Goal: Task Accomplishment & Management: Use online tool/utility

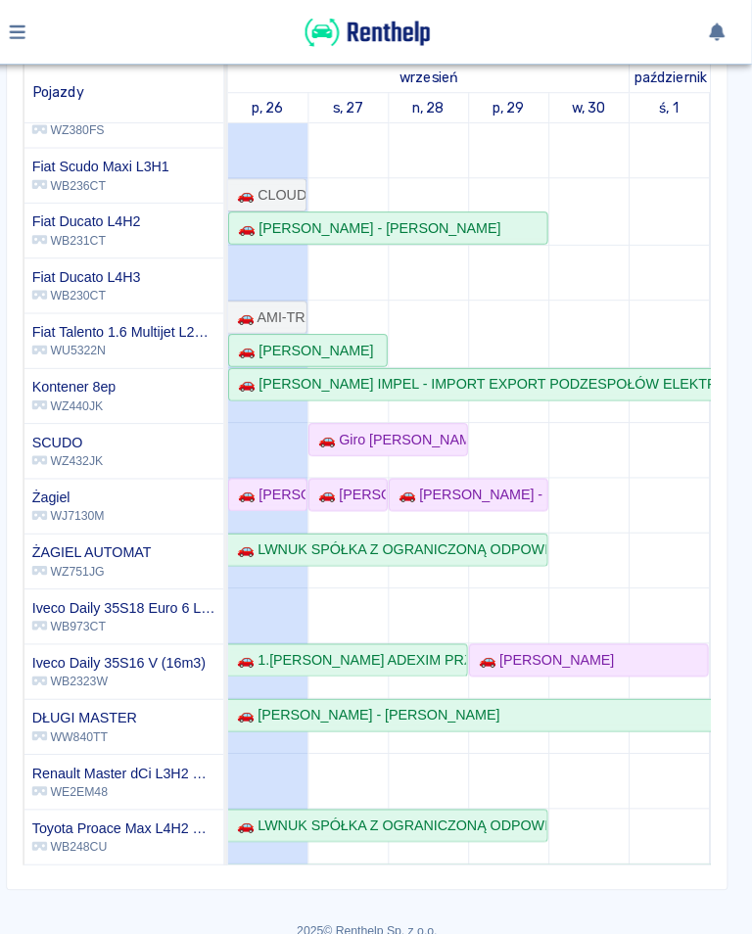
scroll to position [268, 0]
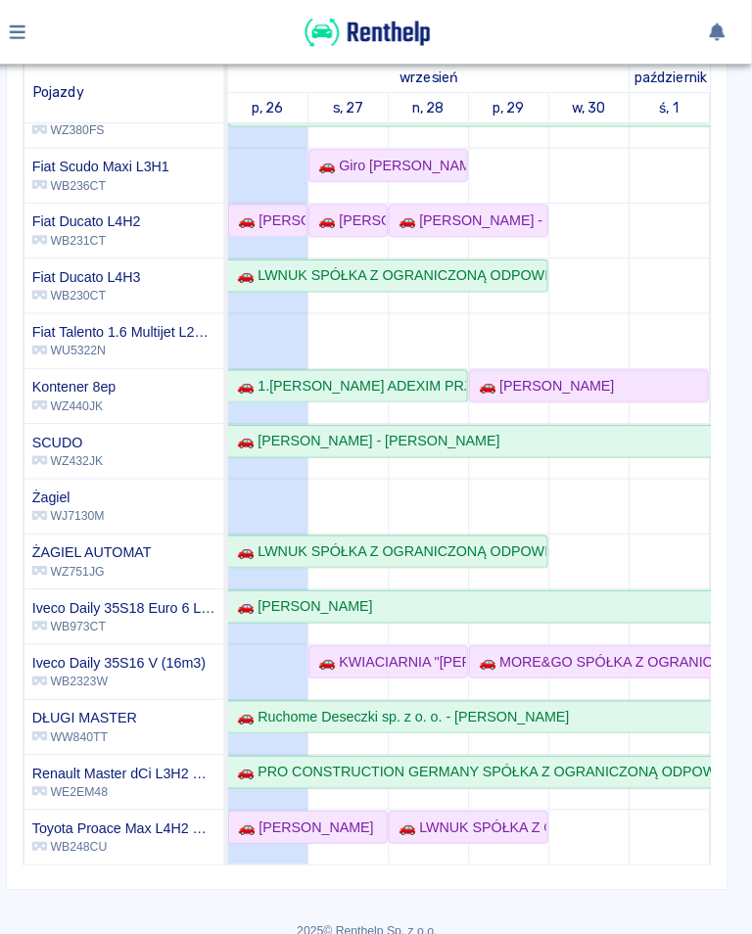
click at [285, 904] on div "Rezerwacje Kalendarz Dodaj rezerwację Rezerwowany pojazd Rezerwowany pojazd [DA…" at bounding box center [376, 490] width 752 height 887
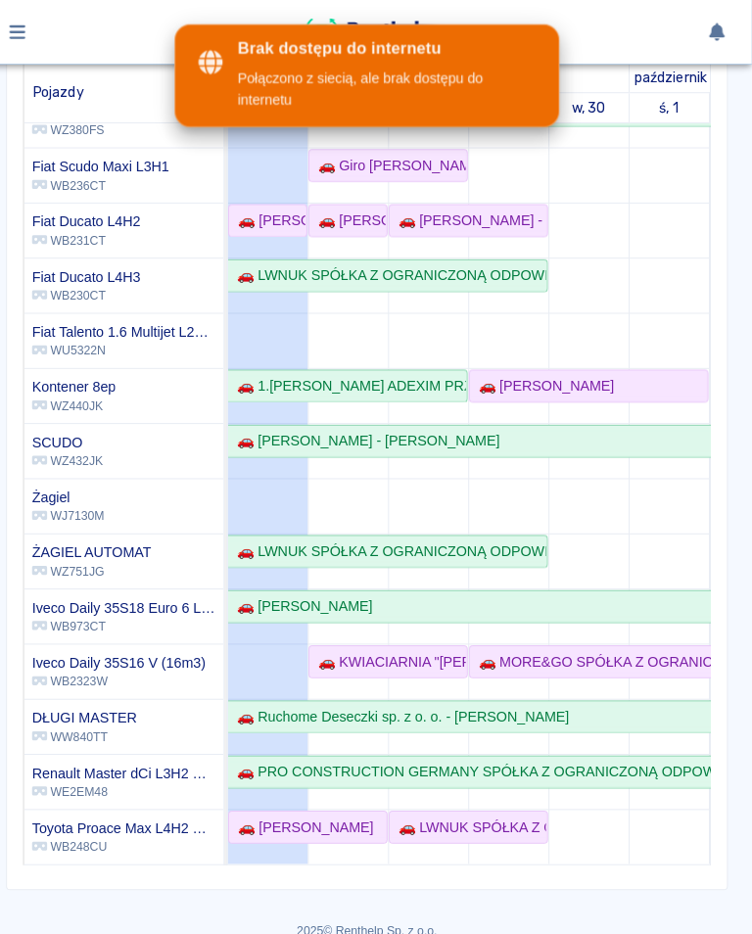
scroll to position [216, 0]
click at [297, 624] on td at bounding box center [279, 349] width 78 height 992
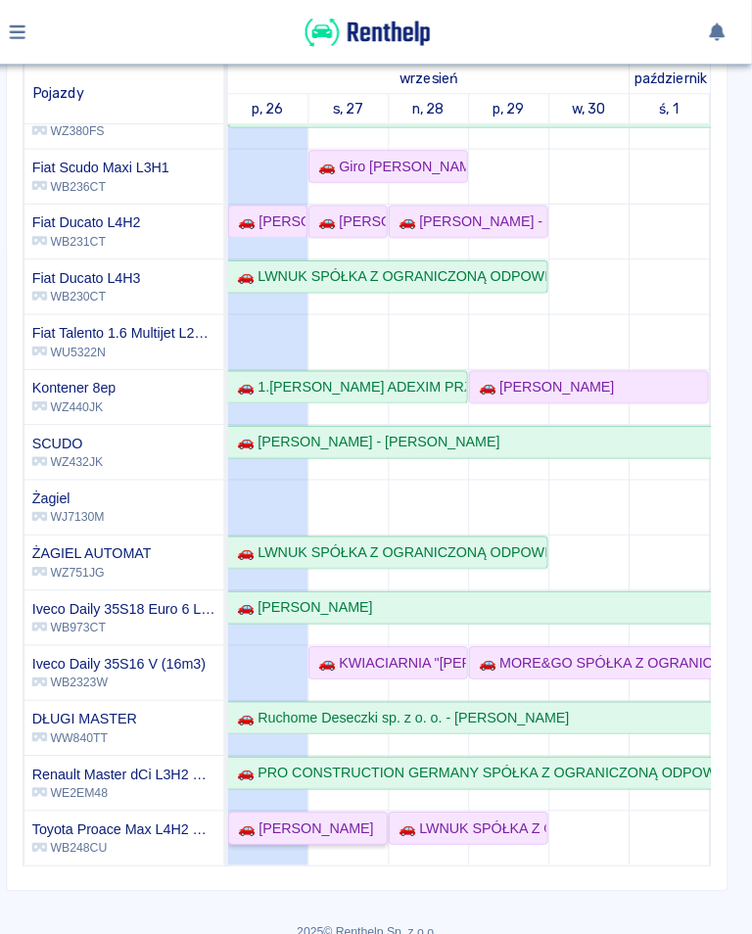
click at [267, 812] on div "🚗 [PERSON_NAME]" at bounding box center [312, 808] width 140 height 21
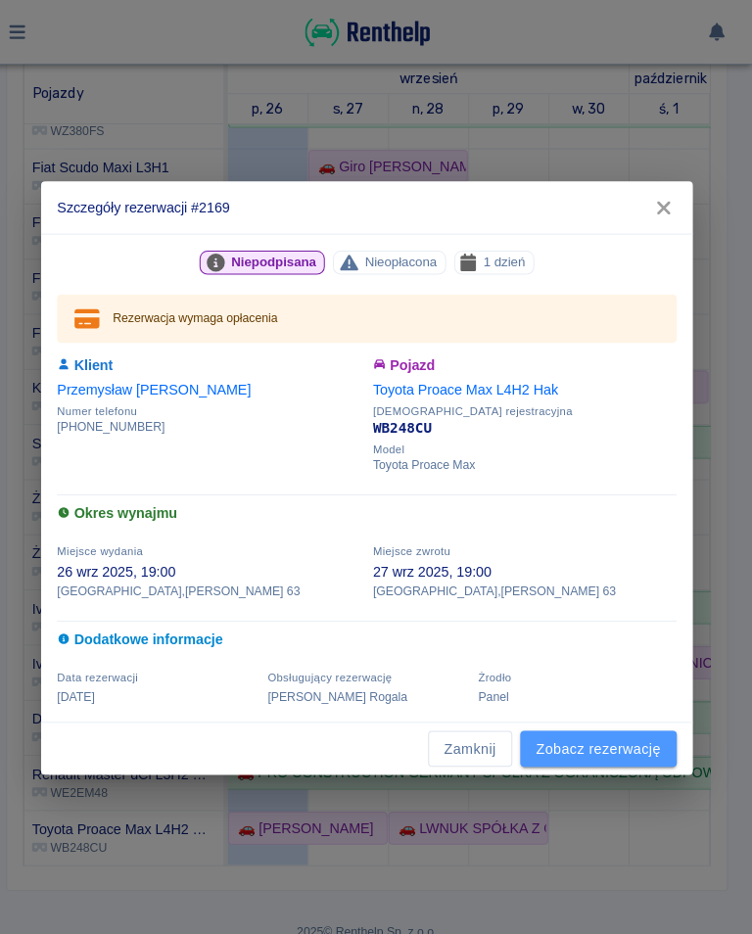
click at [597, 730] on link "Zobacz rezerwację" at bounding box center [602, 732] width 153 height 36
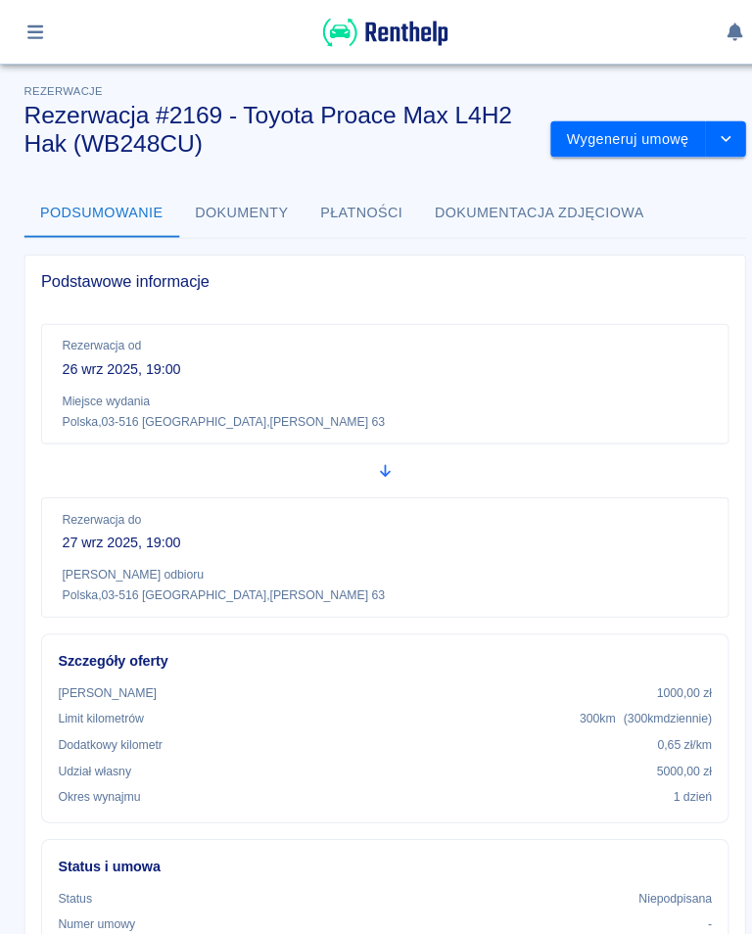
click at [639, 135] on button "Wygeneruj umowę" at bounding box center [613, 136] width 152 height 36
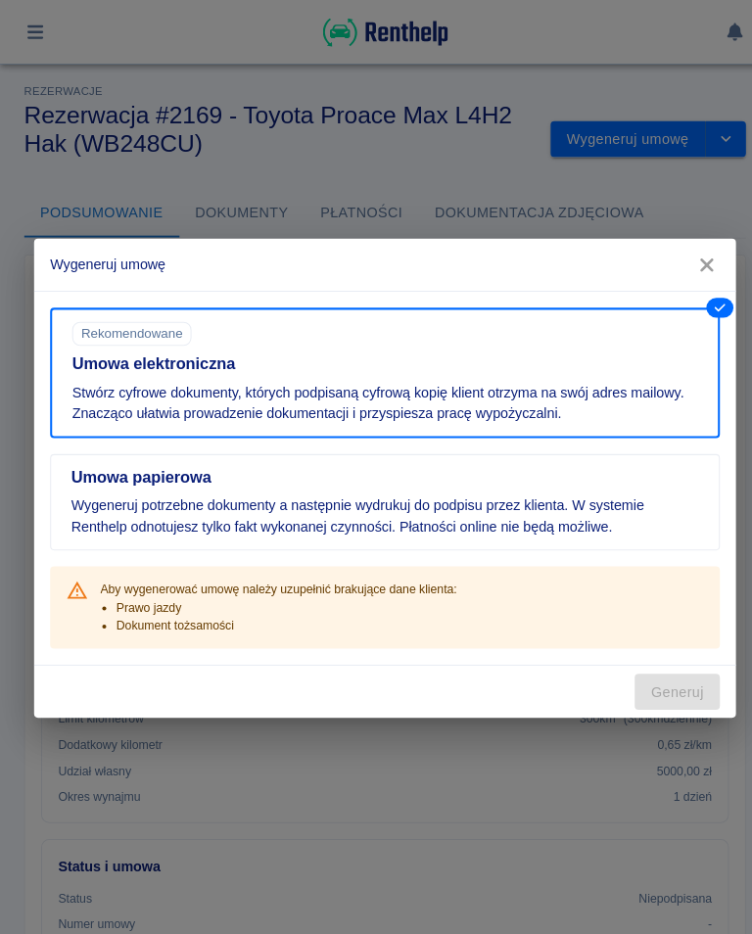
click at [688, 257] on icon "button" at bounding box center [689, 259] width 13 height 13
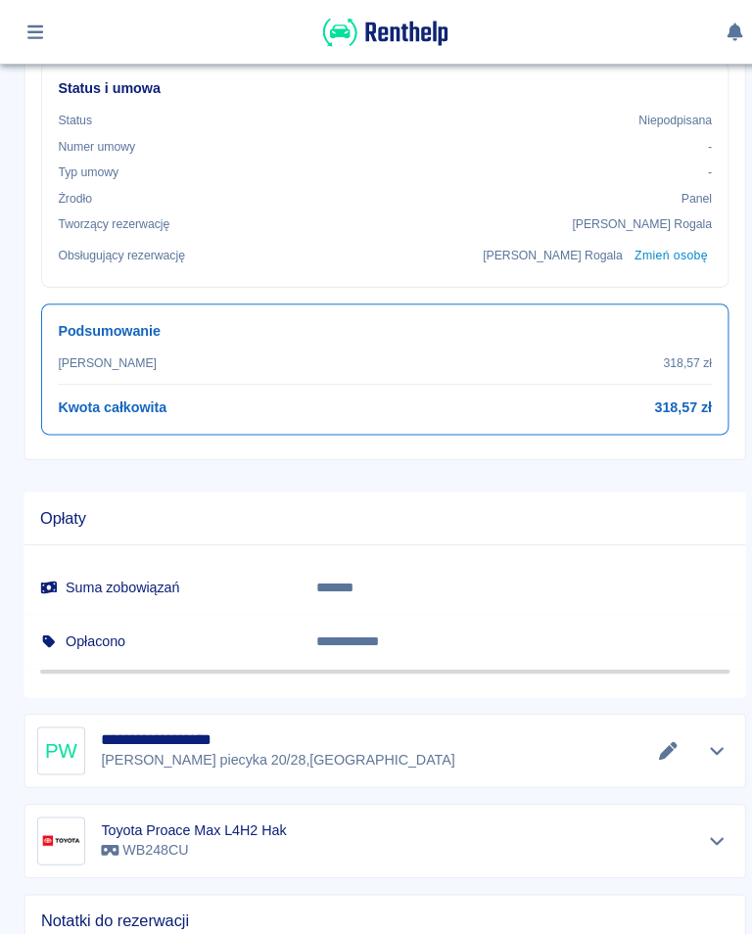
scroll to position [763, 0]
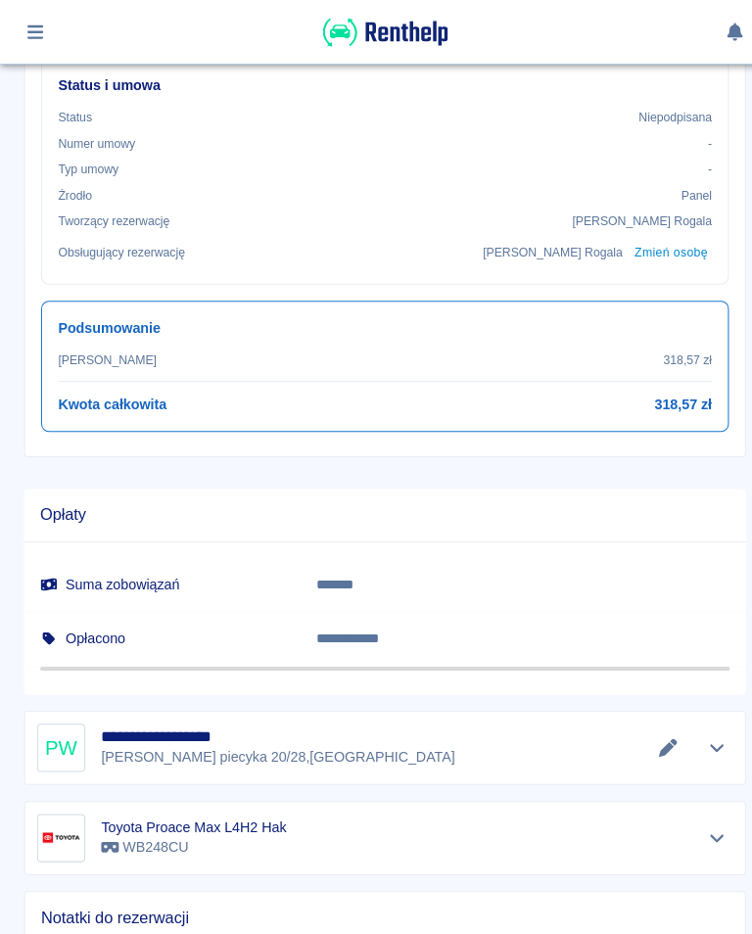
click at [654, 728] on icon "Edytuj dane" at bounding box center [652, 731] width 18 height 18
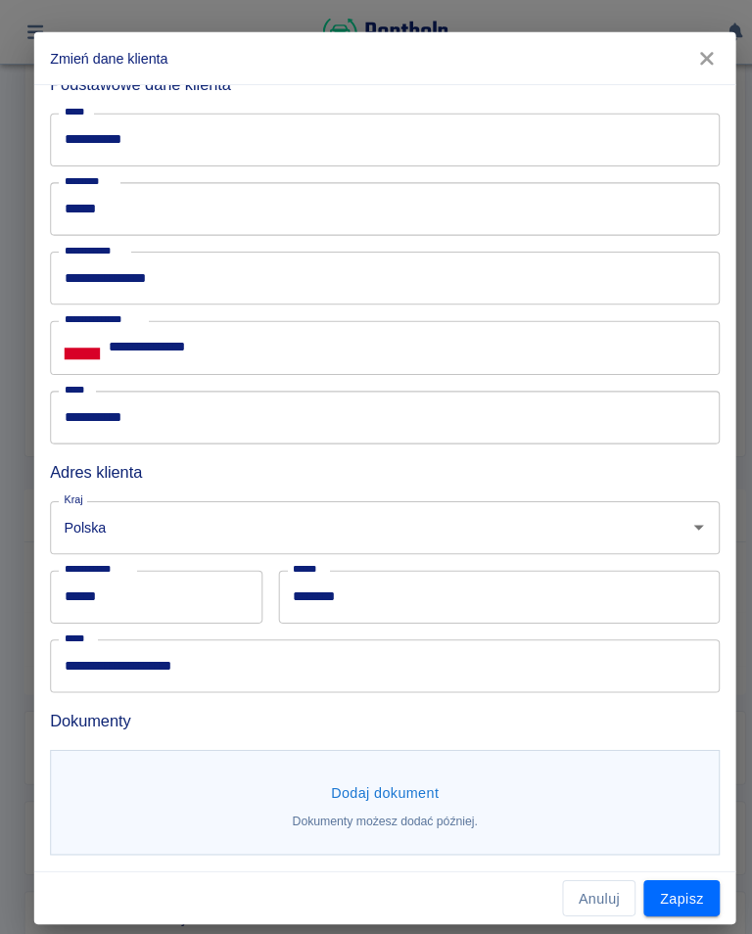
scroll to position [82, 0]
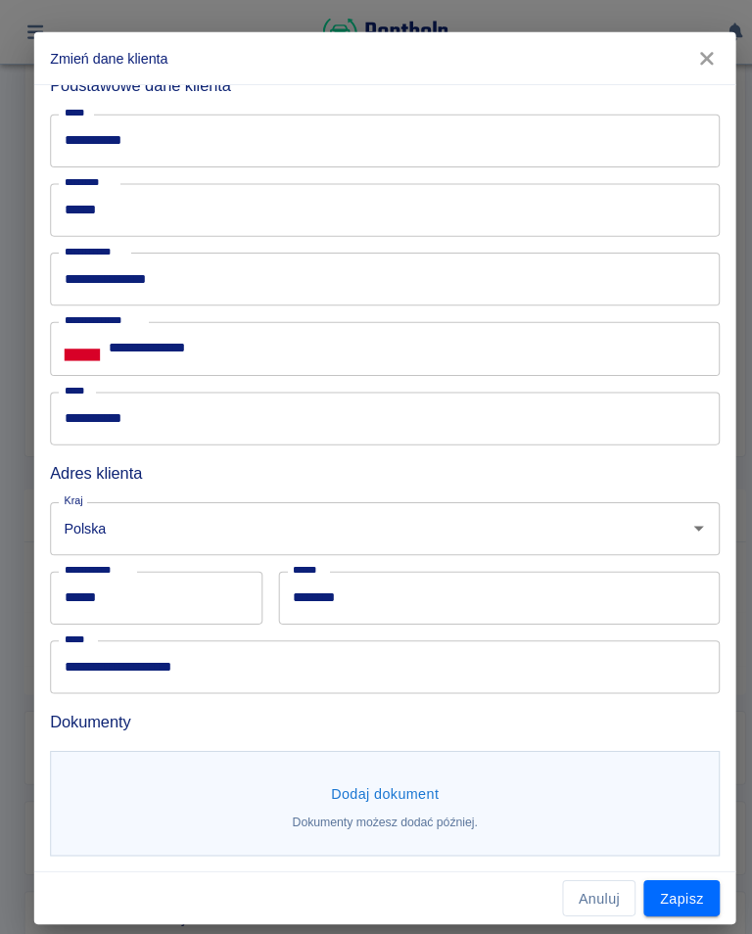
click at [392, 782] on button "Dodaj dokument" at bounding box center [375, 776] width 121 height 36
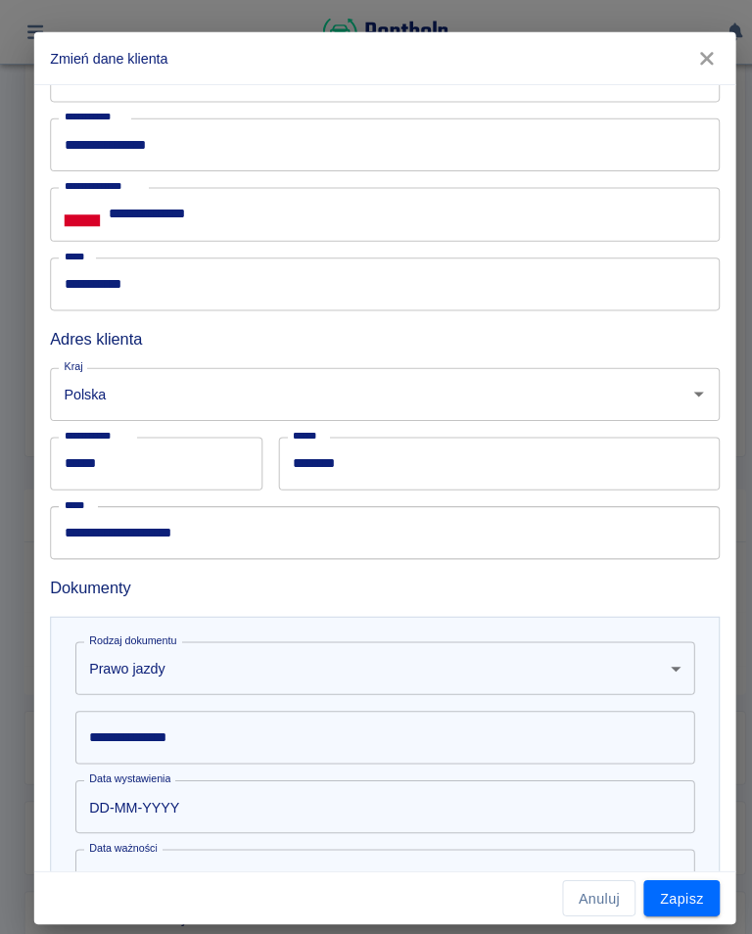
scroll to position [214, 0]
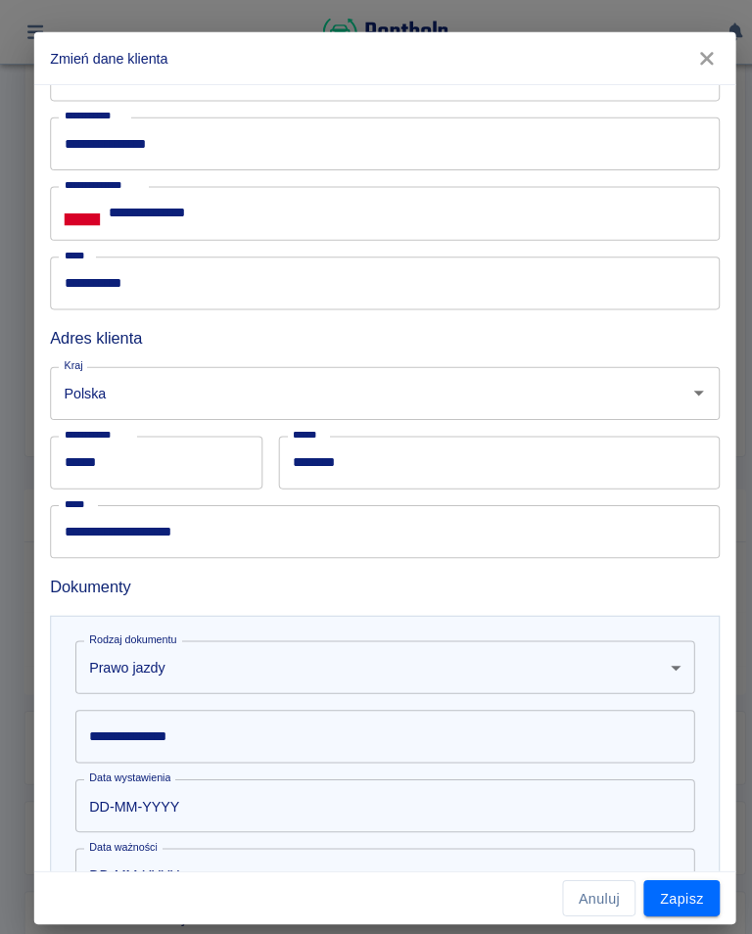
click at [140, 722] on div "**********" at bounding box center [375, 719] width 605 height 52
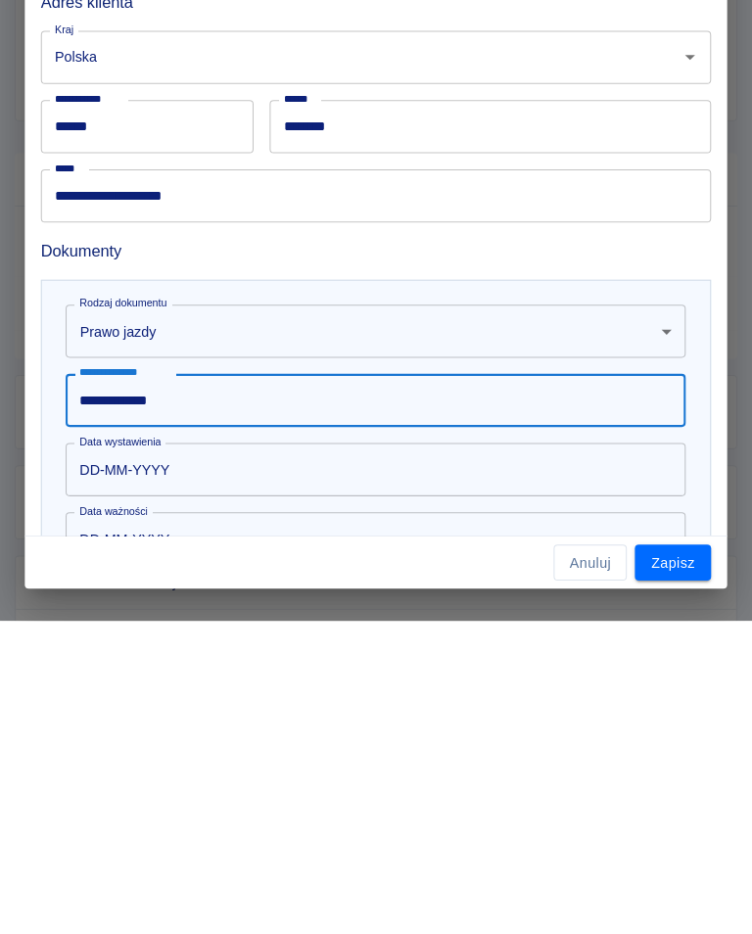
type input "**********"
click at [146, 761] on input "DD-MM-YYYY" at bounding box center [368, 787] width 591 height 52
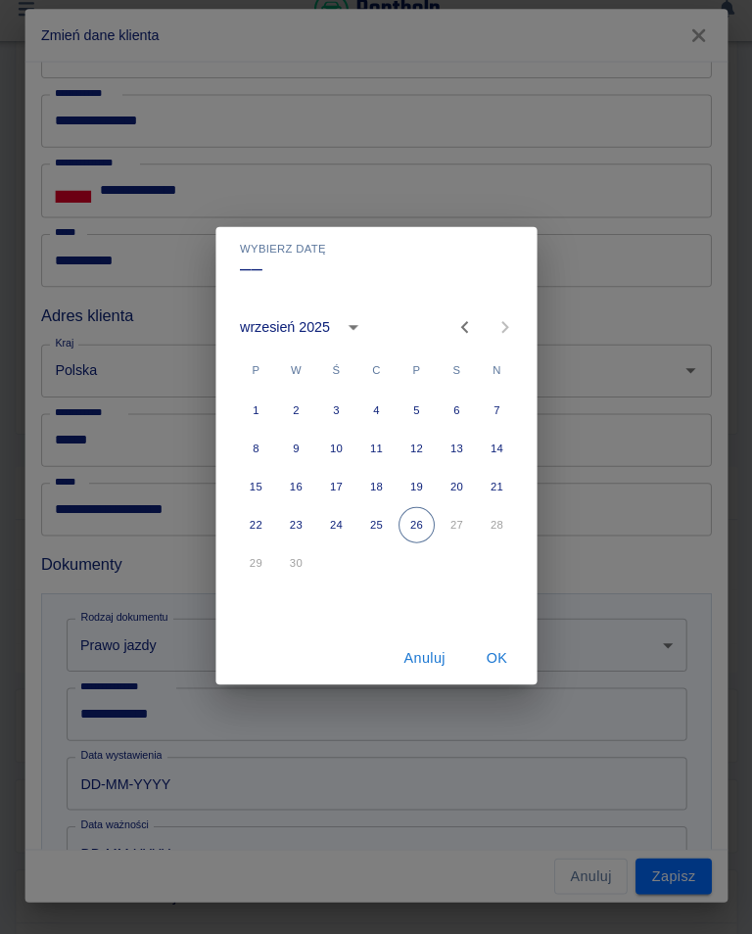
click at [350, 330] on icon "calendar view is open, switch to year view" at bounding box center [353, 341] width 23 height 23
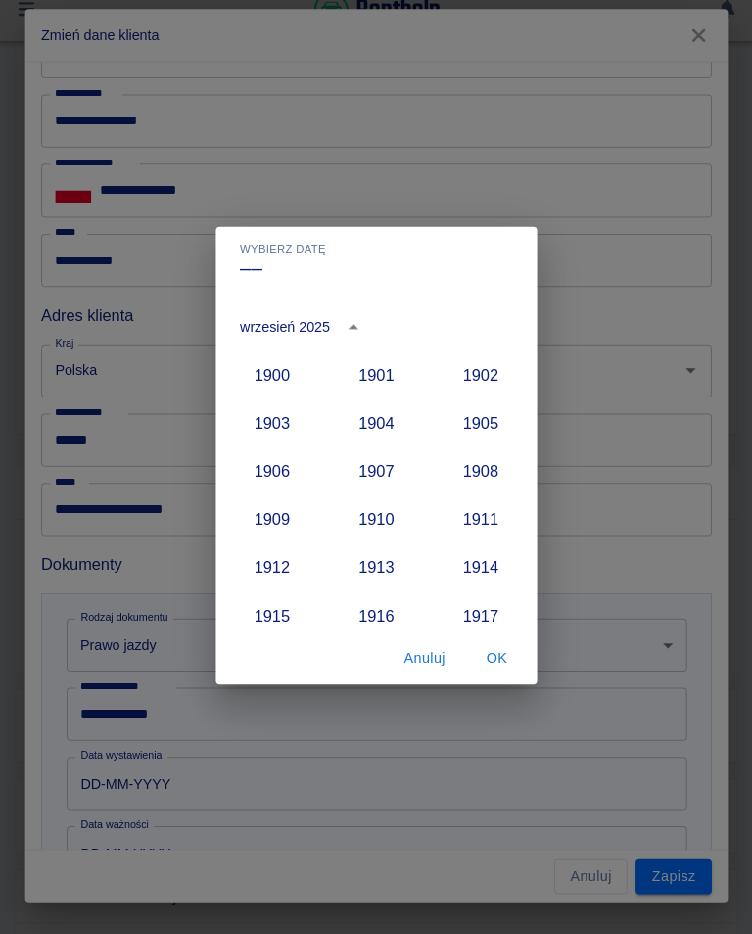
scroll to position [1813, 0]
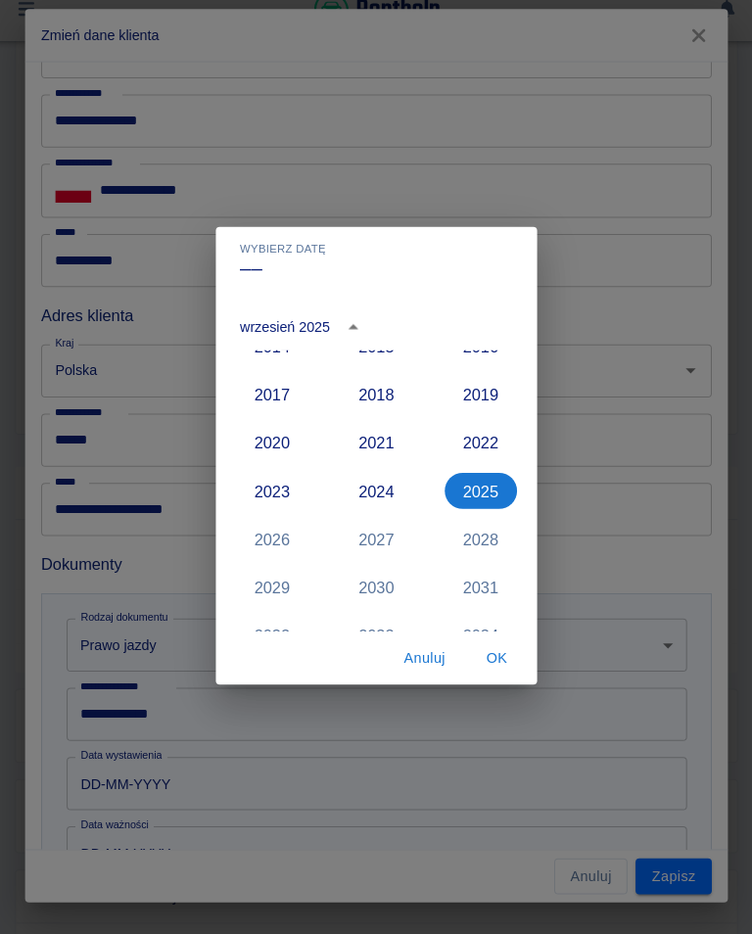
click at [367, 390] on button "2018" at bounding box center [376, 407] width 70 height 35
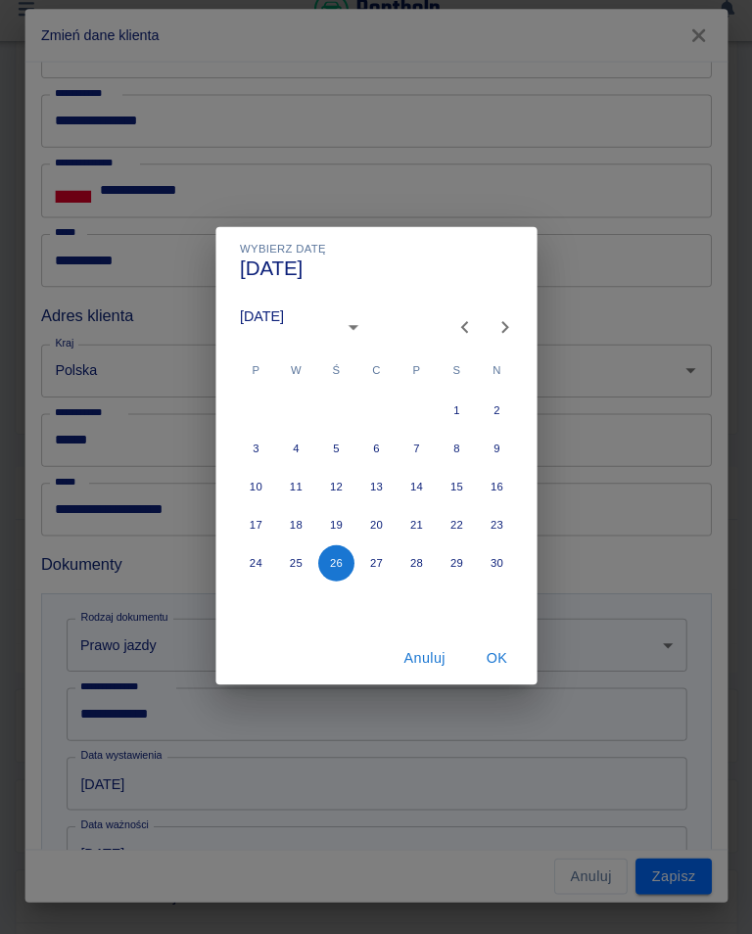
type input "[DATE]"
click at [490, 330] on icon "Next month" at bounding box center [501, 341] width 23 height 23
click at [496, 330] on icon "Next month" at bounding box center [501, 341] width 23 height 23
click at [329, 480] on button "14" at bounding box center [336, 497] width 35 height 35
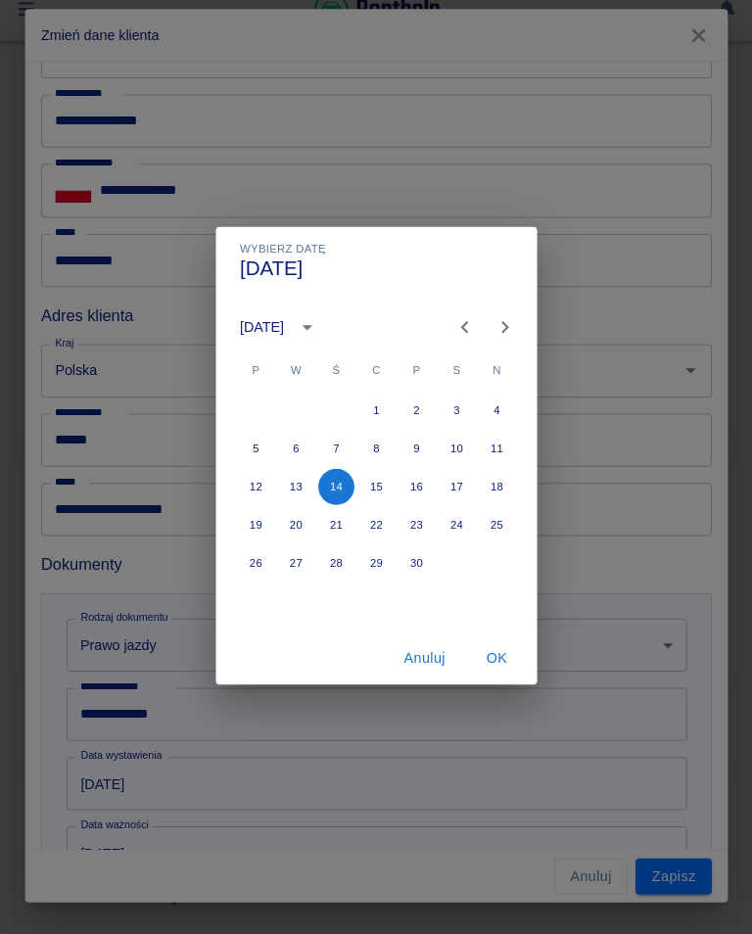
type input "[DATE]"
click at [483, 653] on button "OK" at bounding box center [493, 664] width 63 height 36
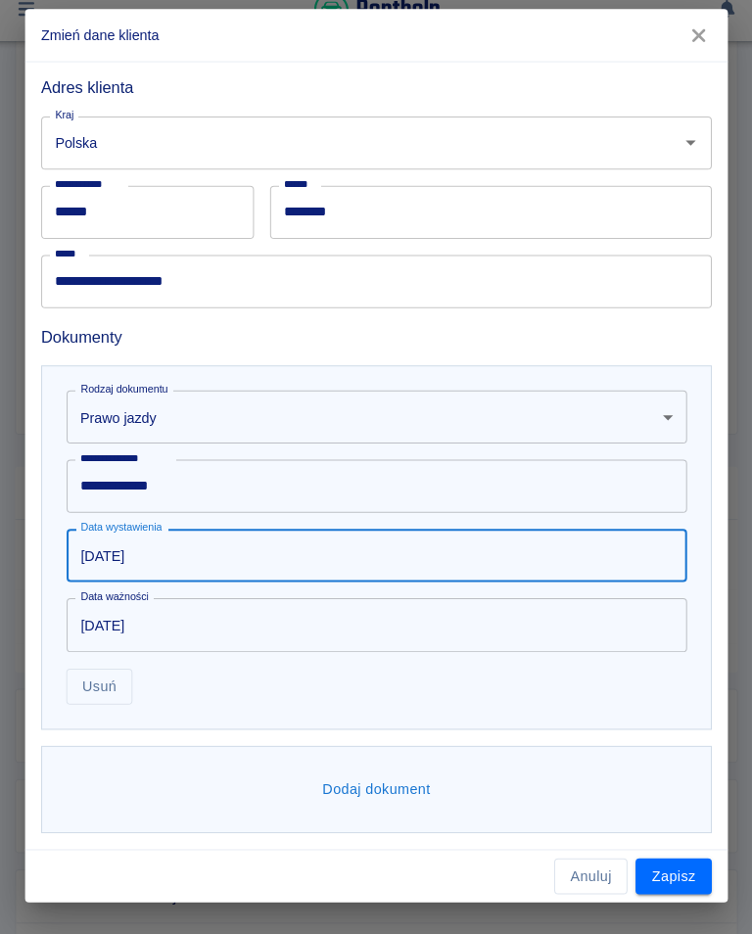
scroll to position [436, 0]
click at [375, 775] on button "Dodaj dokument" at bounding box center [375, 793] width 121 height 36
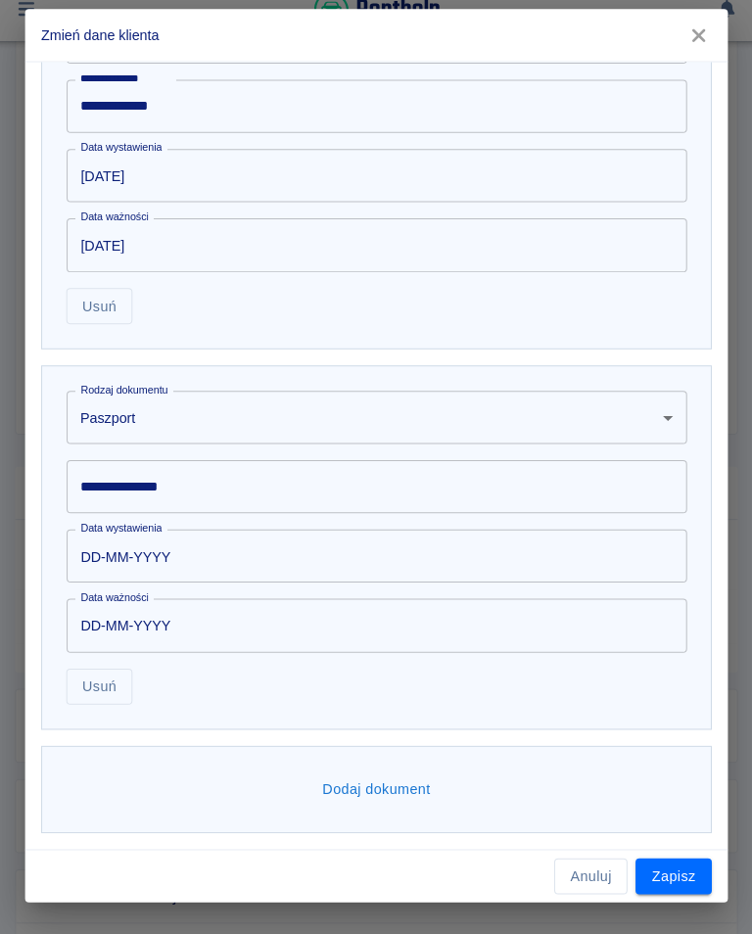
scroll to position [806, 0]
click at [650, 414] on body "**********" at bounding box center [376, 467] width 752 height 934
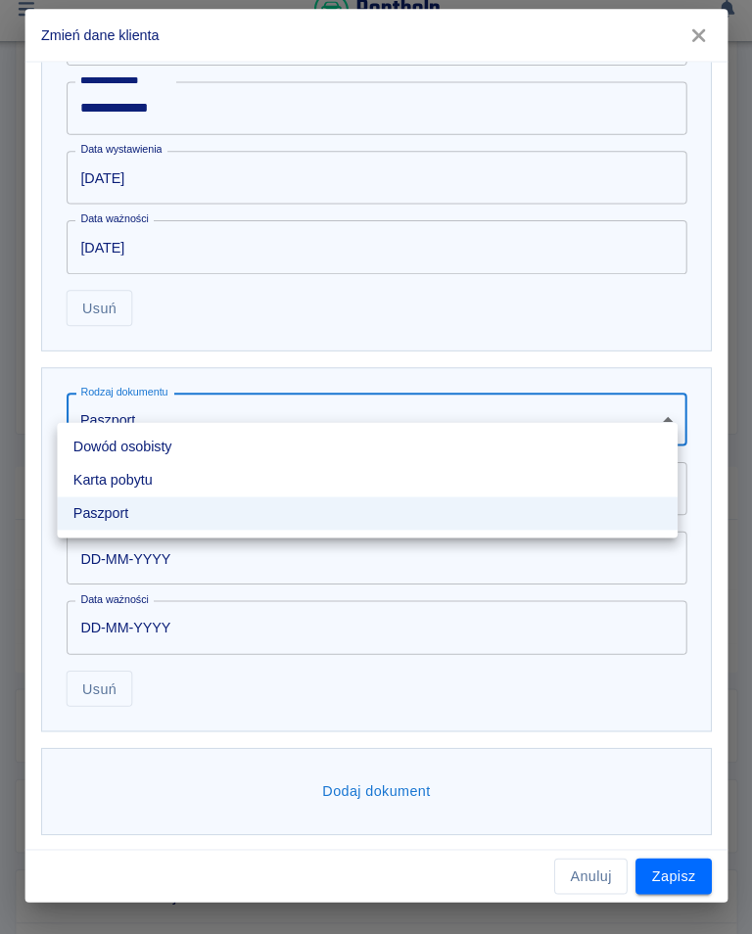
click at [149, 444] on li "Dowód osobisty" at bounding box center [367, 459] width 605 height 32
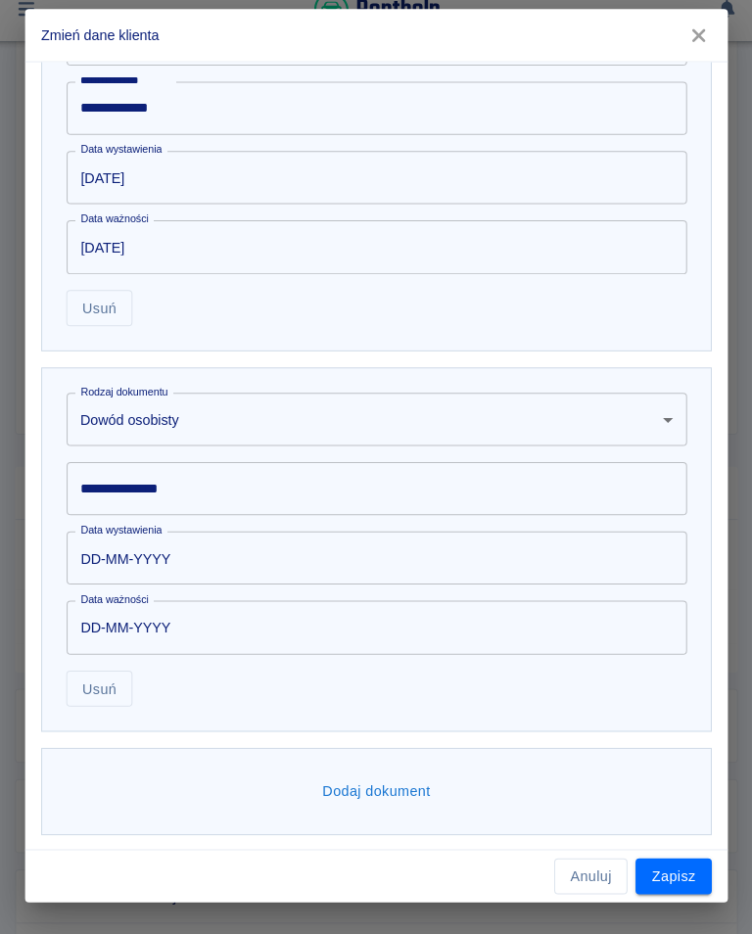
click at [194, 476] on input "**********" at bounding box center [375, 499] width 605 height 52
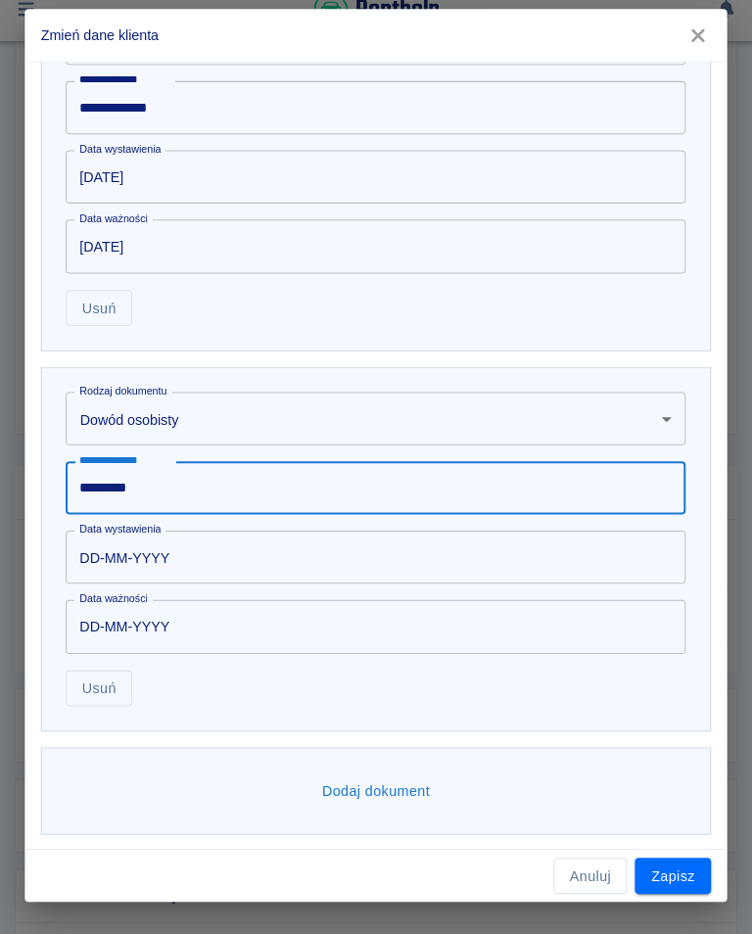
type input "*********"
click at [166, 542] on input "DD-MM-YYYY" at bounding box center [368, 566] width 591 height 52
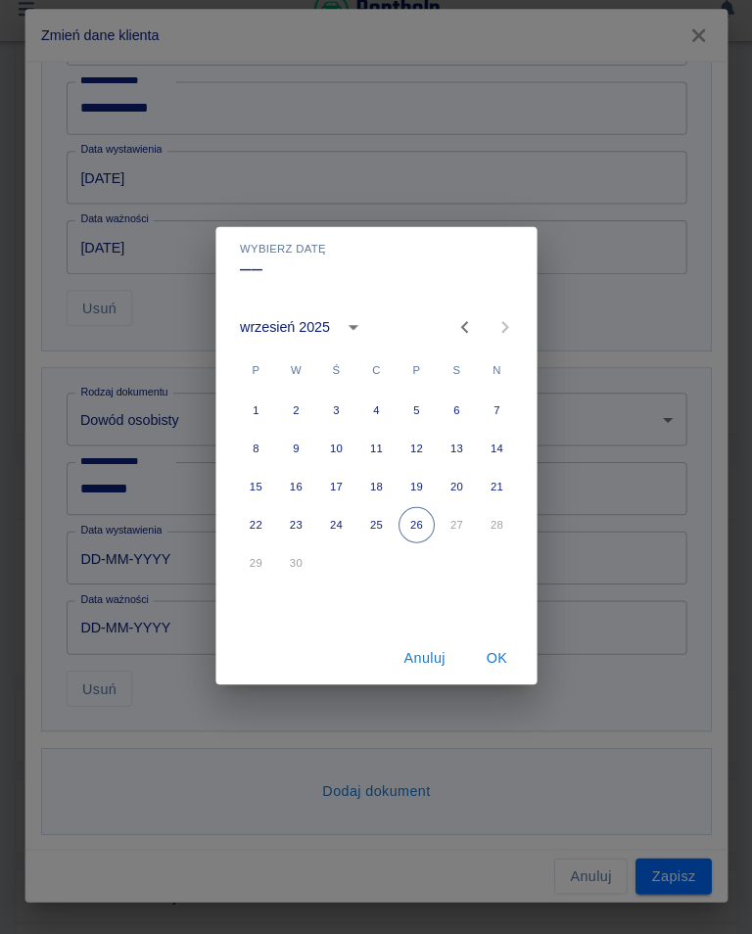
click at [342, 330] on icon "calendar view is open, switch to year view" at bounding box center [353, 341] width 23 height 23
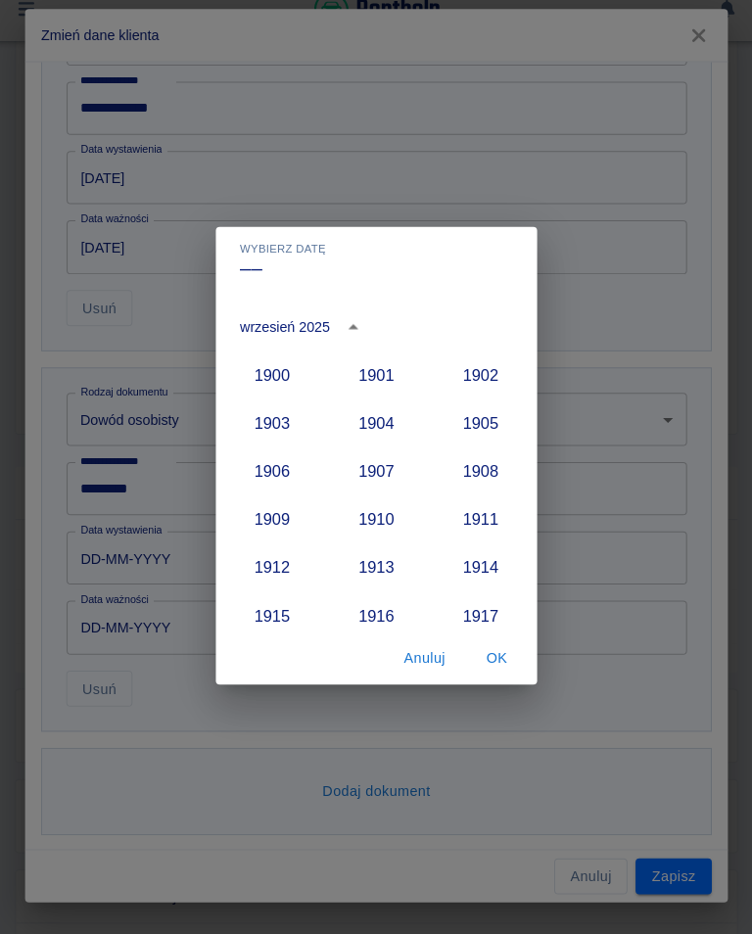
scroll to position [1813, 0]
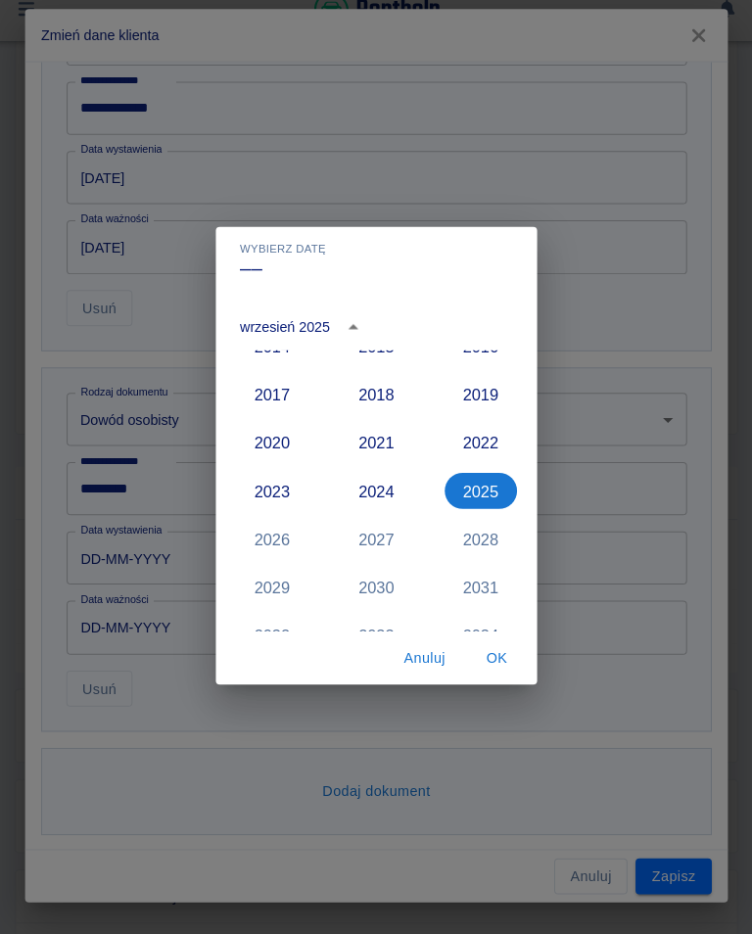
click at [469, 390] on button "2019" at bounding box center [478, 407] width 70 height 35
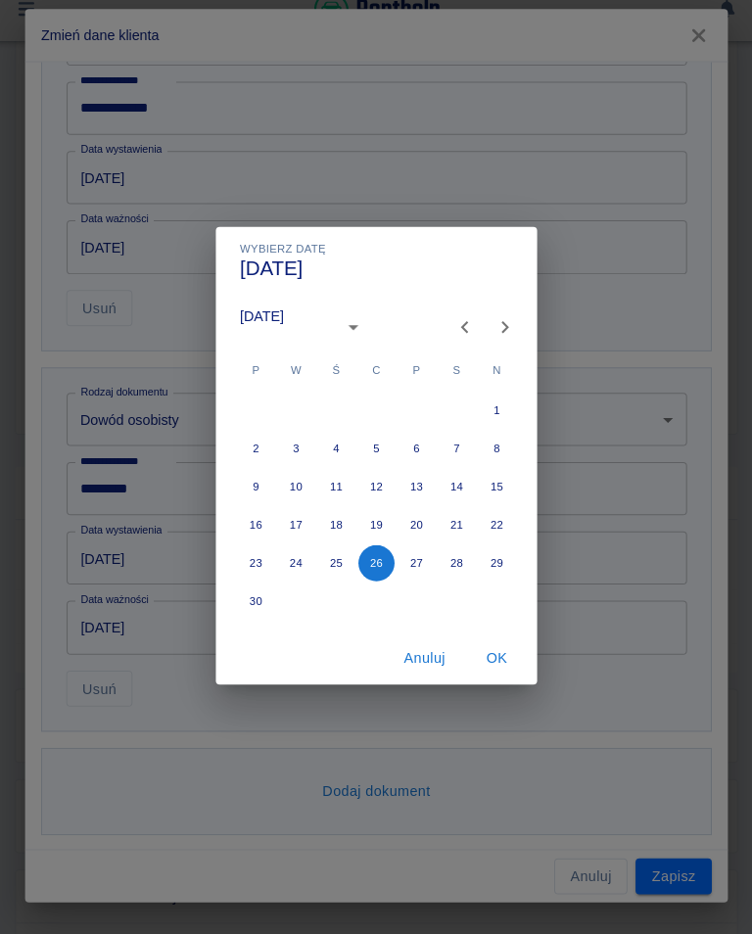
type input "[DATE]"
click at [490, 330] on icon "Next month" at bounding box center [501, 341] width 23 height 23
click at [368, 445] on button "10" at bounding box center [375, 460] width 35 height 35
type input "[DATE]"
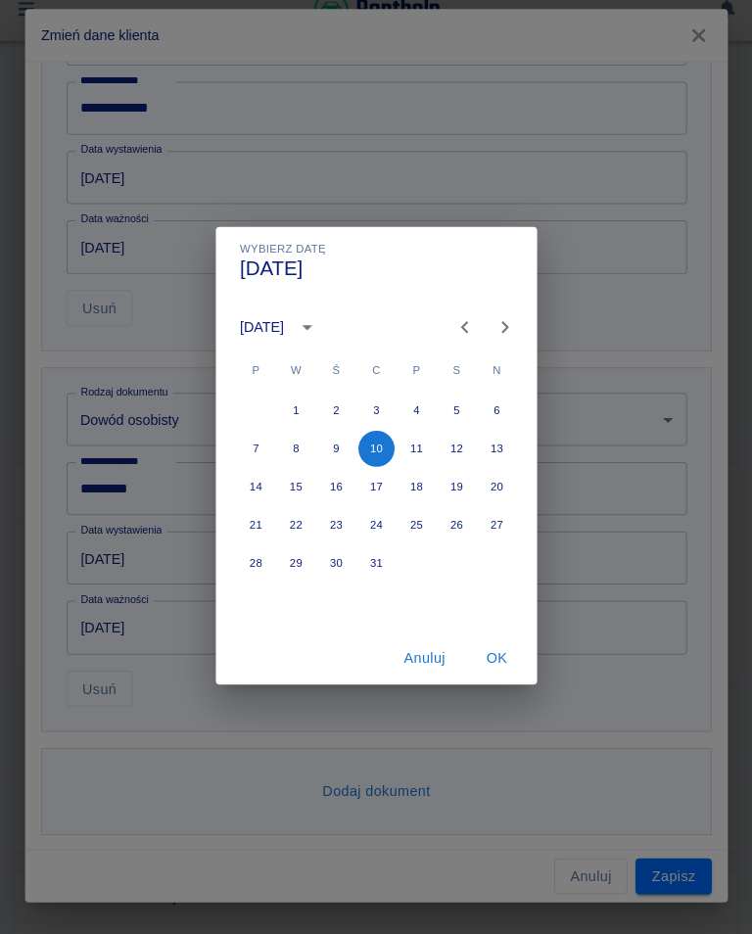
type input "[DATE]"
click at [244, 443] on button "7" at bounding box center [258, 460] width 35 height 35
type input "[DATE]"
click at [487, 648] on button "OK" at bounding box center [493, 664] width 63 height 36
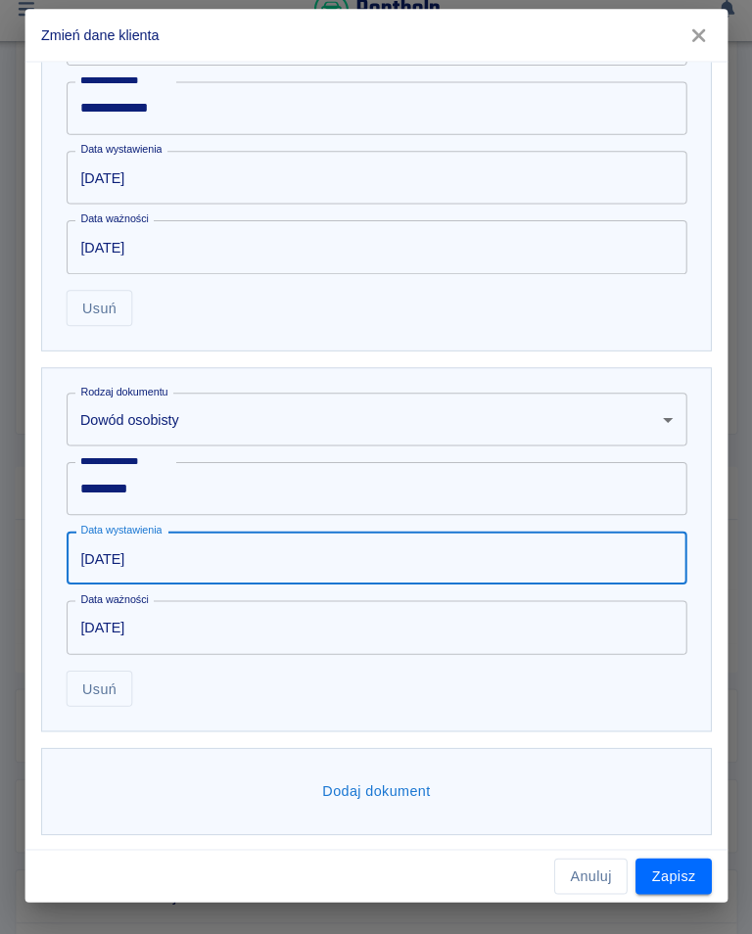
click at [652, 860] on button "Zapisz" at bounding box center [666, 878] width 74 height 36
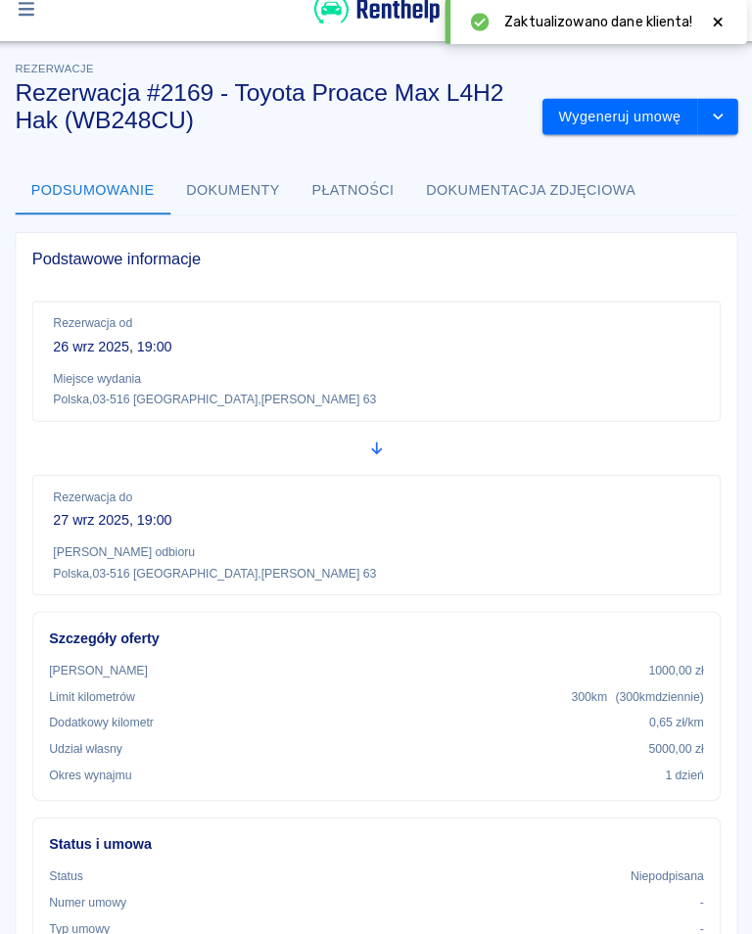
scroll to position [0, 0]
click at [631, 118] on button "Wygeneruj umowę" at bounding box center [613, 136] width 152 height 36
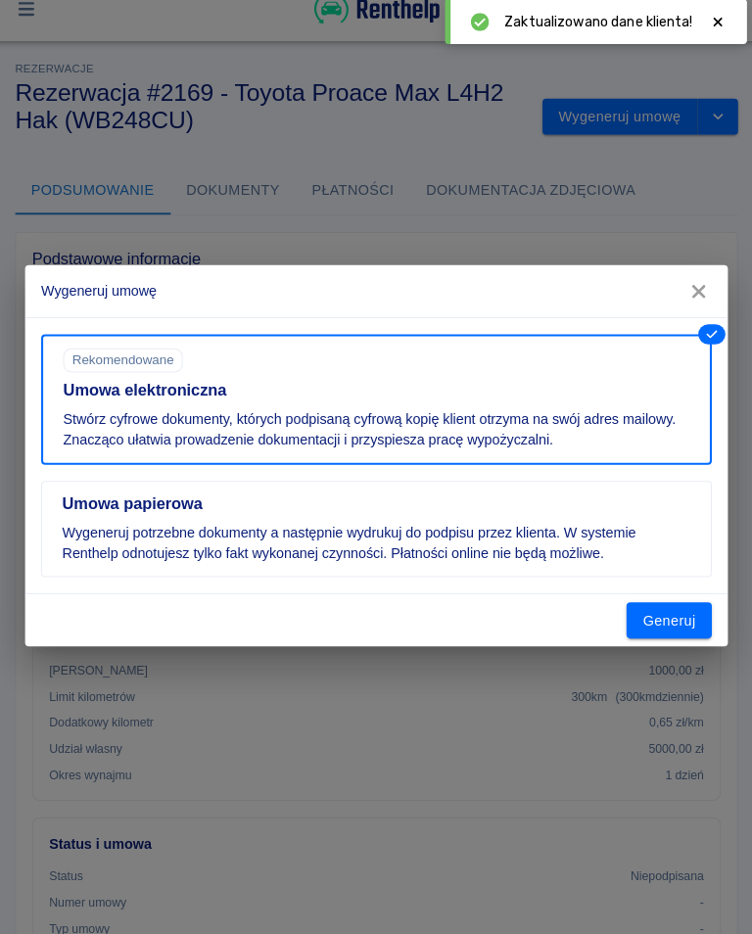
click at [661, 616] on button "Generuj" at bounding box center [661, 628] width 83 height 36
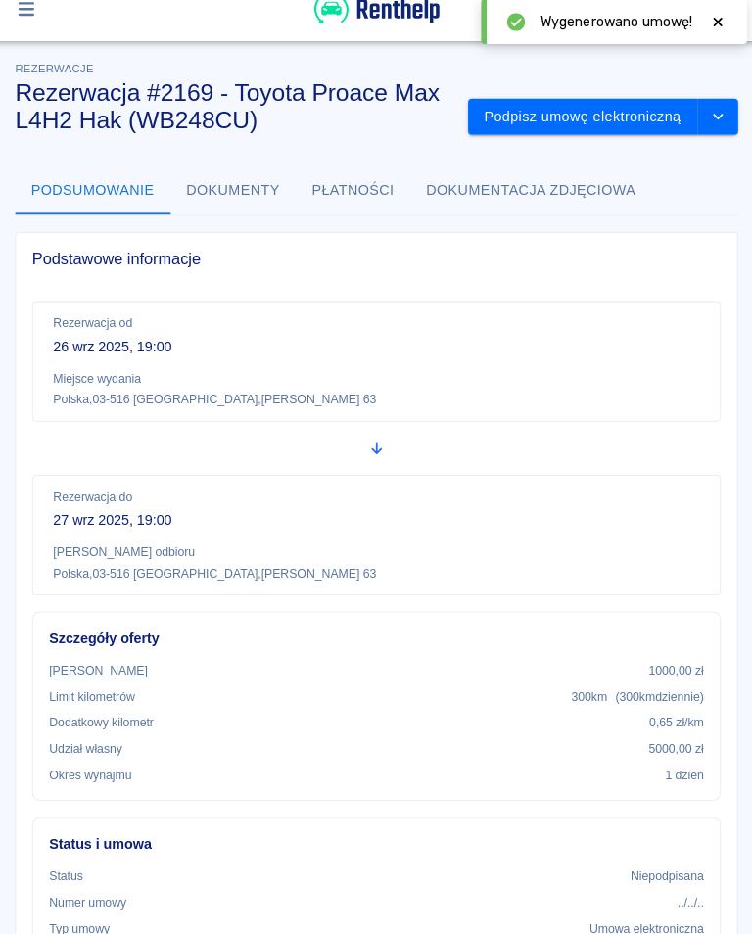
click at [611, 118] on button "Podpisz umowę elektroniczną" at bounding box center [577, 136] width 224 height 36
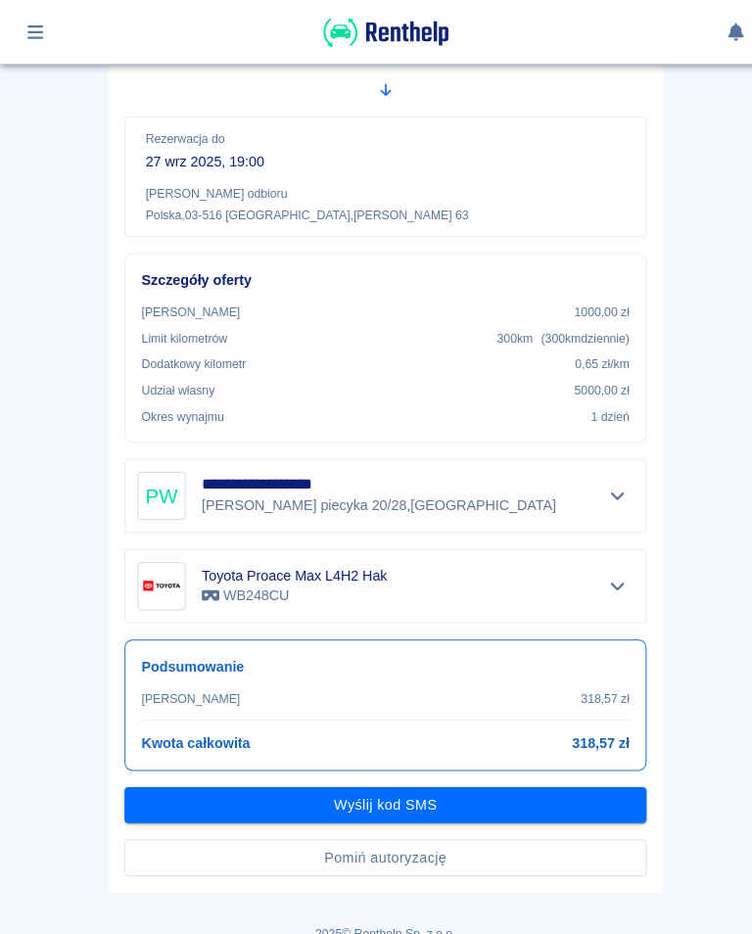
scroll to position [313, 0]
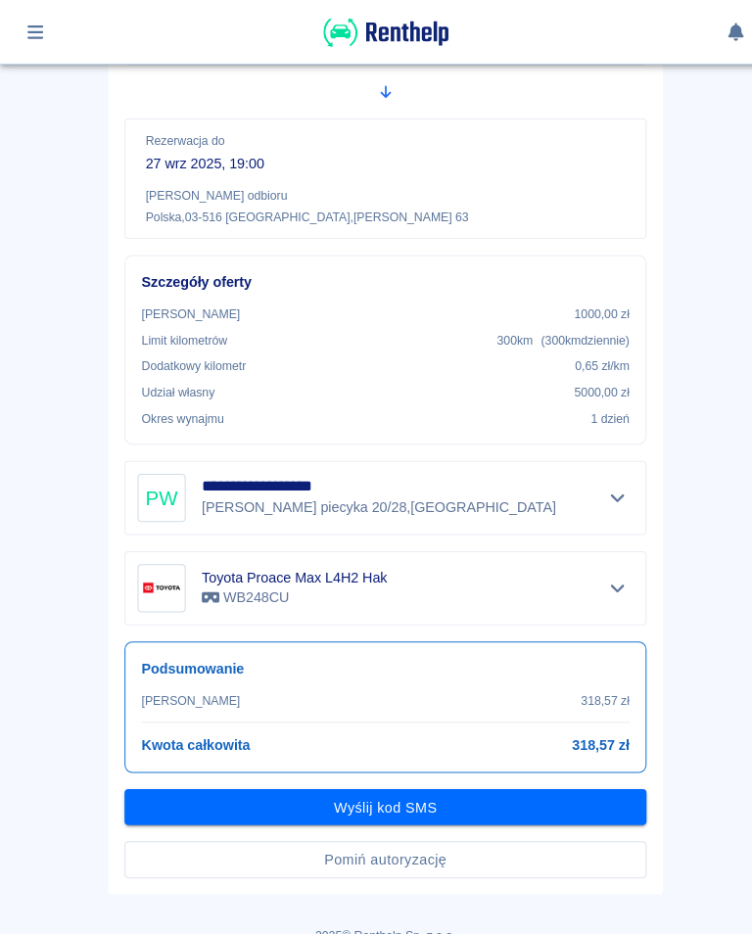
click at [378, 790] on button "Wyślij kod SMS" at bounding box center [375, 788] width 509 height 36
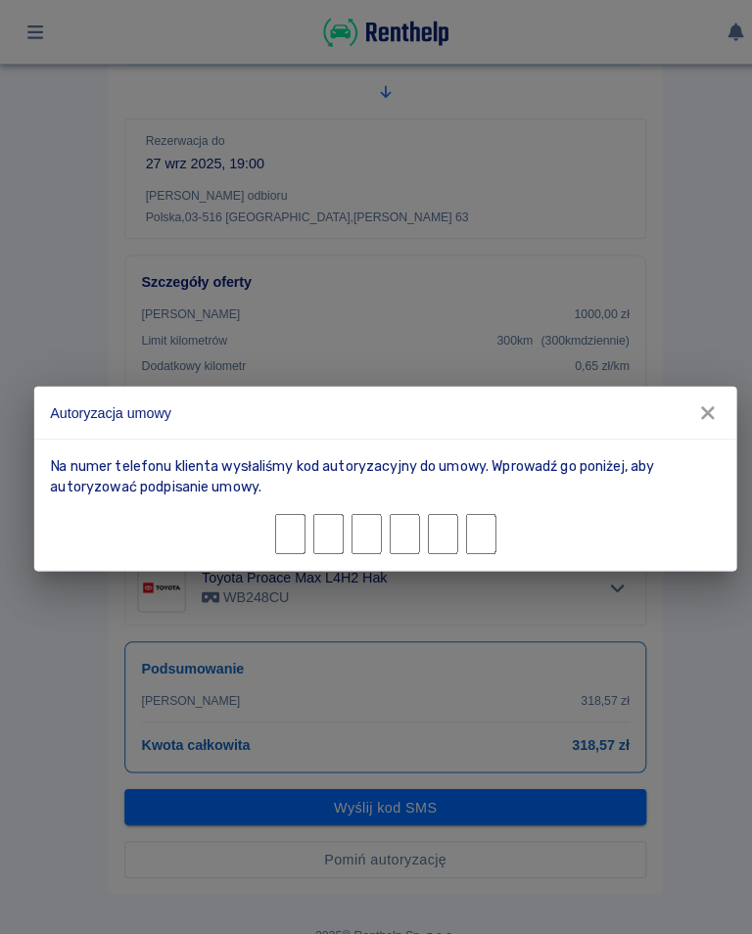
click at [279, 521] on input "Character 1." at bounding box center [282, 520] width 29 height 39
type input "0"
type input "4"
type input "2"
type input "0"
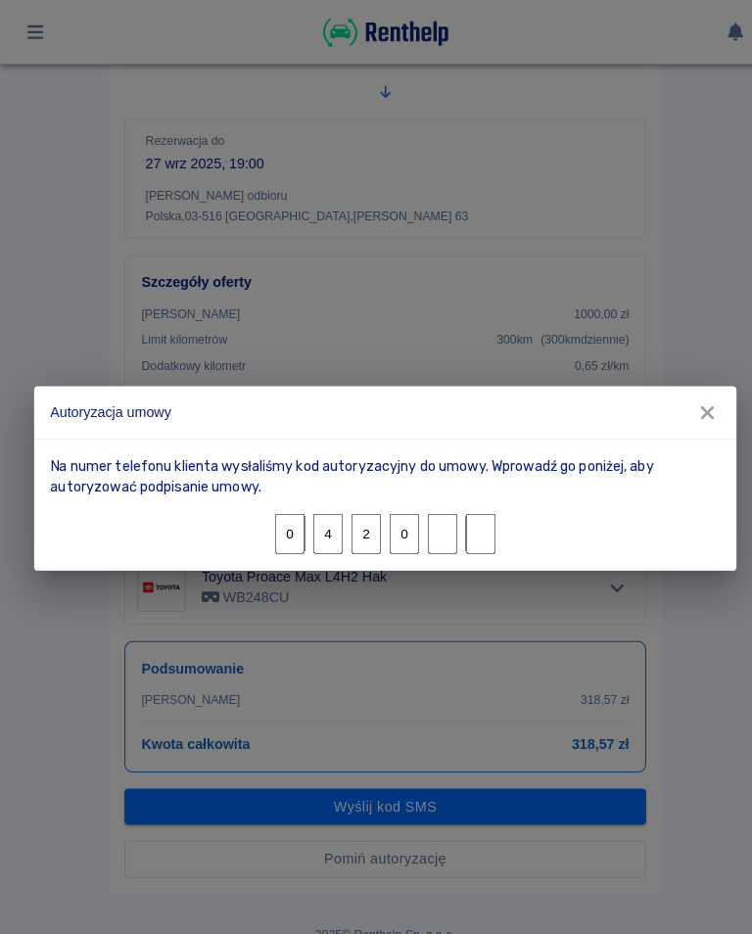
type input "7"
type input "0"
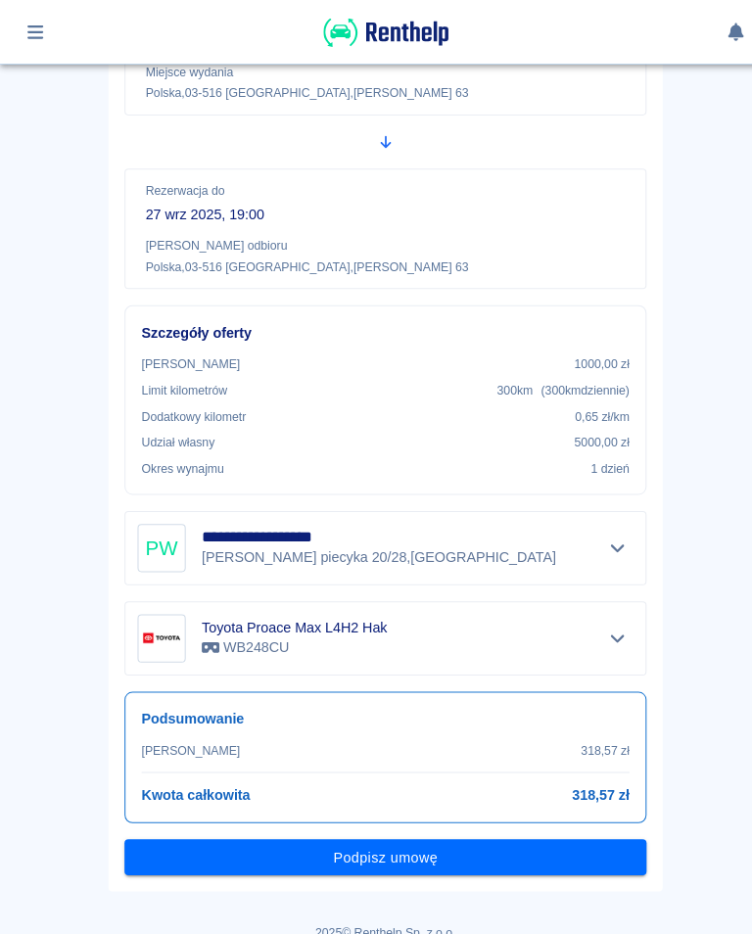
scroll to position [262, 0]
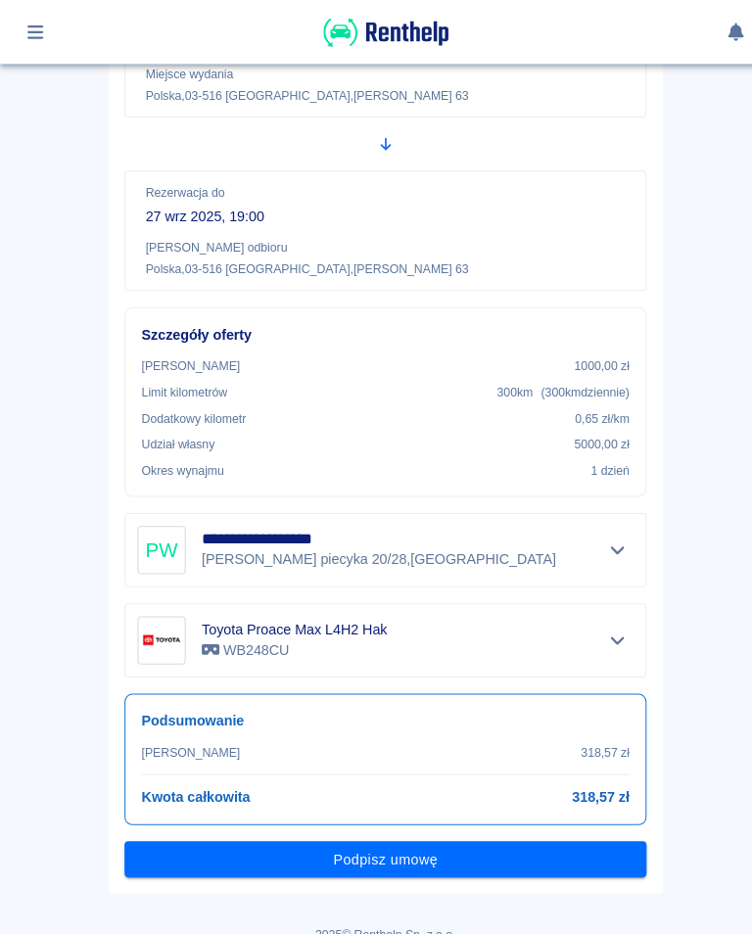
click at [378, 846] on button "Podpisz umowę" at bounding box center [375, 838] width 509 height 36
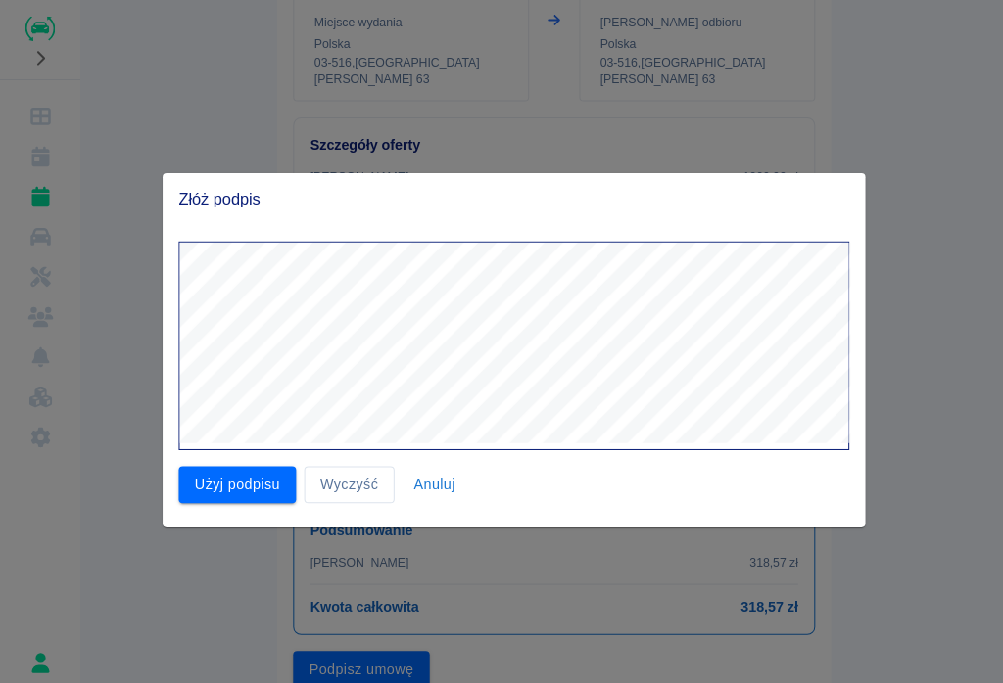
click at [257, 488] on button "Użyj podpisu" at bounding box center [231, 473] width 115 height 36
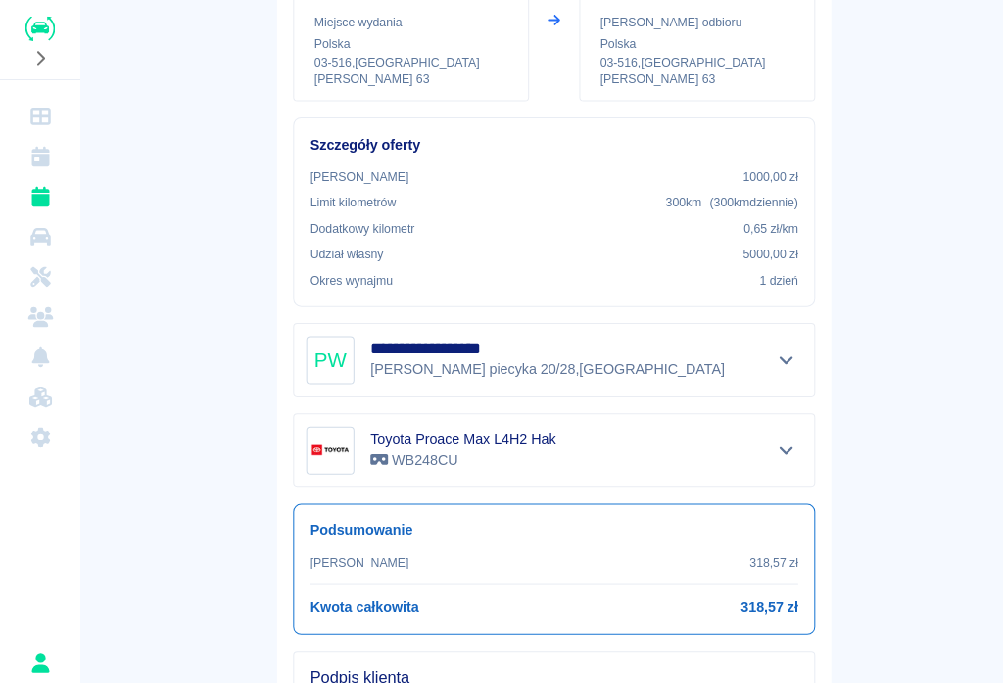
click at [256, 488] on div "**********" at bounding box center [540, 359] width 587 height 1229
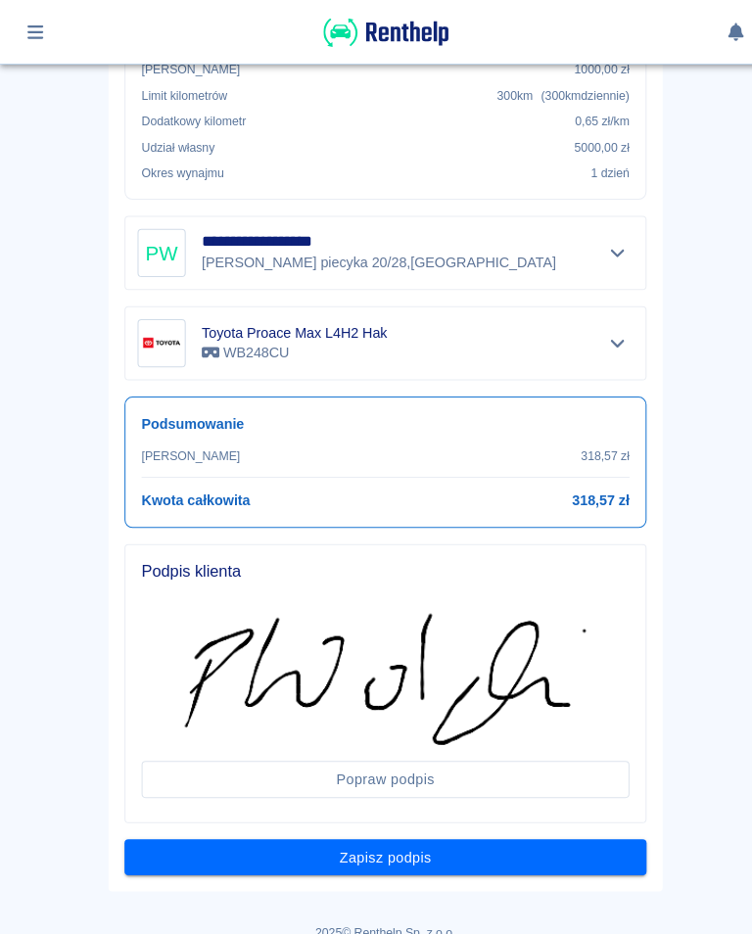
scroll to position [550, 0]
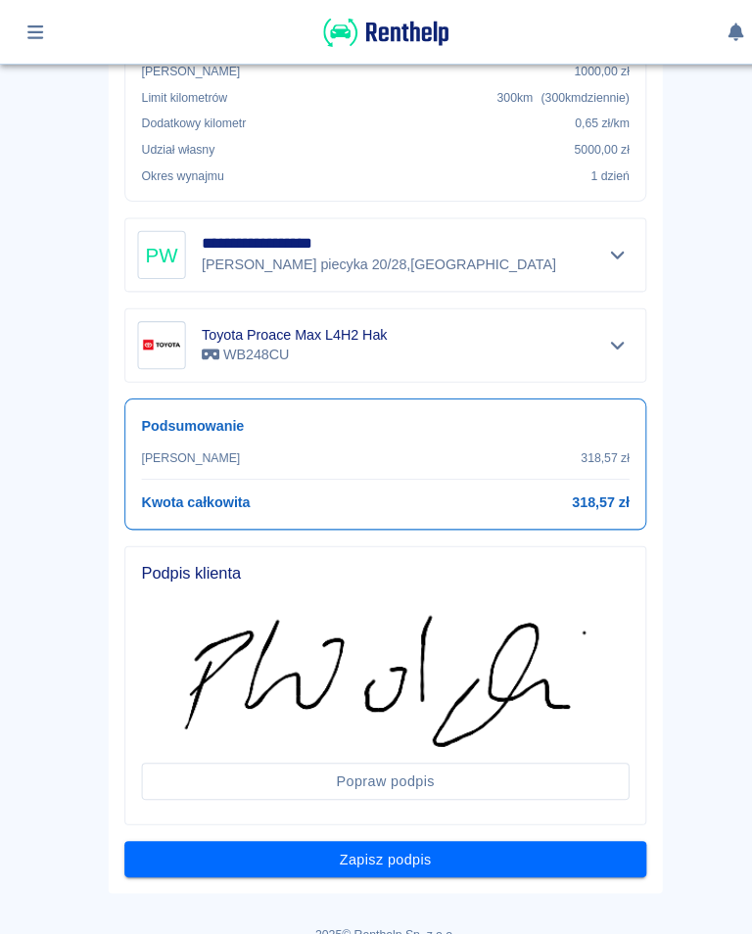
click at [421, 841] on button "Zapisz podpis" at bounding box center [375, 838] width 509 height 36
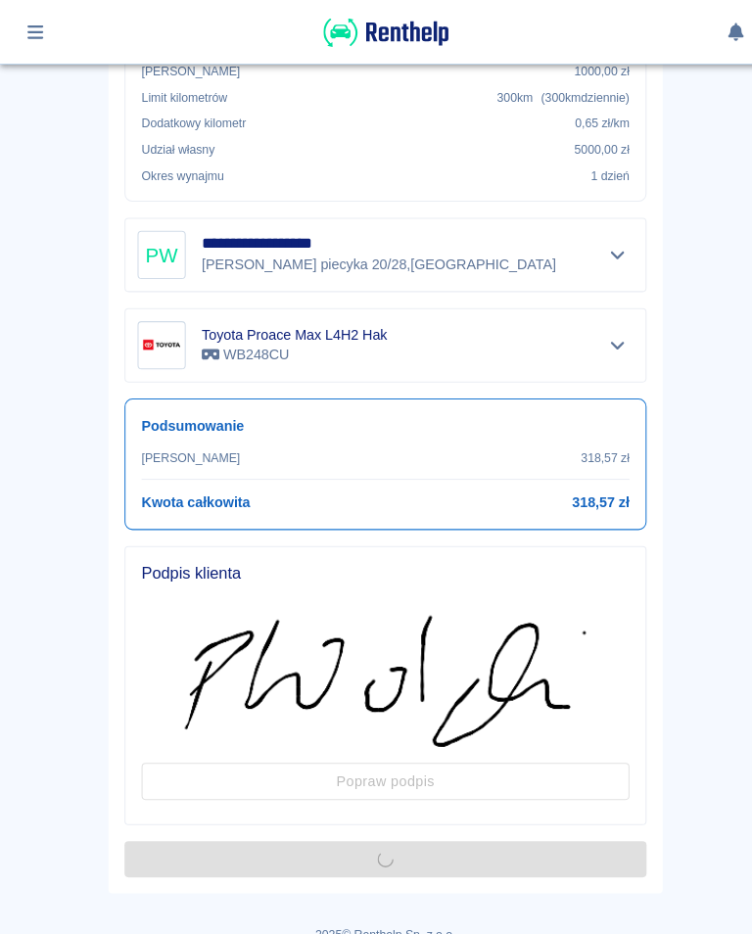
scroll to position [0, 0]
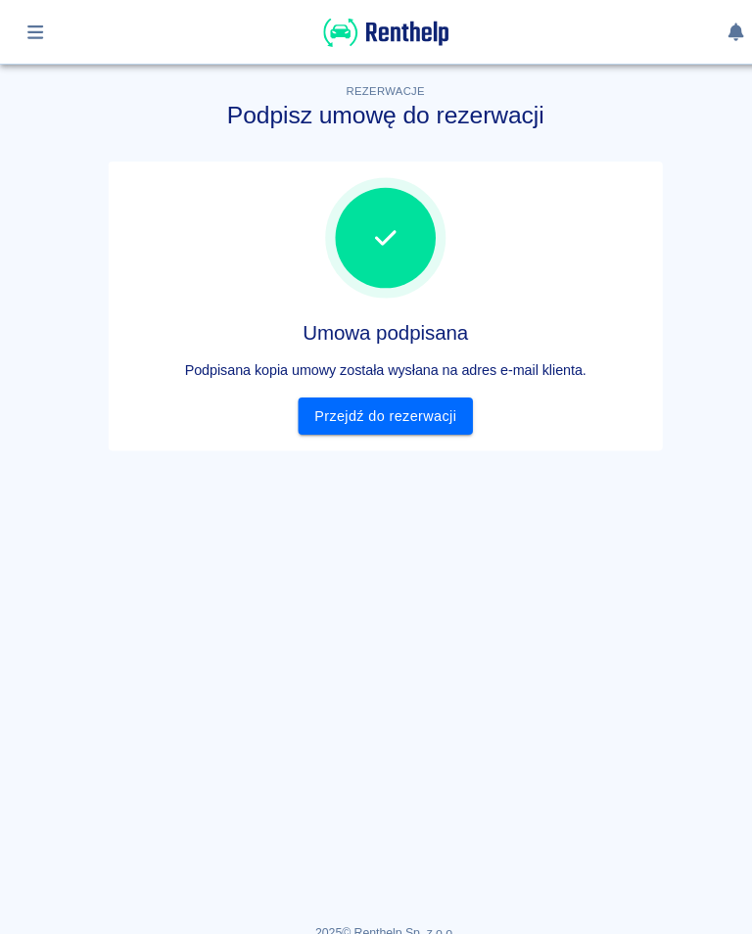
click at [423, 403] on link "Przejdź do rezerwacji" at bounding box center [375, 406] width 169 height 36
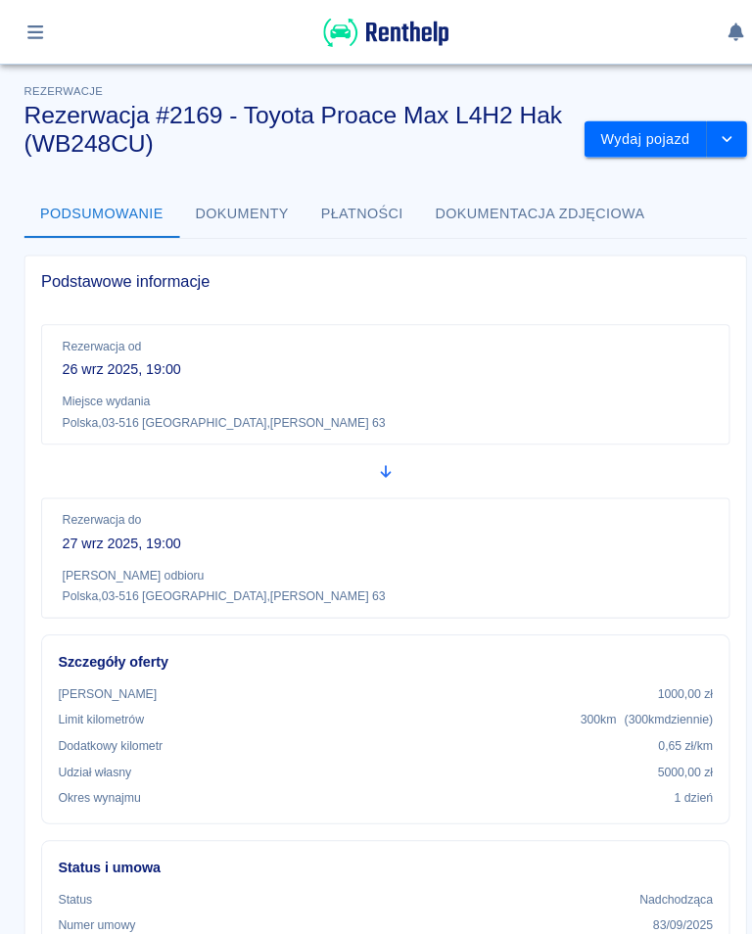
click at [641, 138] on button "Wydaj pojazd" at bounding box center [629, 136] width 119 height 36
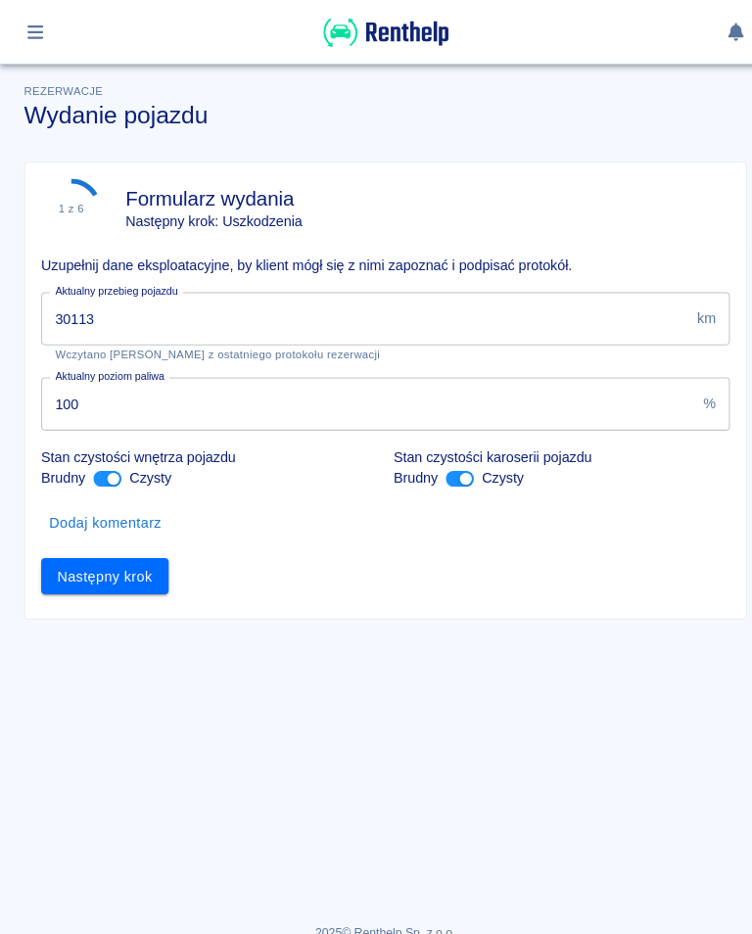
click at [124, 310] on input "30113" at bounding box center [355, 311] width 631 height 52
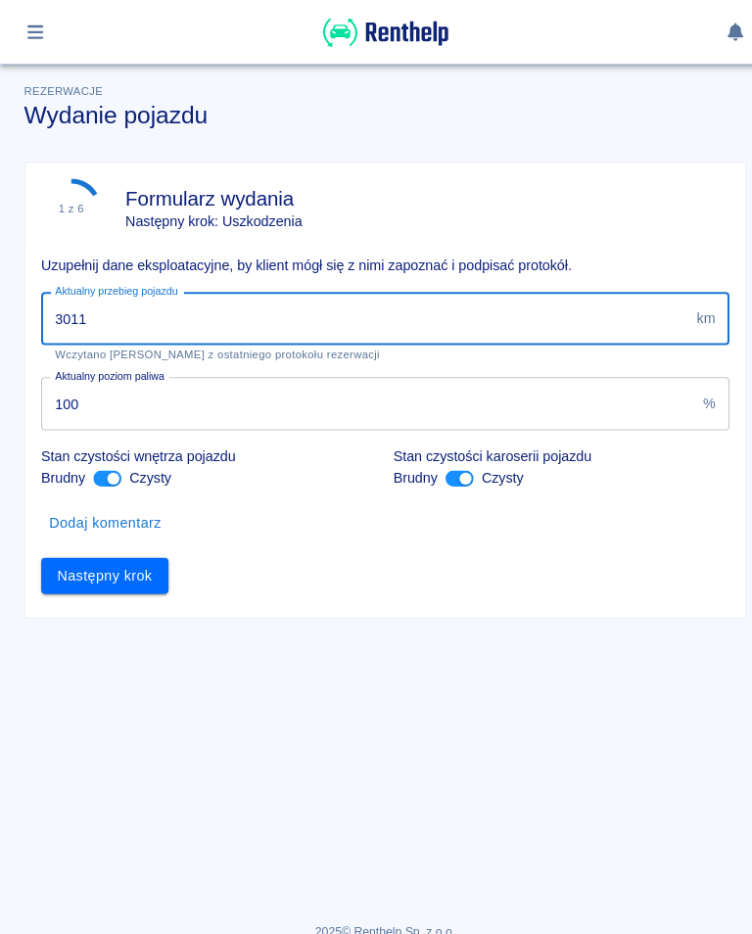
type input "30114"
click at [118, 563] on button "Następny krok" at bounding box center [102, 562] width 124 height 36
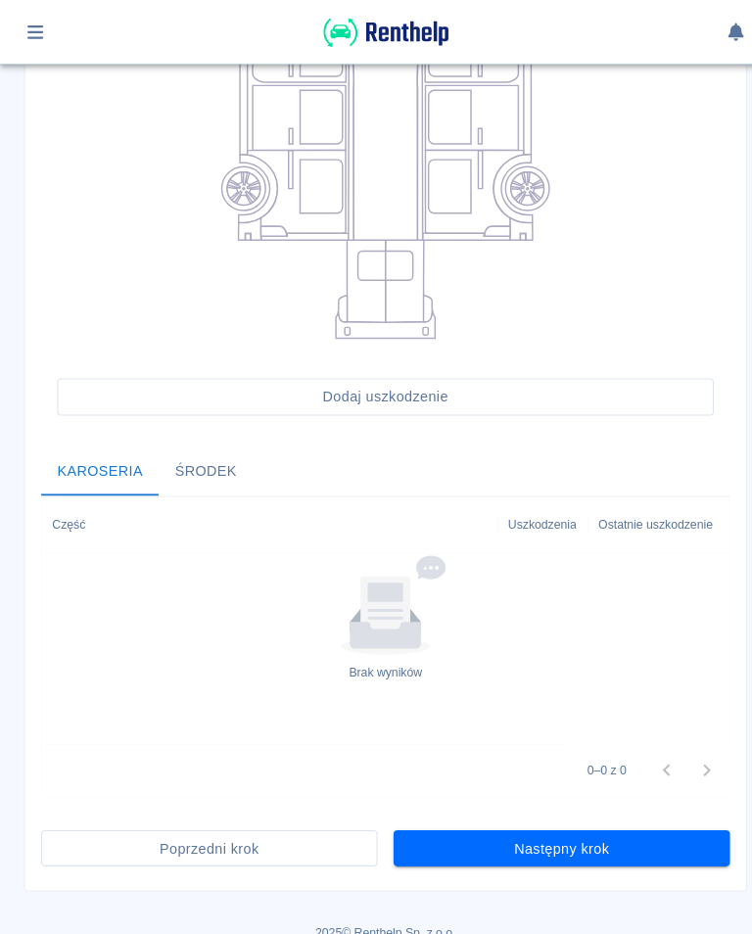
scroll to position [378, 0]
click at [545, 832] on button "Następny krok" at bounding box center [548, 829] width 328 height 36
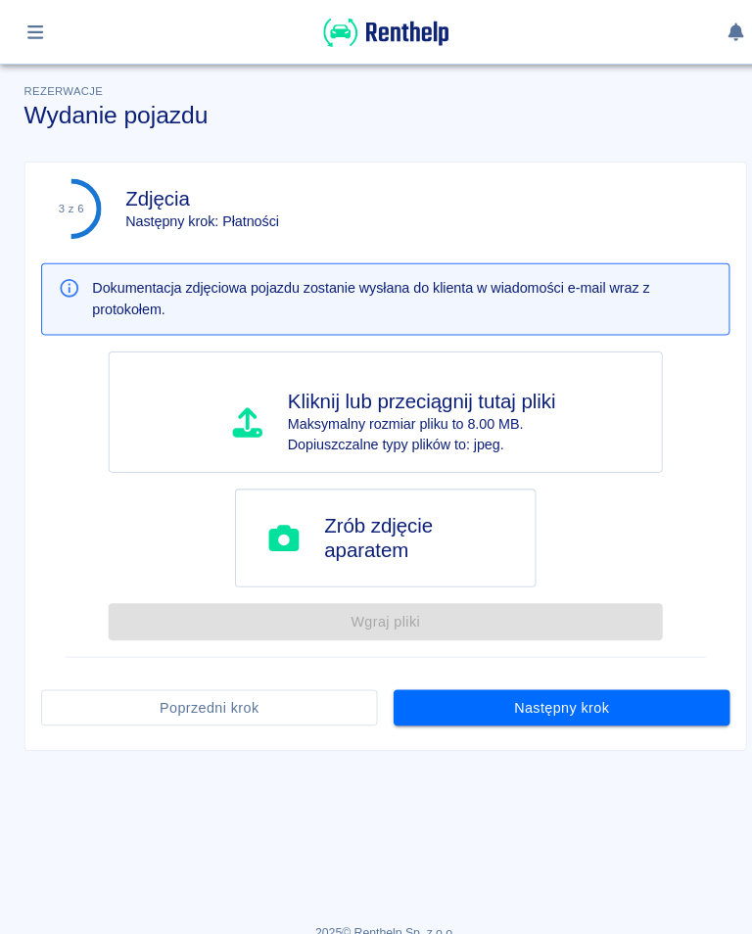
scroll to position [0, 0]
click at [542, 690] on button "Następny krok" at bounding box center [548, 691] width 328 height 36
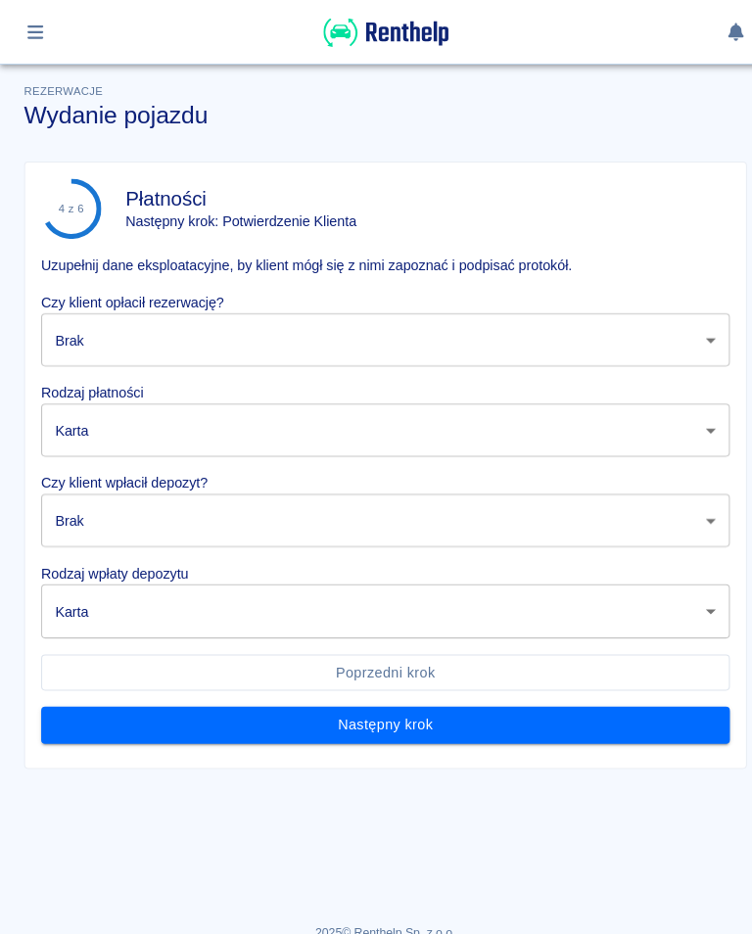
click at [126, 325] on body "Używamy plików Cookies, by zapewnić Ci najlepsze możliwe doświadczenie. Aby dow…" at bounding box center [376, 467] width 752 height 934
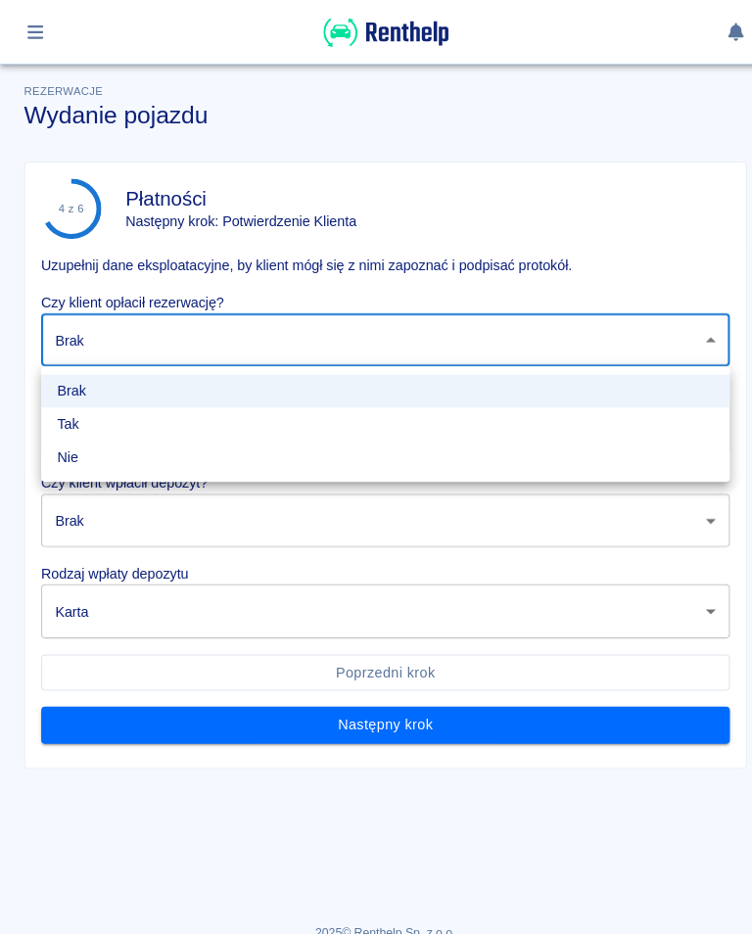
click at [64, 411] on li "Tak" at bounding box center [376, 413] width 672 height 32
type input "true"
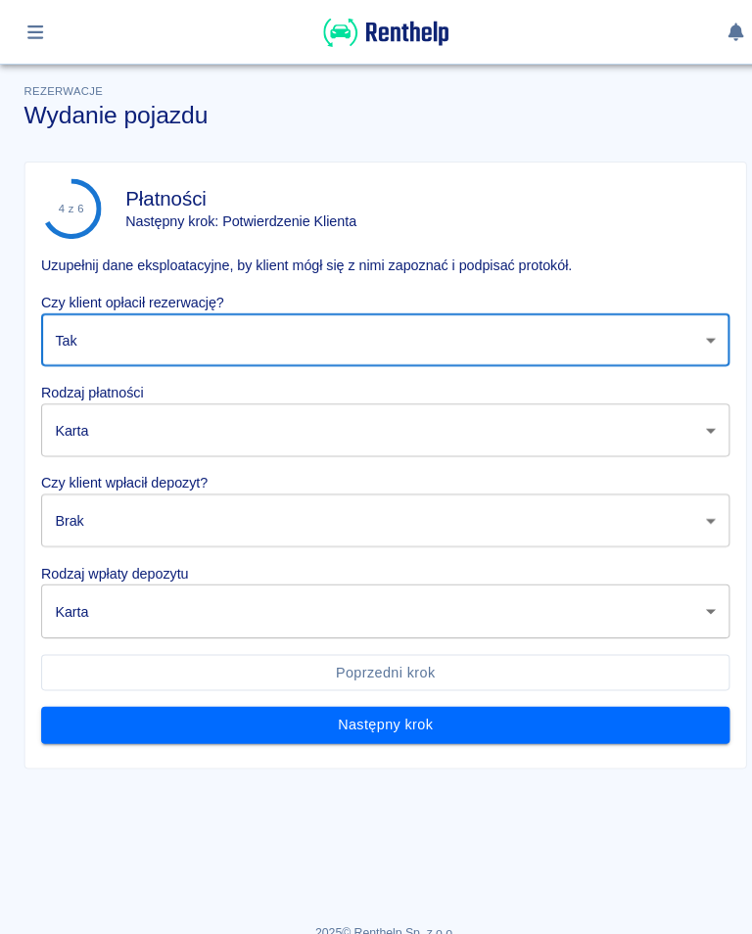
click at [119, 508] on body "Używamy plików Cookies, by zapewnić Ci najlepsze możliwe doświadczenie. Aby dow…" at bounding box center [376, 467] width 752 height 934
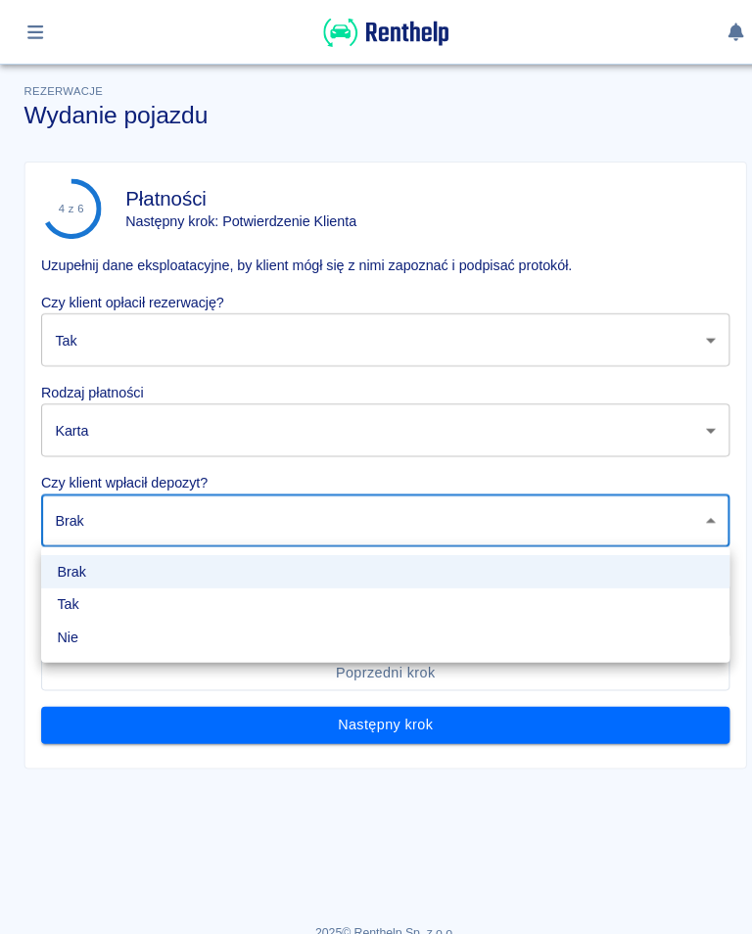
click at [72, 582] on li "Tak" at bounding box center [376, 590] width 672 height 32
type input "true"
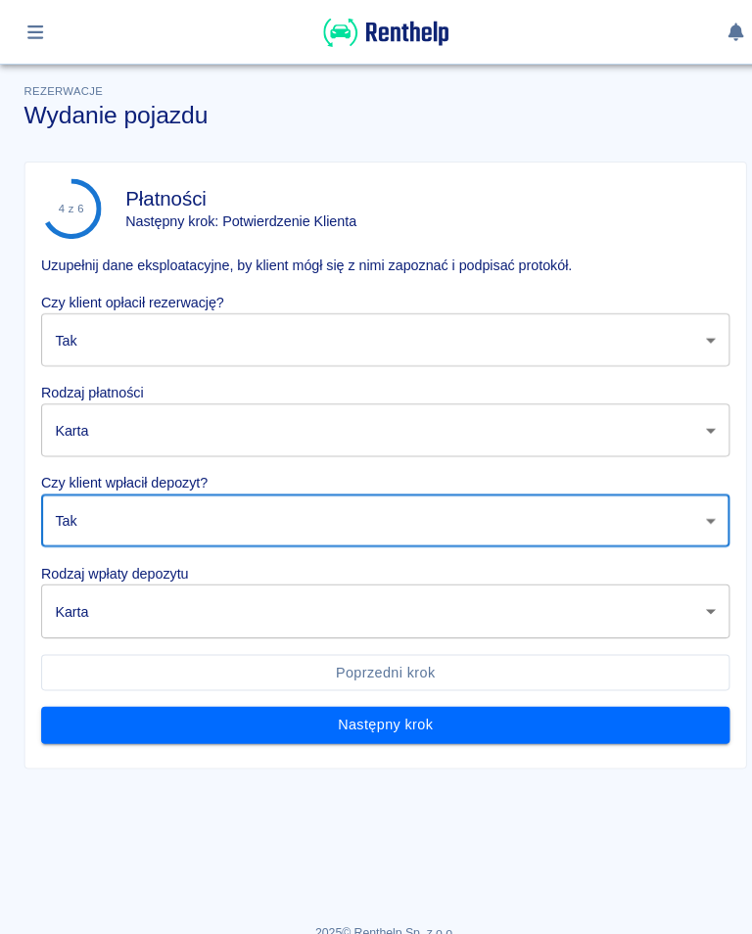
click at [123, 599] on body "Używamy plików Cookies, by zapewnić Ci najlepsze możliwe doświadczenie. Aby dow…" at bounding box center [376, 467] width 752 height 934
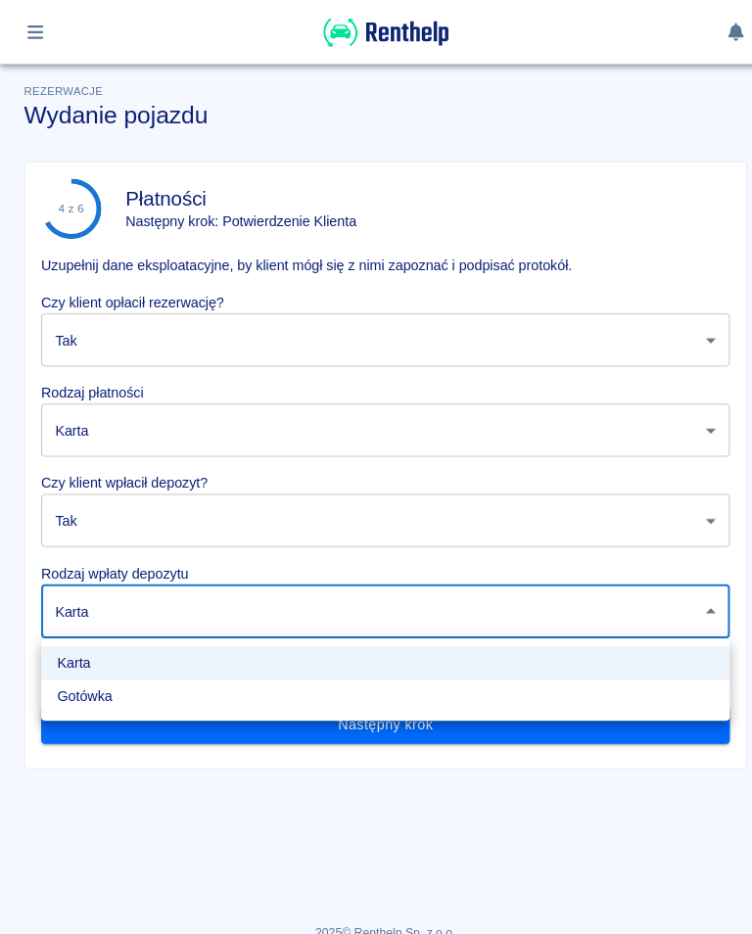
click at [103, 684] on li "Gotówka" at bounding box center [376, 679] width 672 height 32
type input "cash"
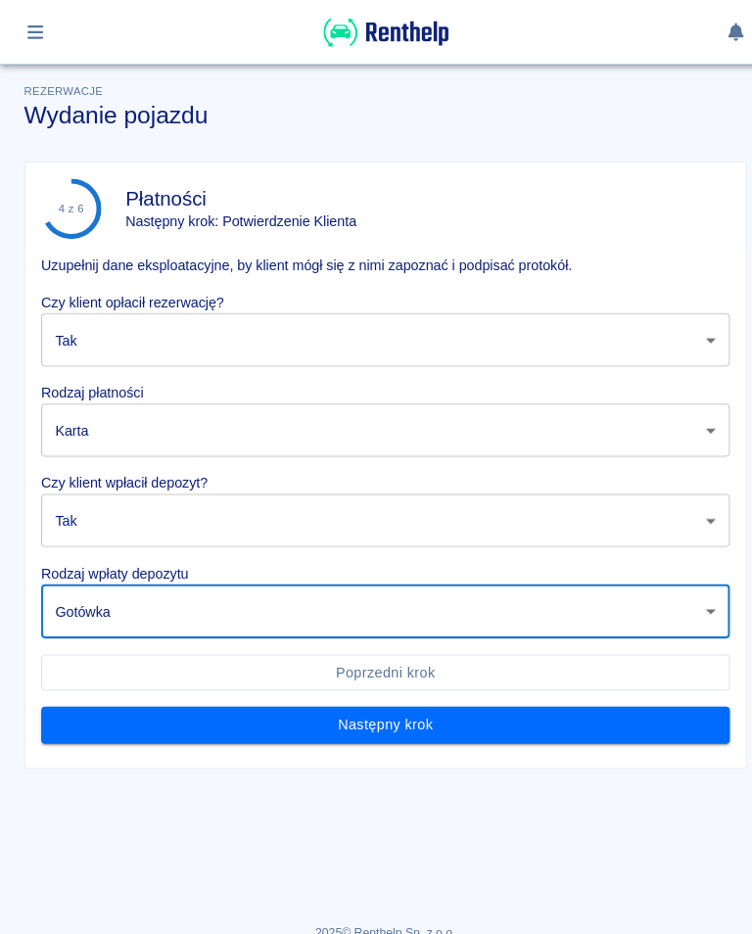
click at [376, 710] on button "Następny krok" at bounding box center [376, 707] width 672 height 36
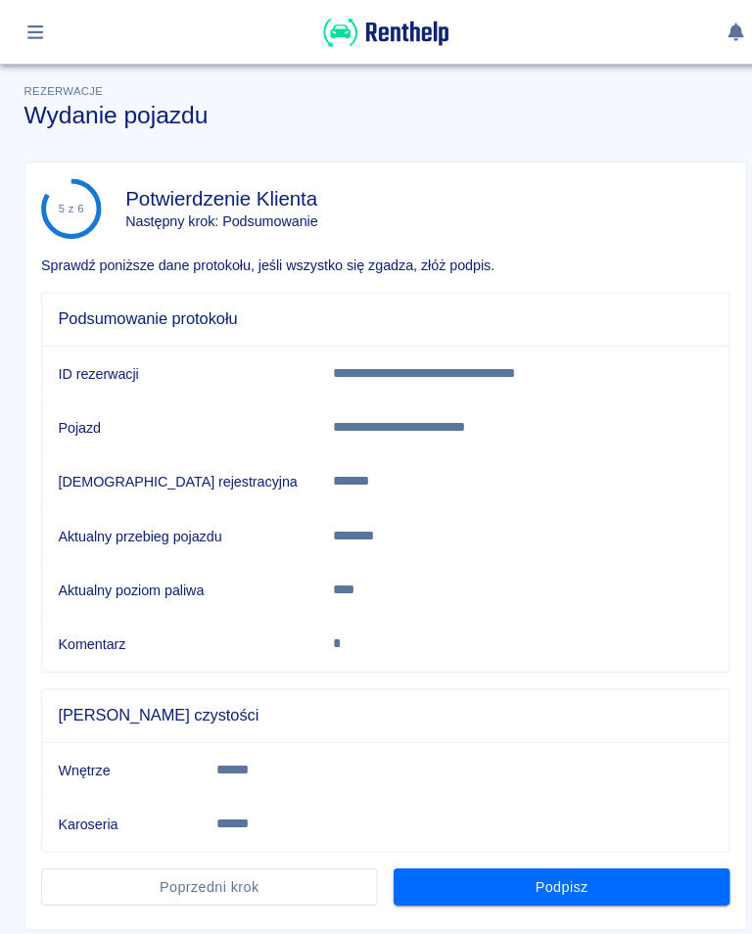
click at [553, 871] on button "Podpisz" at bounding box center [548, 865] width 328 height 36
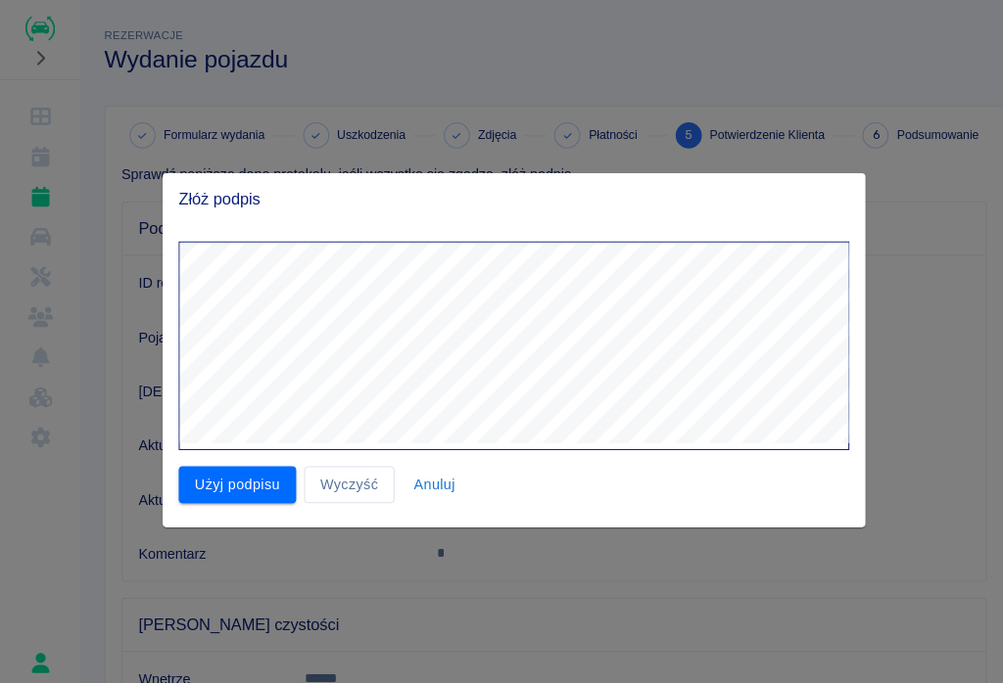
click at [219, 474] on button "Użyj podpisu" at bounding box center [231, 473] width 115 height 36
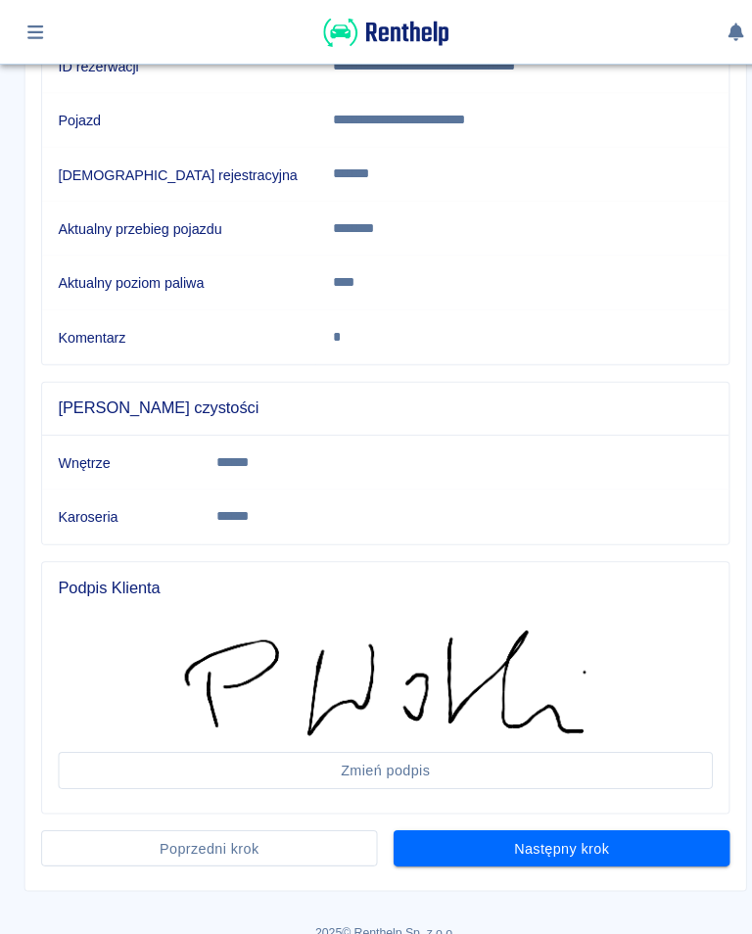
scroll to position [299, 0]
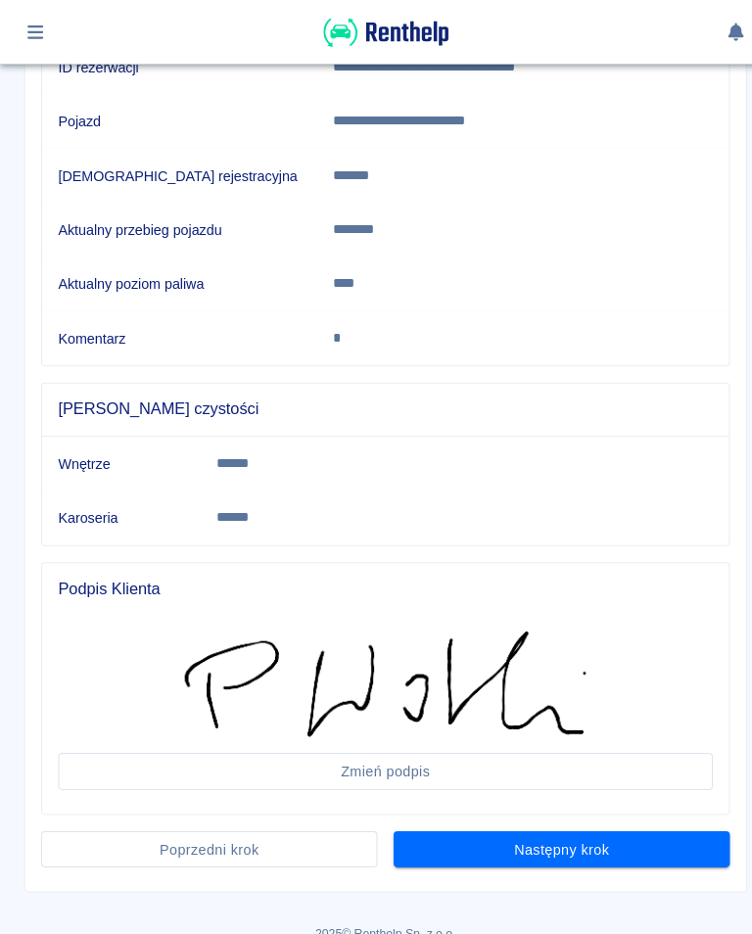
click at [550, 835] on button "Następny krok" at bounding box center [548, 829] width 328 height 36
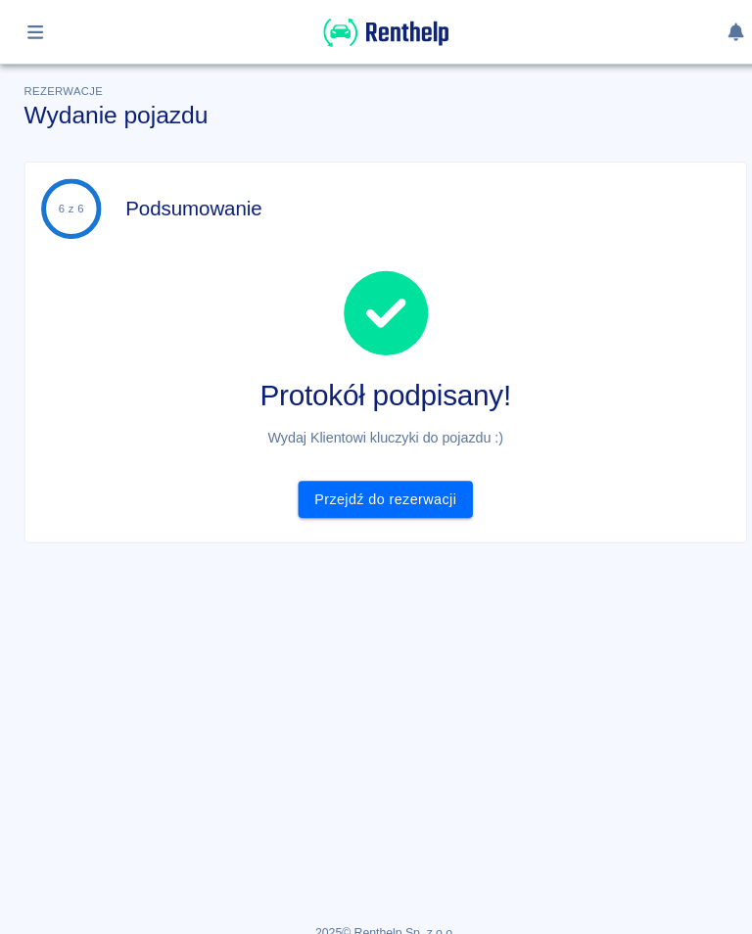
scroll to position [0, 0]
click at [392, 487] on link "Przejdź do rezerwacji" at bounding box center [375, 487] width 169 height 36
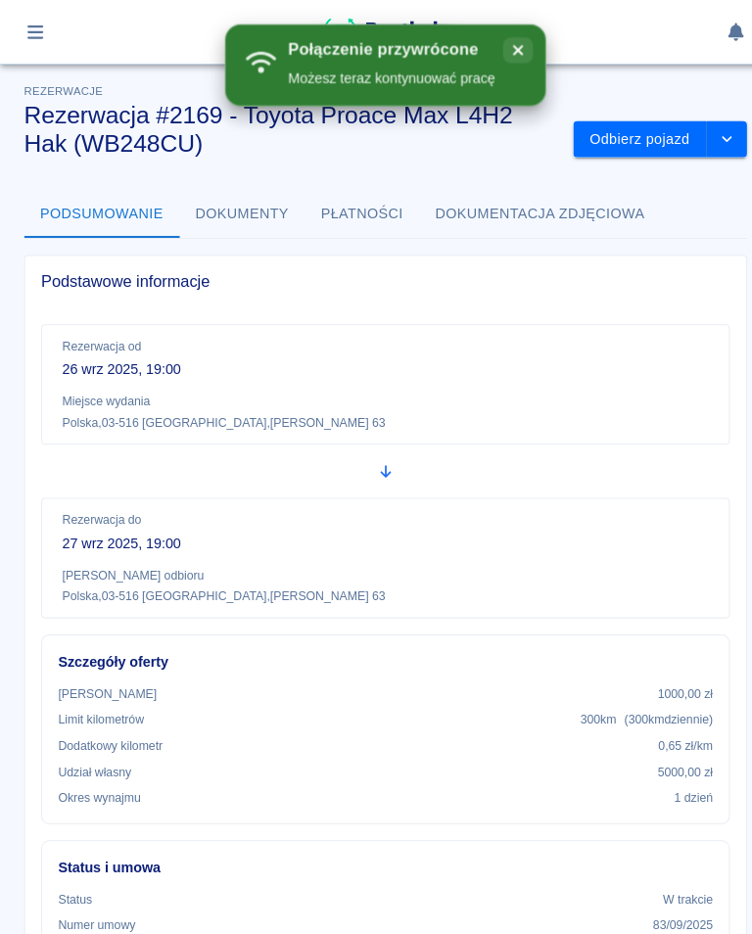
click at [34, 28] on icon "button" at bounding box center [34, 32] width 23 height 18
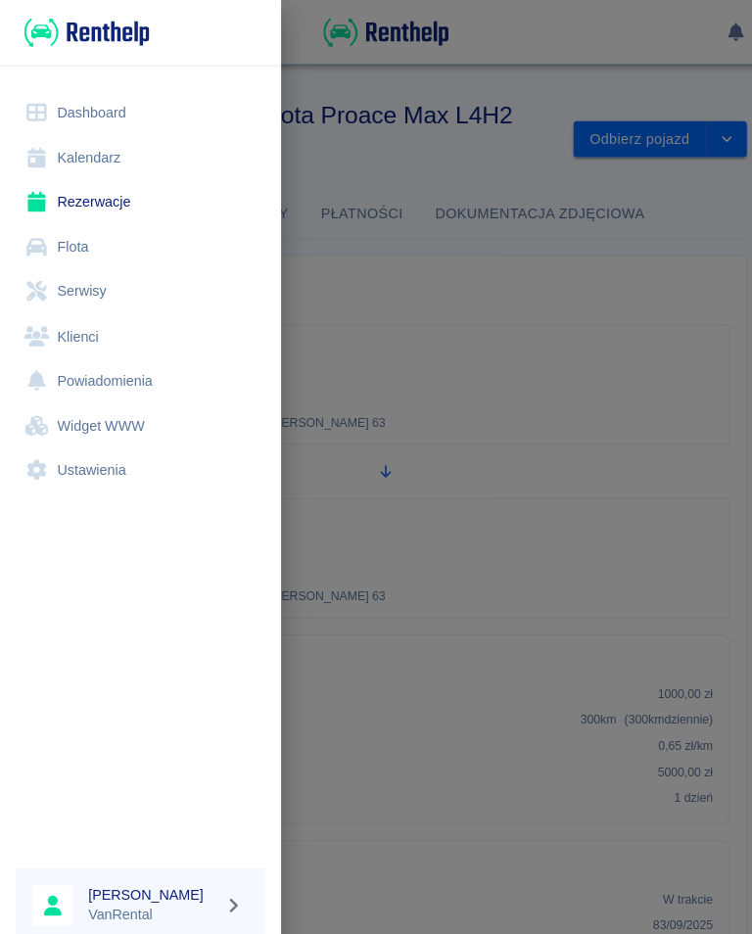
click at [97, 149] on link "Kalendarz" at bounding box center [137, 154] width 243 height 44
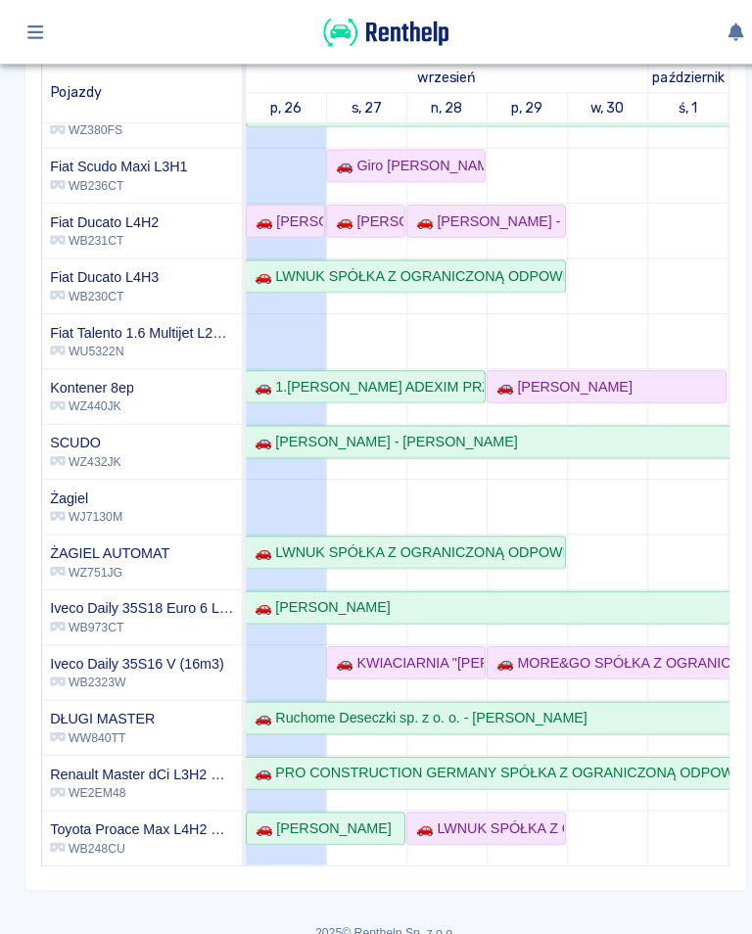
scroll to position [216, 0]
click at [294, 815] on div "🚗 [PERSON_NAME]" at bounding box center [312, 808] width 140 height 21
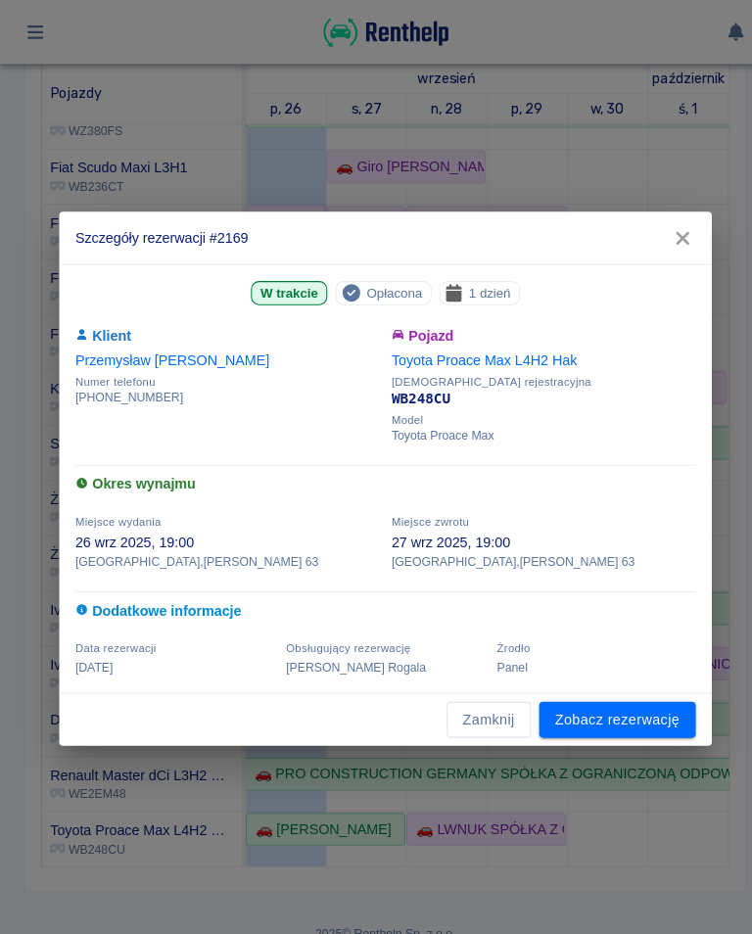
click at [677, 232] on icon "button" at bounding box center [665, 232] width 25 height 21
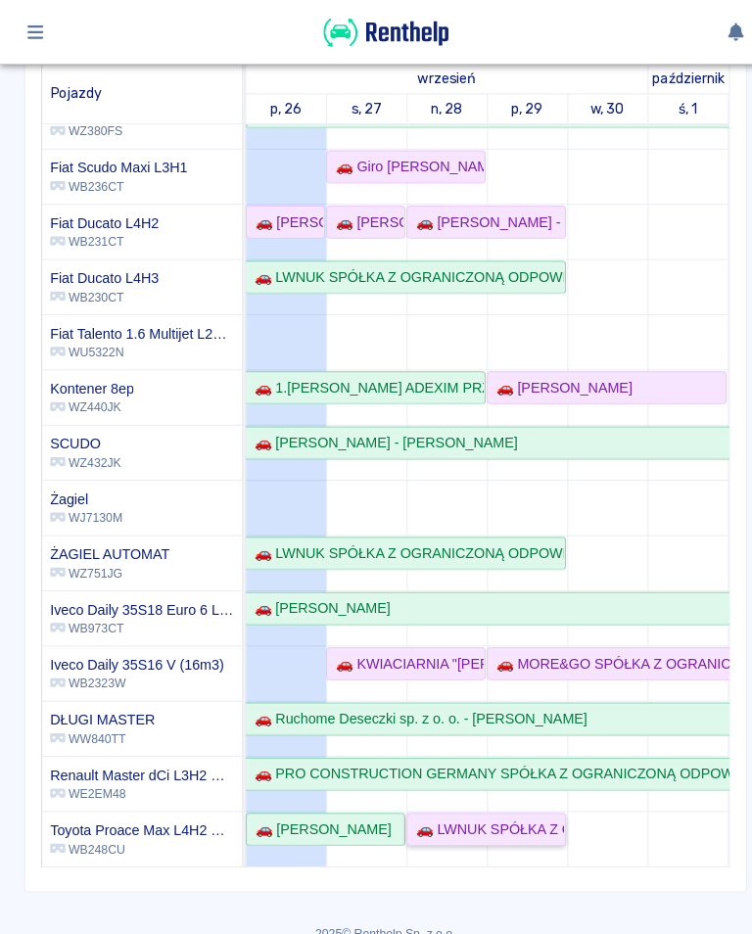
click at [473, 813] on div "🚗 LWNUK SPÓŁKA Z OGRANICZONĄ ODPOWIEDZIALNOŚCIĄ - [PERSON_NAME]" at bounding box center [474, 808] width 152 height 21
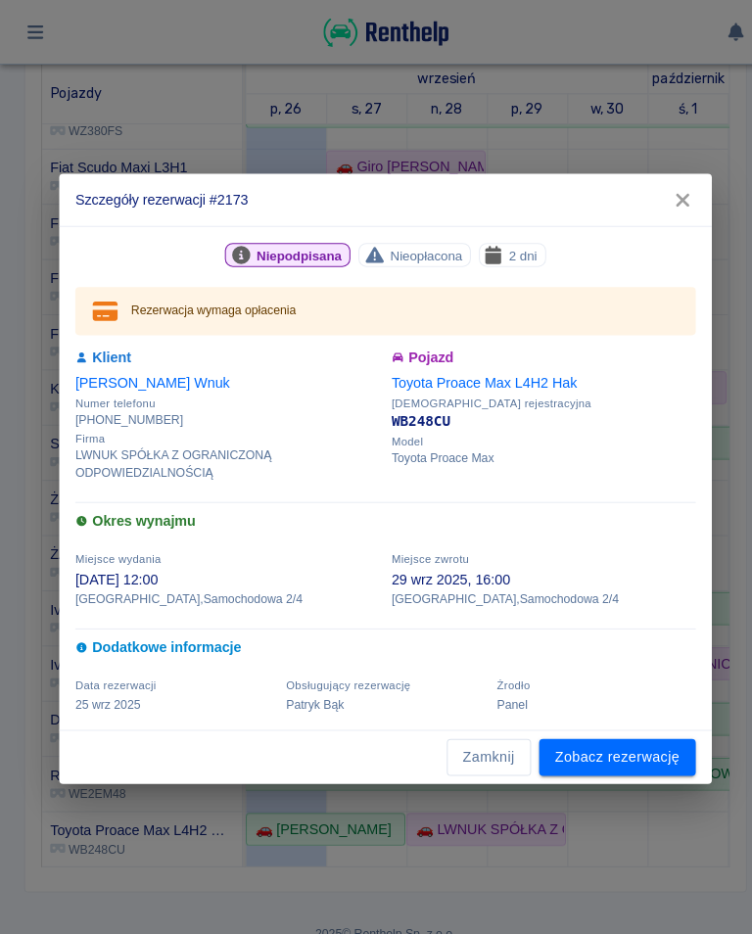
click at [670, 198] on icon "button" at bounding box center [665, 195] width 25 height 21
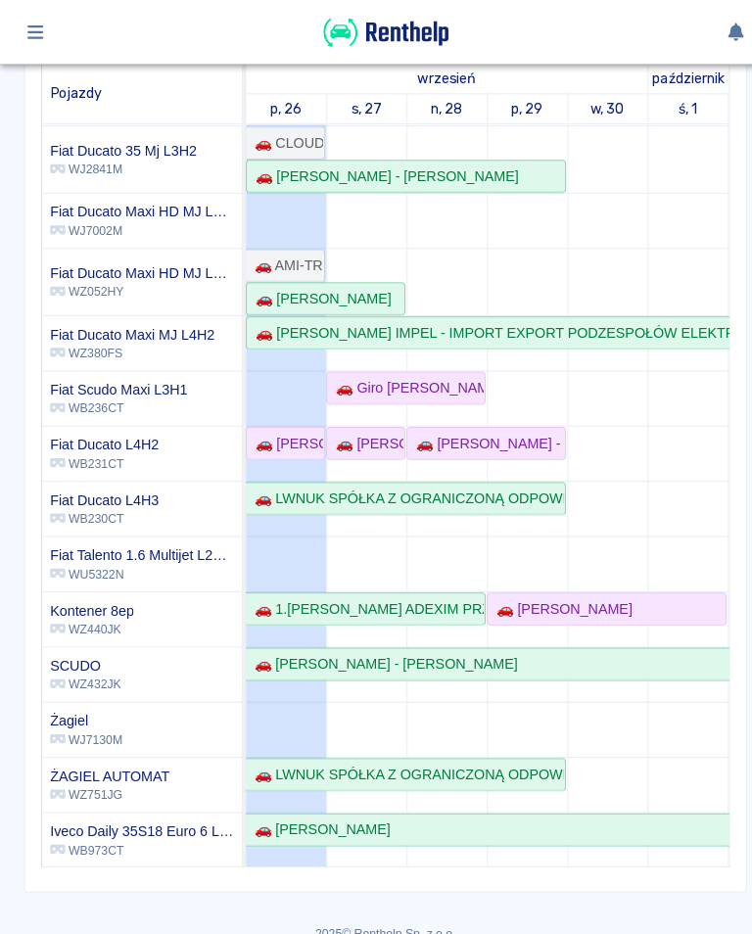
scroll to position [52, 0]
click at [137, 438] on h6 "Fiat Ducato L4H2" at bounding box center [102, 434] width 106 height 20
click at [288, 432] on div "🚗 [PERSON_NAME]" at bounding box center [278, 432] width 73 height 21
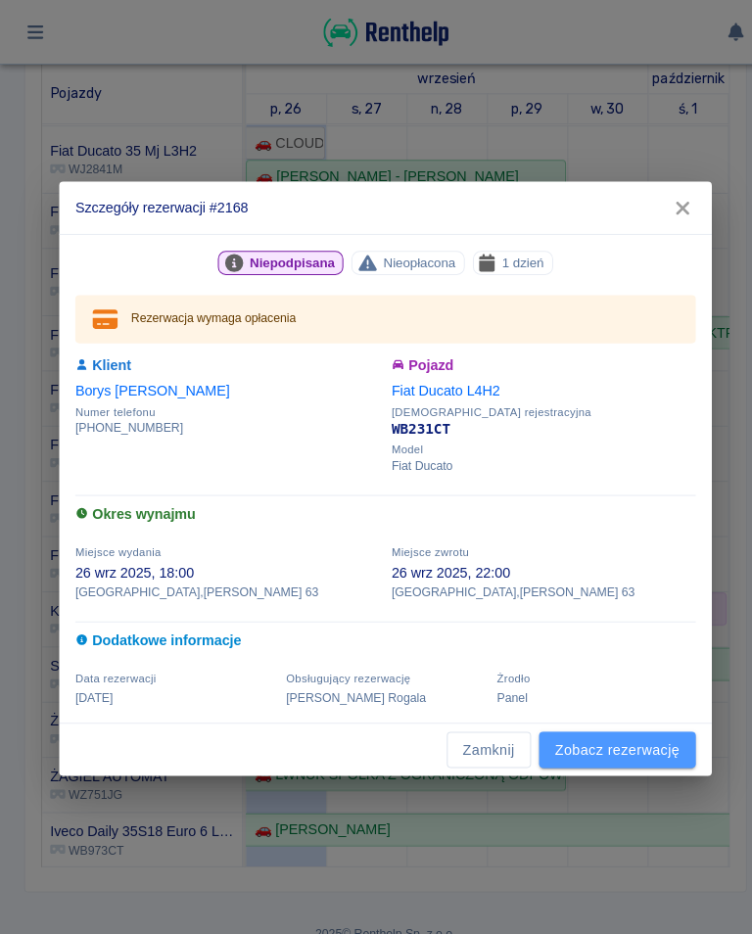
click at [612, 743] on link "Zobacz rezerwację" at bounding box center [602, 732] width 153 height 36
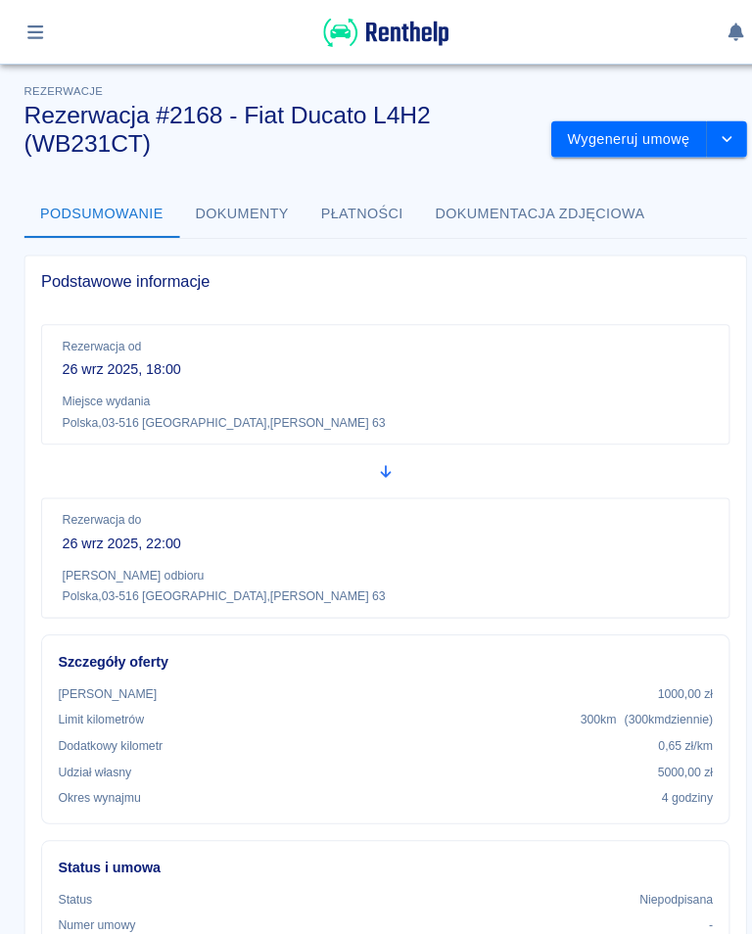
click at [607, 138] on button "Wygeneruj umowę" at bounding box center [613, 136] width 152 height 36
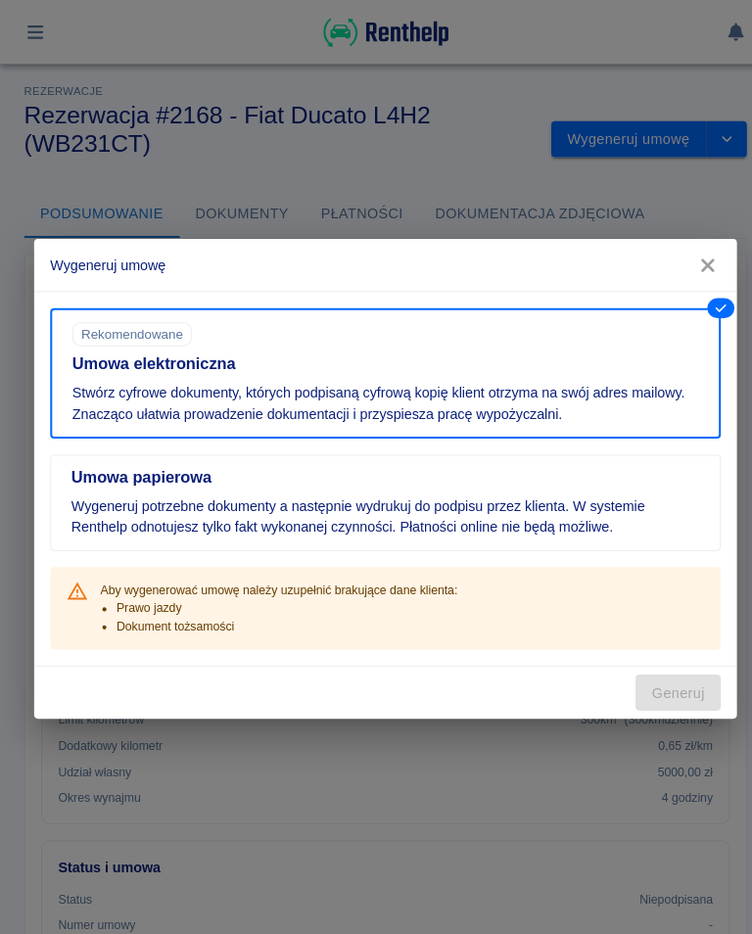
click at [691, 257] on icon "button" at bounding box center [689, 259] width 13 height 13
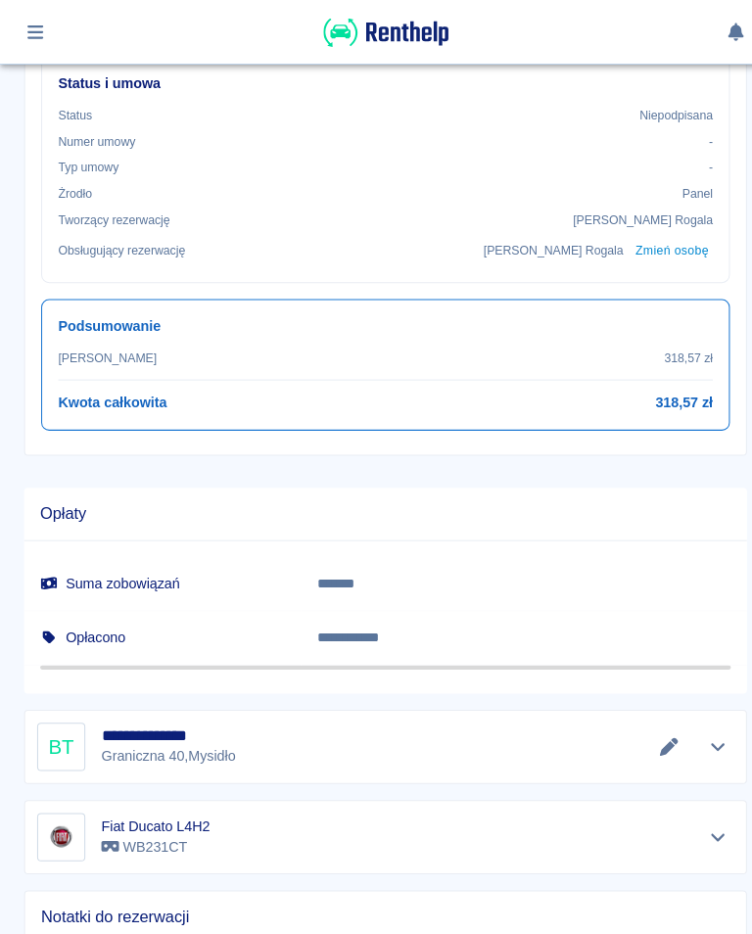
scroll to position [819, 0]
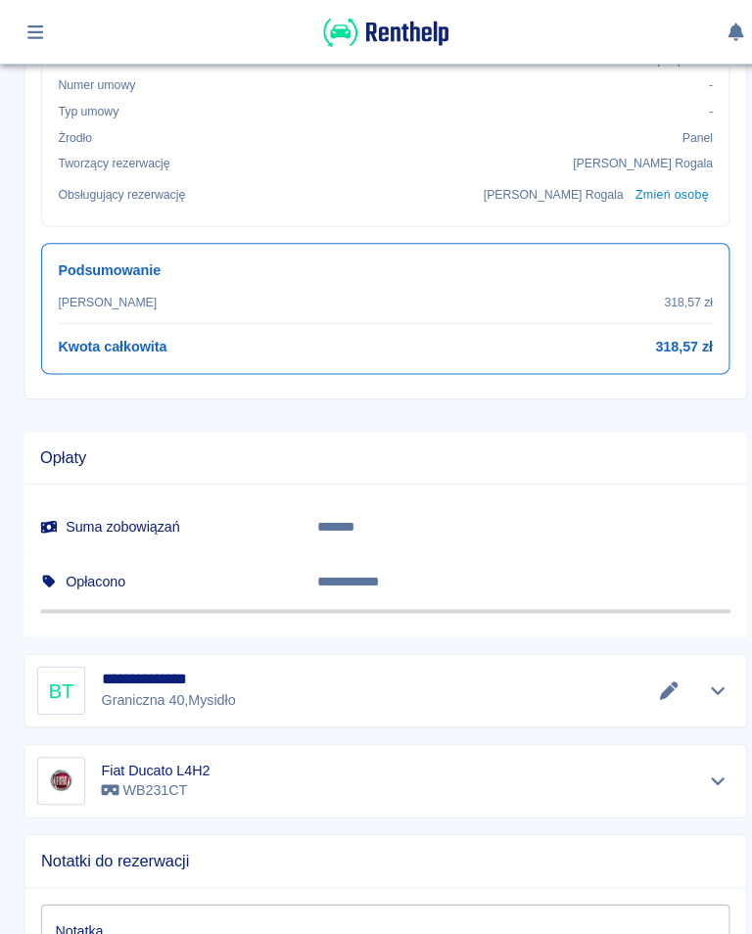
click at [655, 677] on icon "Edytuj dane" at bounding box center [652, 674] width 23 height 18
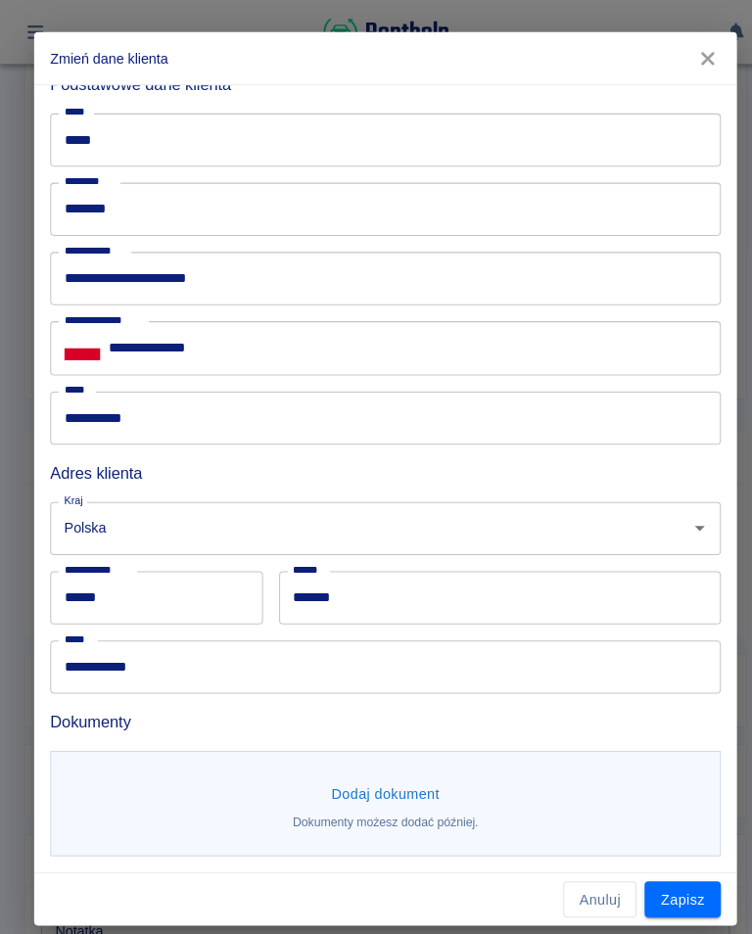
scroll to position [82, 0]
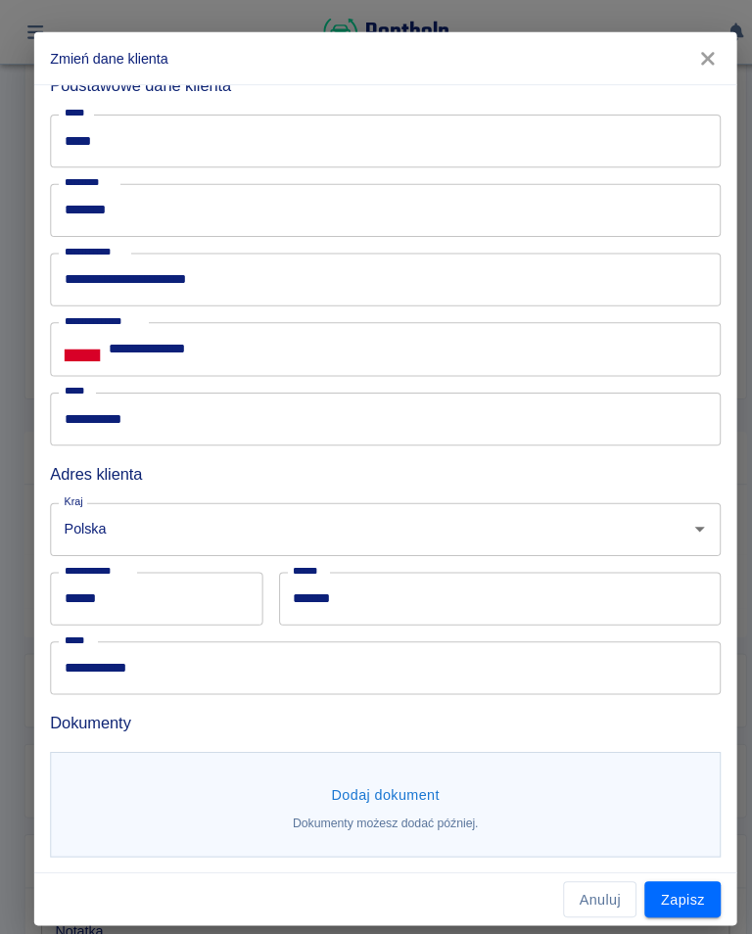
click at [385, 787] on button "Dodaj dokument" at bounding box center [375, 776] width 121 height 36
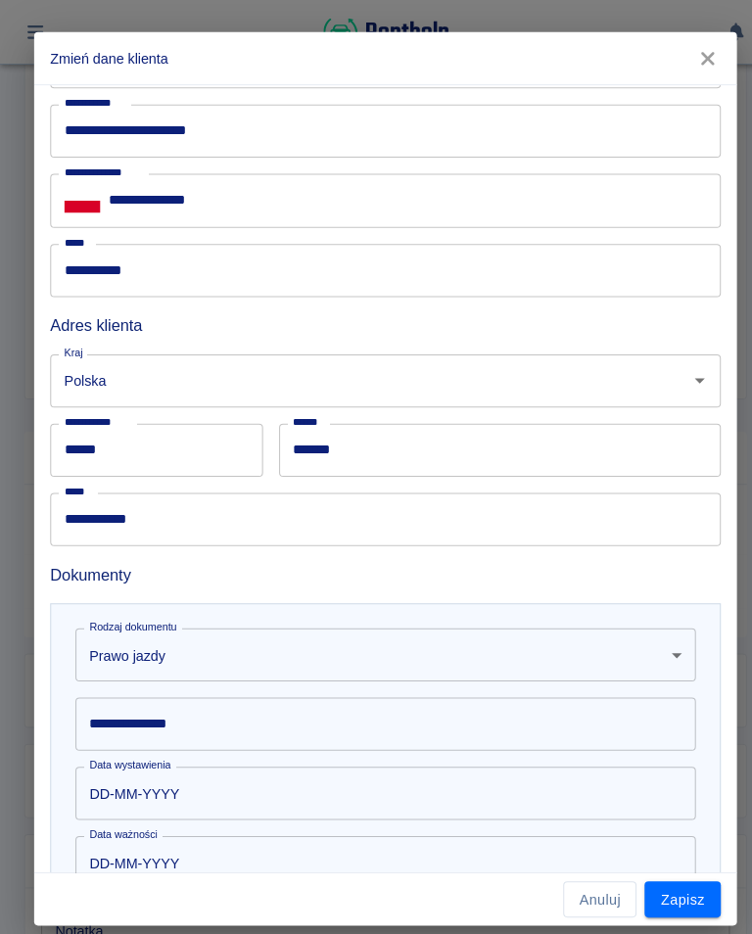
scroll to position [230, 0]
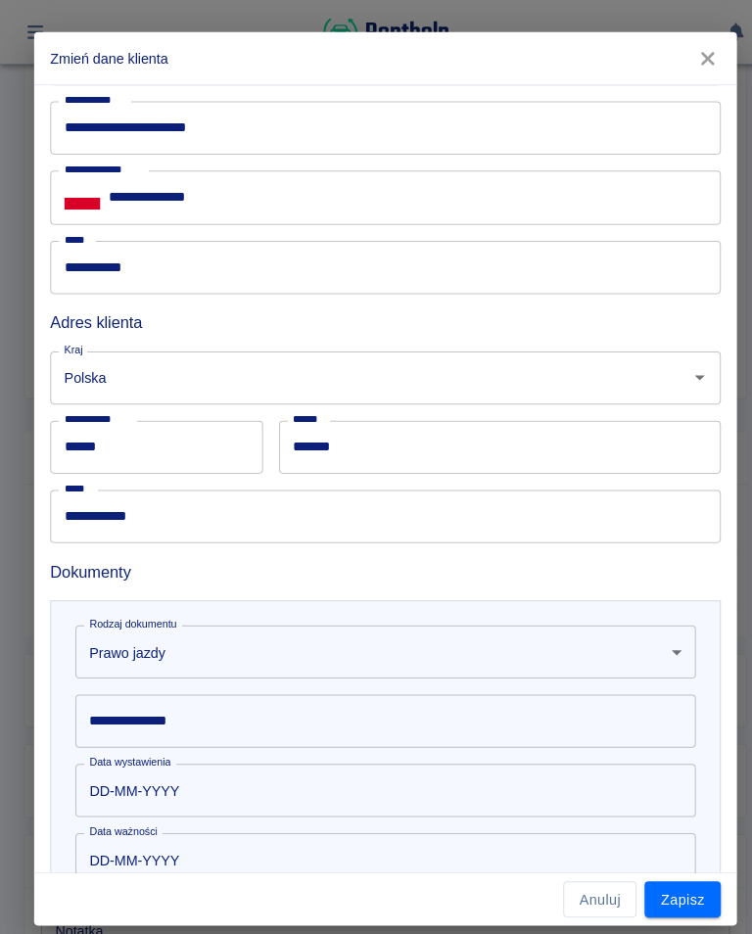
click at [175, 703] on div "**********" at bounding box center [375, 703] width 605 height 52
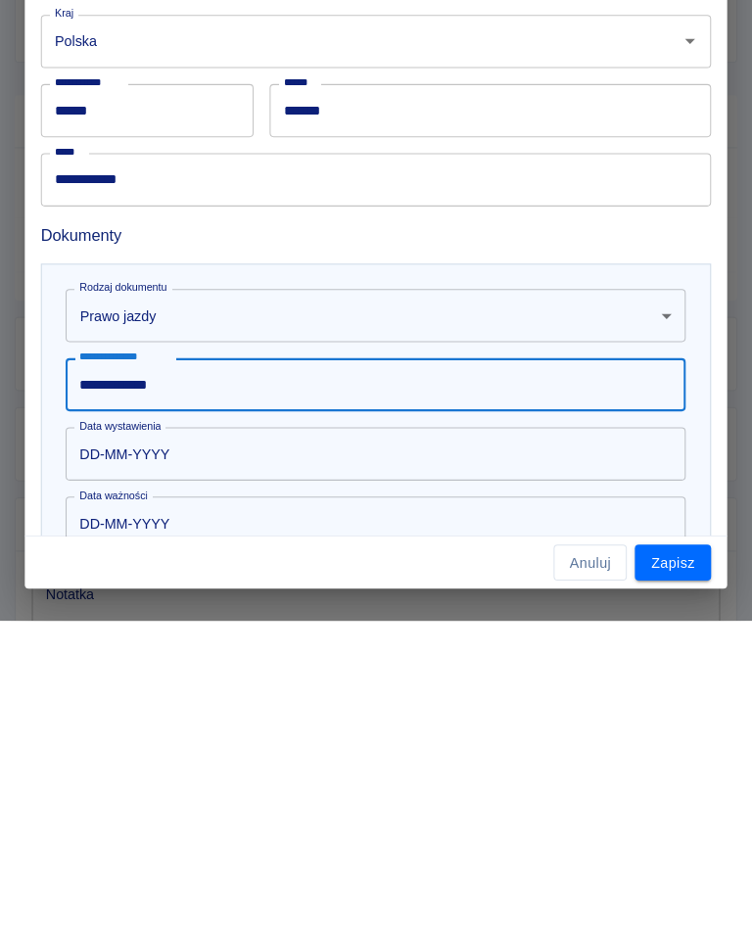
type input "**********"
click at [158, 745] on input "DD-MM-YYYY" at bounding box center [368, 771] width 591 height 52
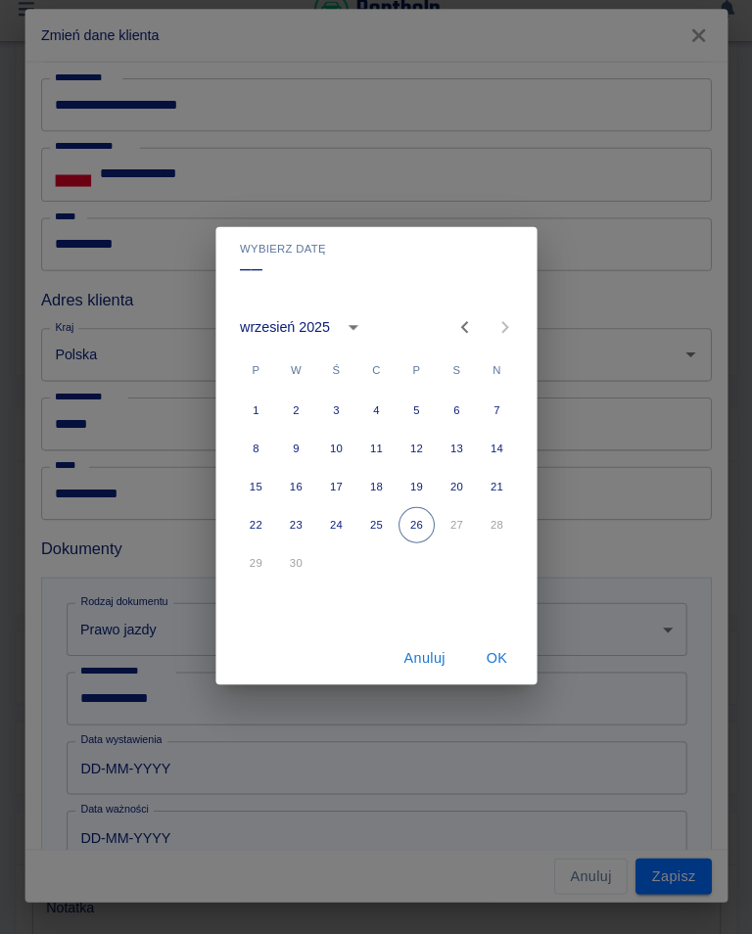
click at [342, 330] on icon "calendar view is open, switch to year view" at bounding box center [353, 341] width 23 height 23
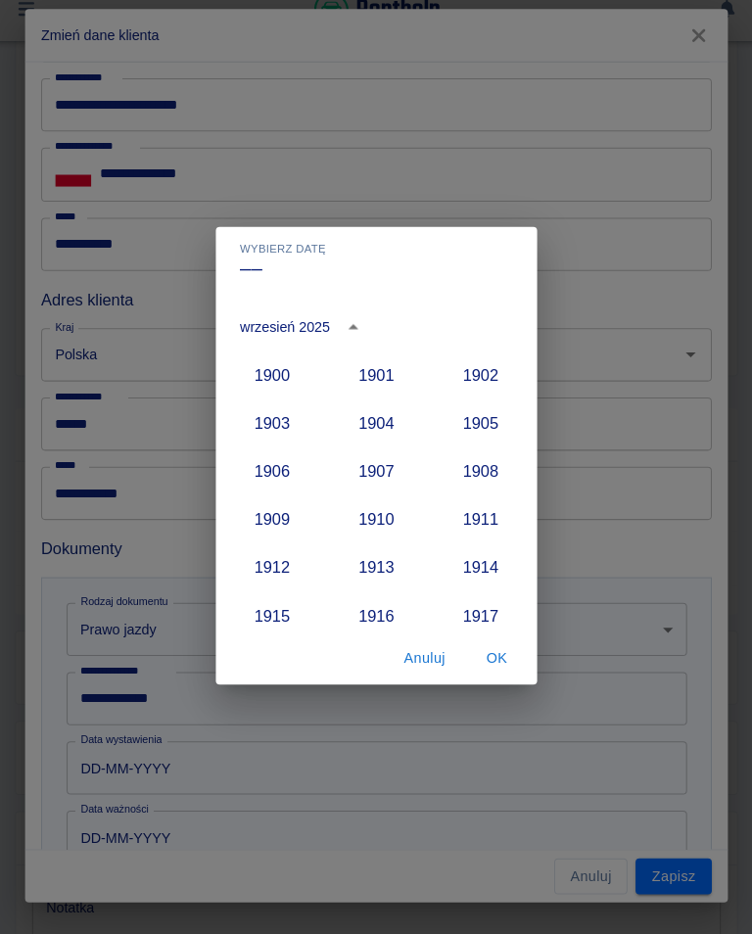
scroll to position [1813, 0]
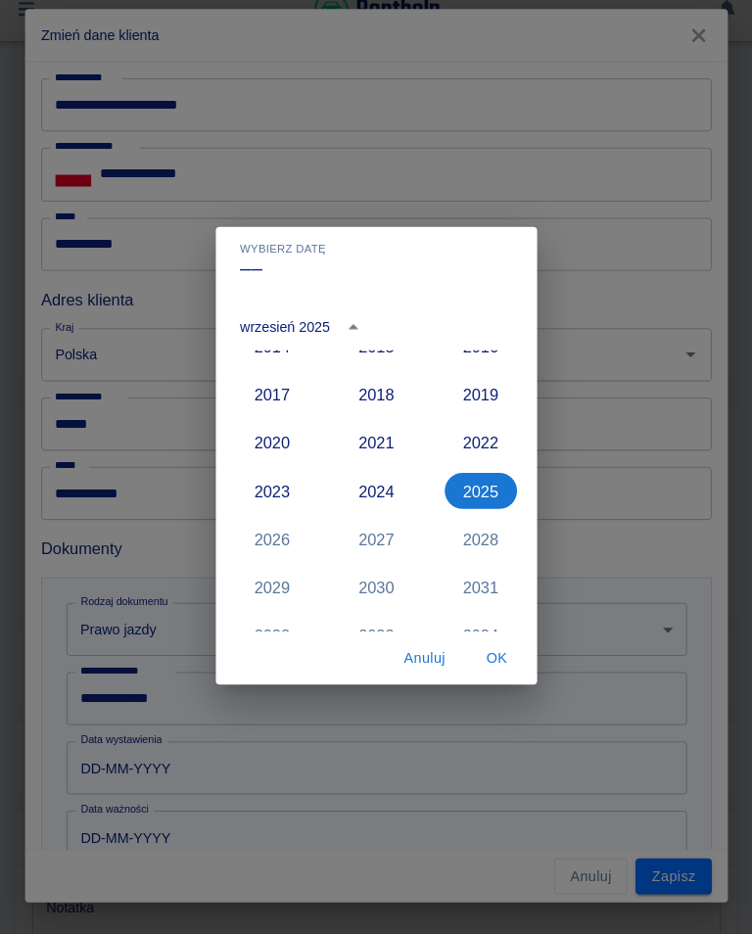
click at [284, 484] on button "2023" at bounding box center [274, 501] width 70 height 35
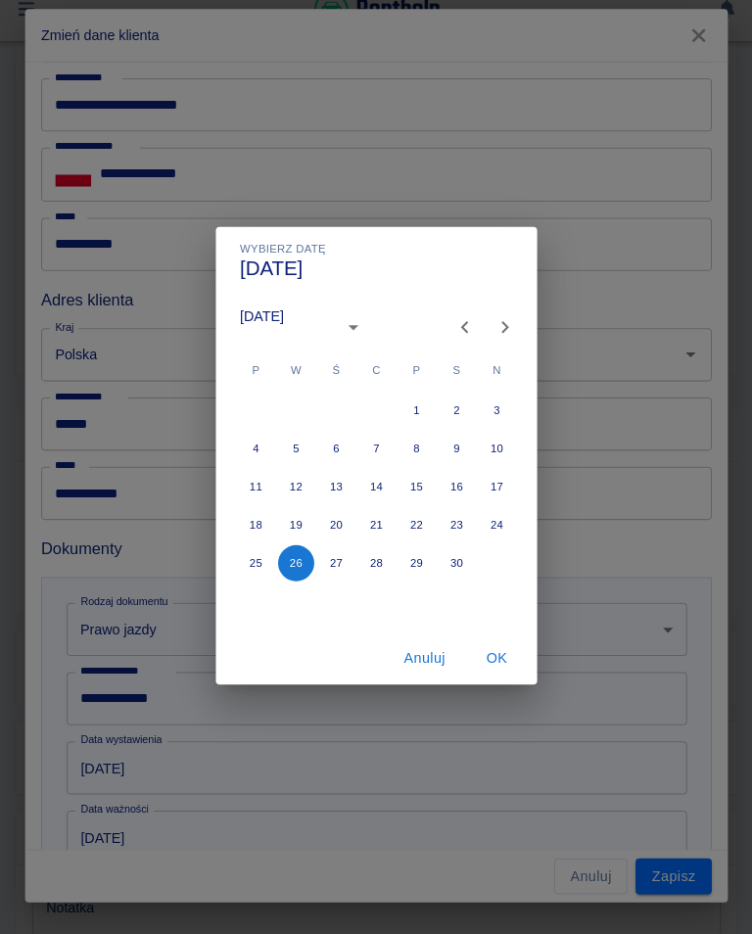
type input "[DATE]"
click at [452, 330] on icon "Previous month" at bounding box center [461, 341] width 23 height 23
click at [451, 330] on icon "Previous month" at bounding box center [461, 341] width 23 height 23
click at [464, 330] on icon "Previous month" at bounding box center [461, 341] width 23 height 23
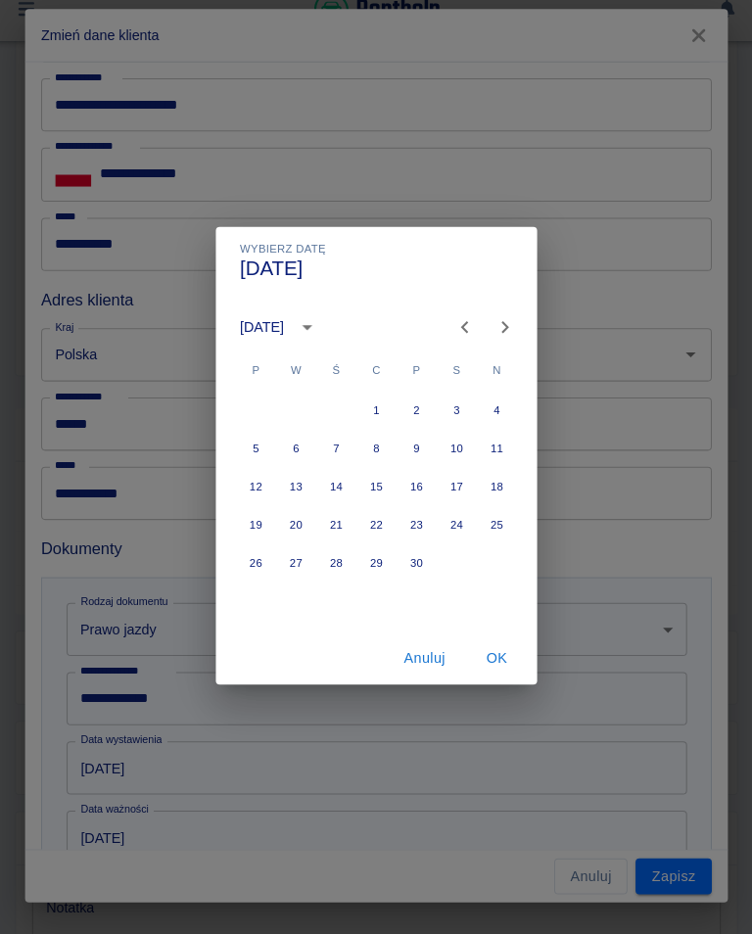
click at [450, 330] on icon "Previous month" at bounding box center [461, 341] width 23 height 23
click at [459, 330] on icon "Previous month" at bounding box center [461, 341] width 23 height 23
click at [407, 443] on button "7" at bounding box center [414, 460] width 35 height 35
type input "[DATE]"
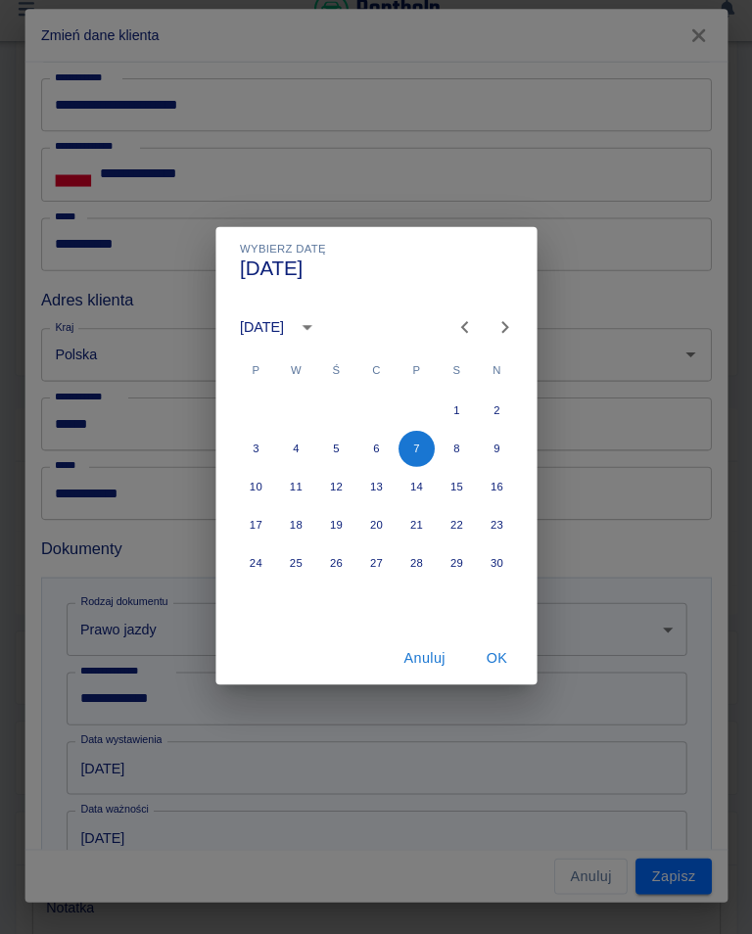
click at [490, 646] on button "OK" at bounding box center [493, 664] width 63 height 36
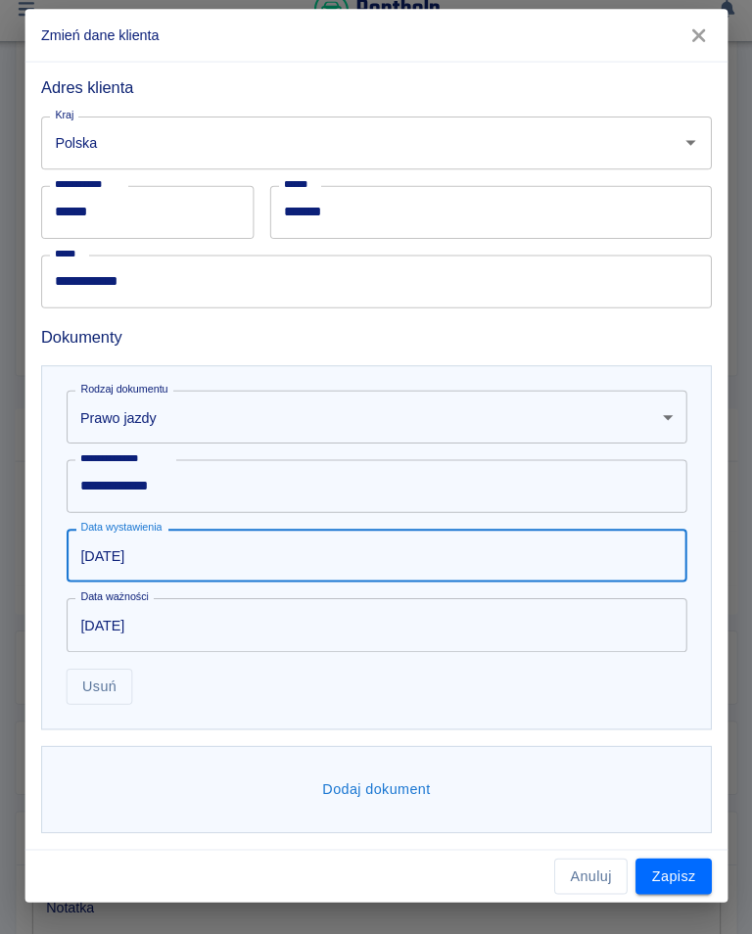
scroll to position [436, 0]
click at [392, 775] on button "Dodaj dokument" at bounding box center [375, 793] width 121 height 36
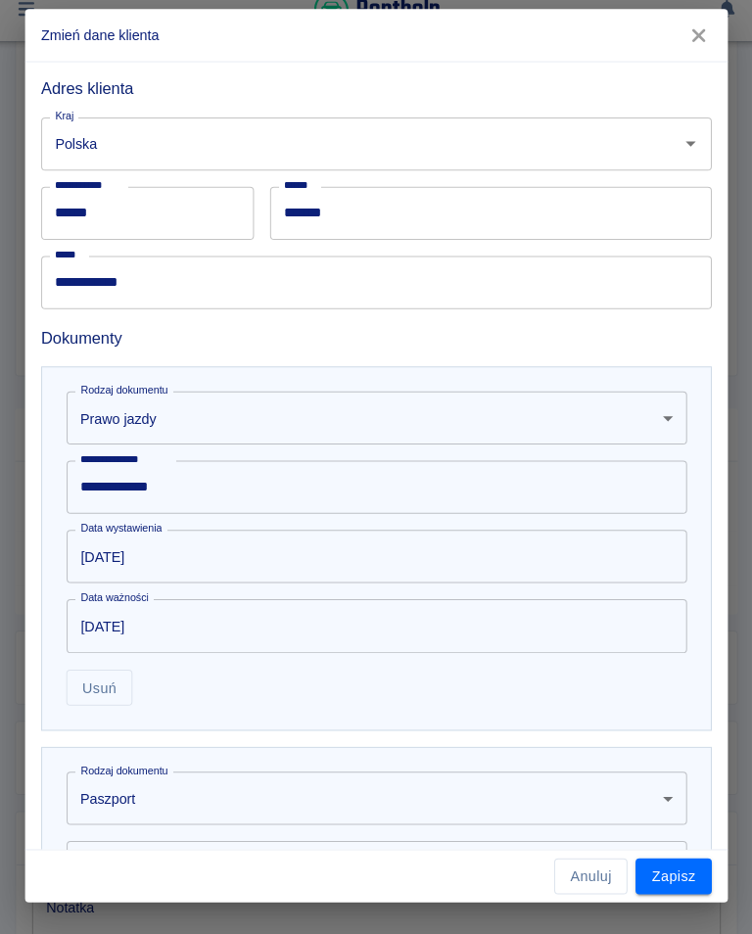
click at [651, 776] on body "**********" at bounding box center [376, 467] width 752 height 934
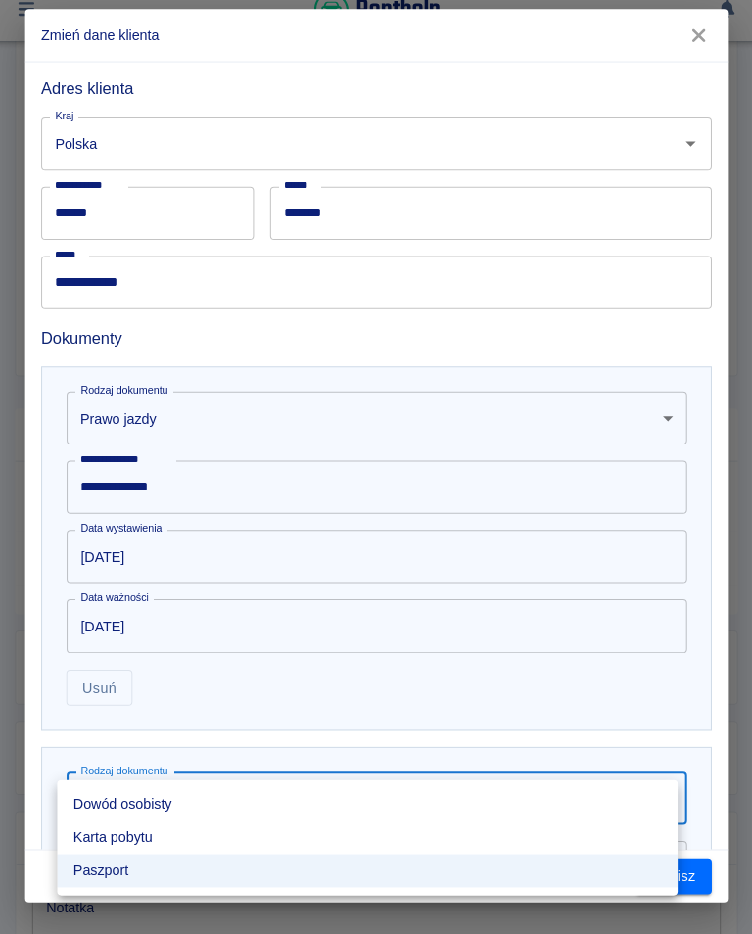
click at [155, 791] on li "Dowód osobisty" at bounding box center [367, 807] width 605 height 32
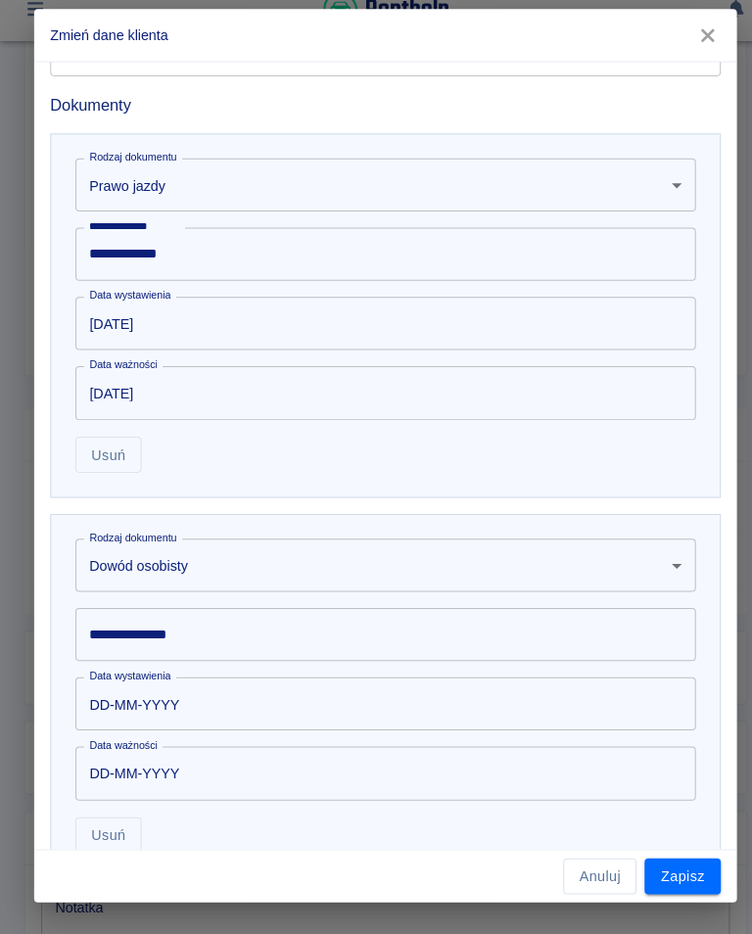
scroll to position [664, 0]
click at [203, 623] on input "**********" at bounding box center [375, 641] width 605 height 52
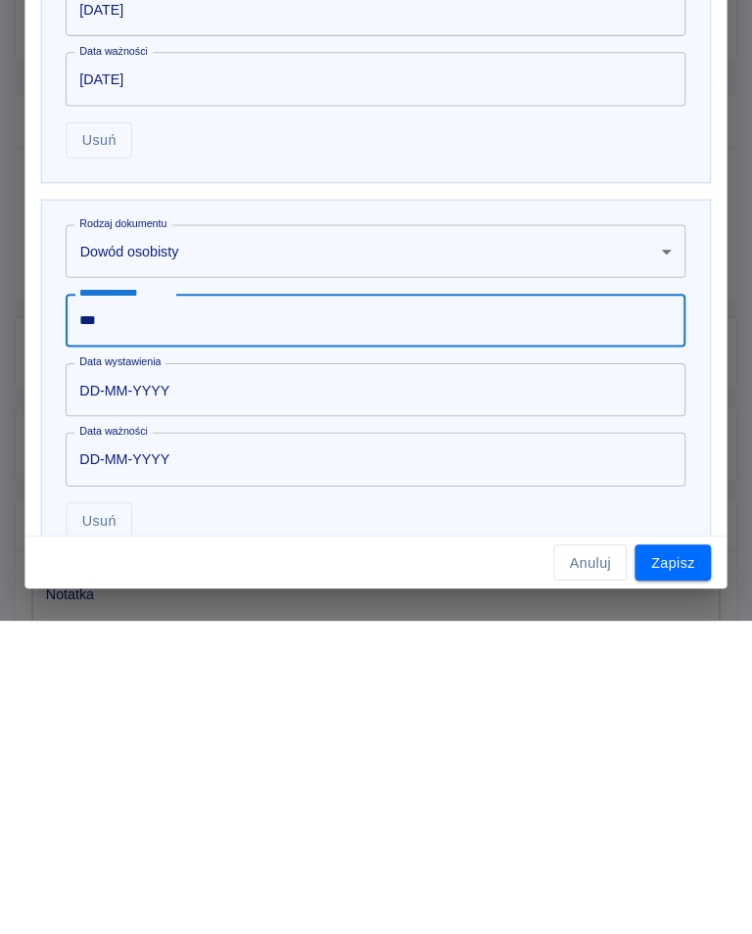
type input "***"
click at [189, 682] on input "DD-MM-YYYY" at bounding box center [368, 708] width 591 height 52
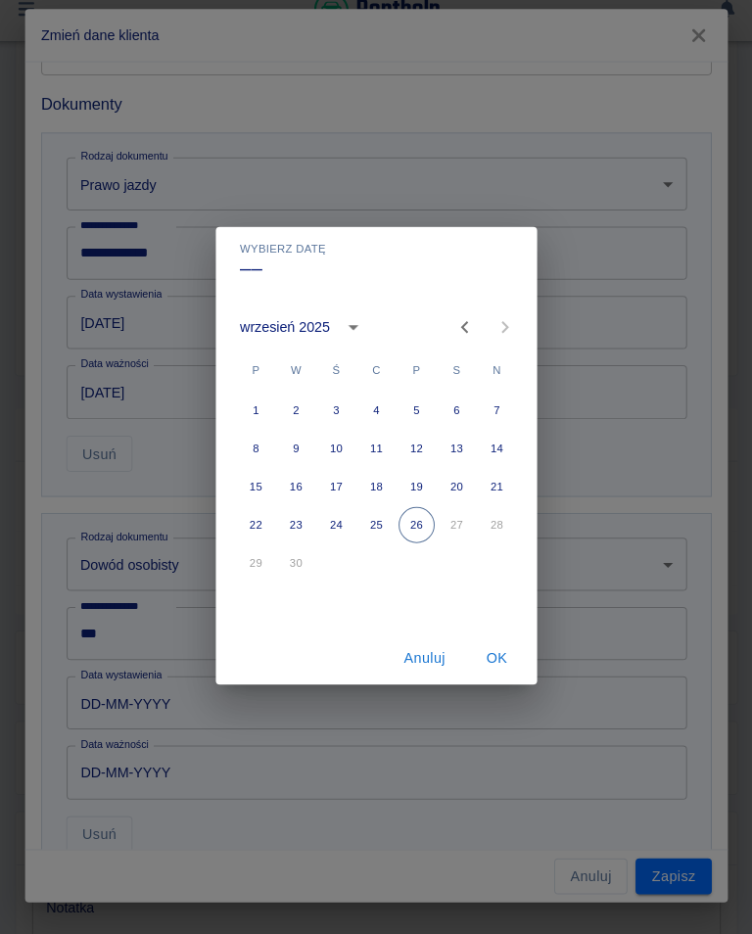
click at [344, 330] on icon "calendar view is open, switch to year view" at bounding box center [353, 341] width 23 height 23
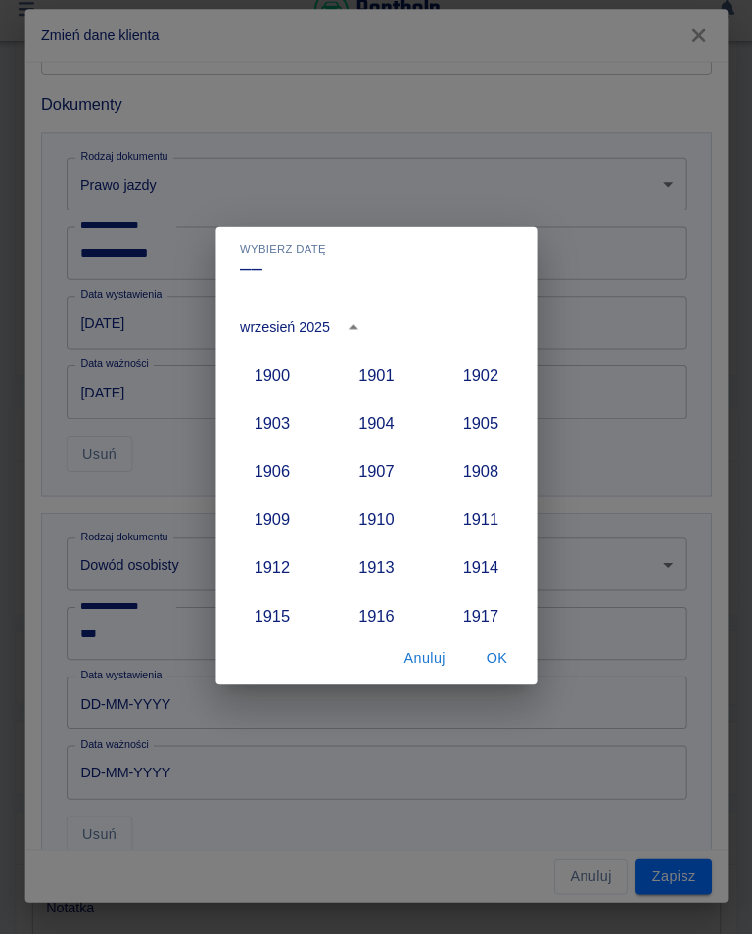
scroll to position [1813, 0]
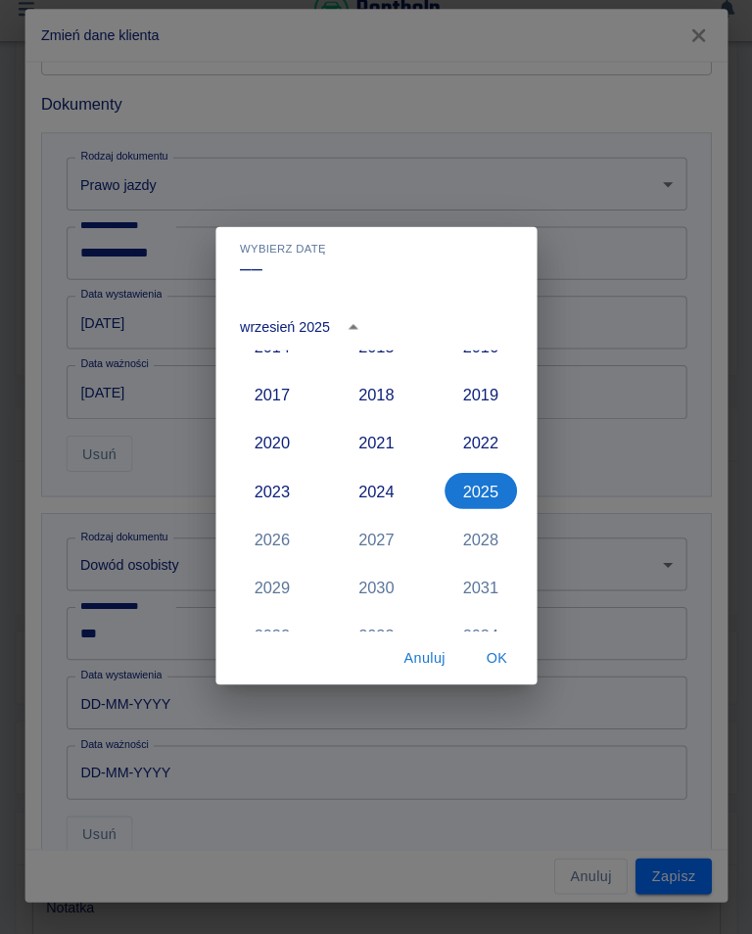
click at [376, 390] on button "2018" at bounding box center [376, 407] width 70 height 35
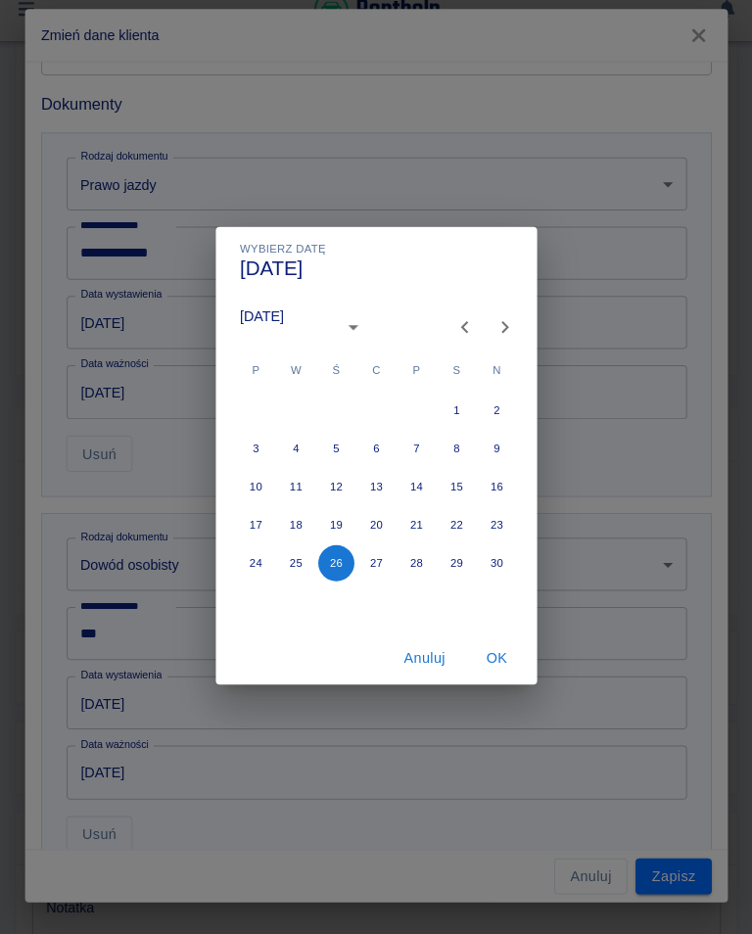
type input "[DATE]"
click at [458, 336] on icon "Previous month" at bounding box center [461, 342] width 7 height 12
click at [456, 330] on icon "Previous month" at bounding box center [461, 341] width 23 height 23
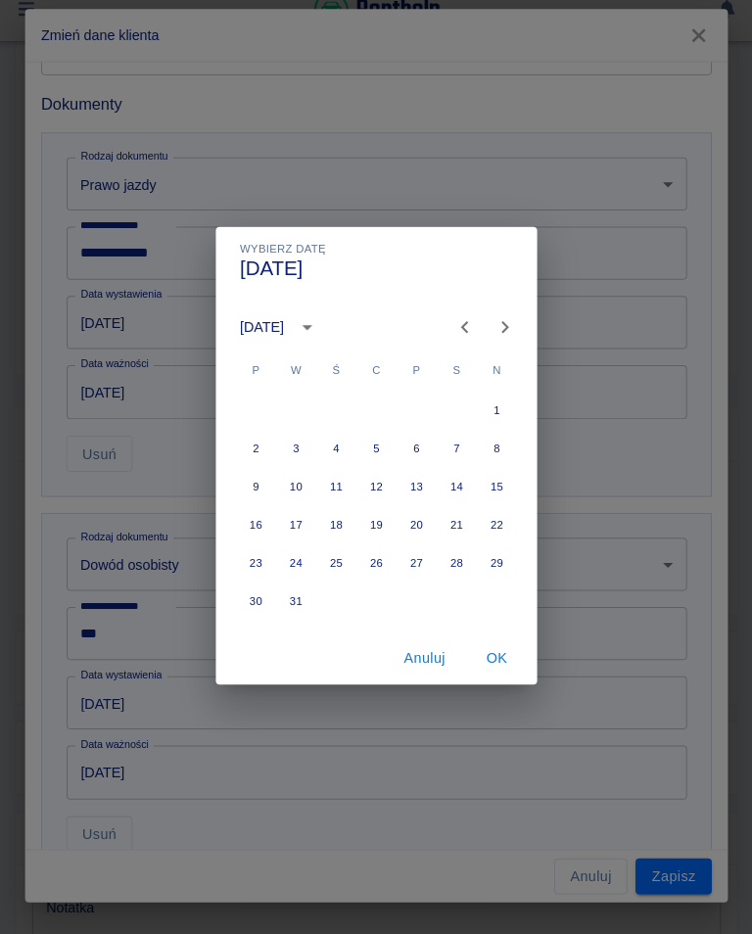
click at [455, 330] on icon "Previous month" at bounding box center [461, 341] width 23 height 23
click at [450, 330] on icon "Previous month" at bounding box center [461, 341] width 23 height 23
click at [458, 336] on icon "Previous month" at bounding box center [461, 342] width 7 height 12
click at [455, 330] on icon "Previous month" at bounding box center [461, 341] width 23 height 23
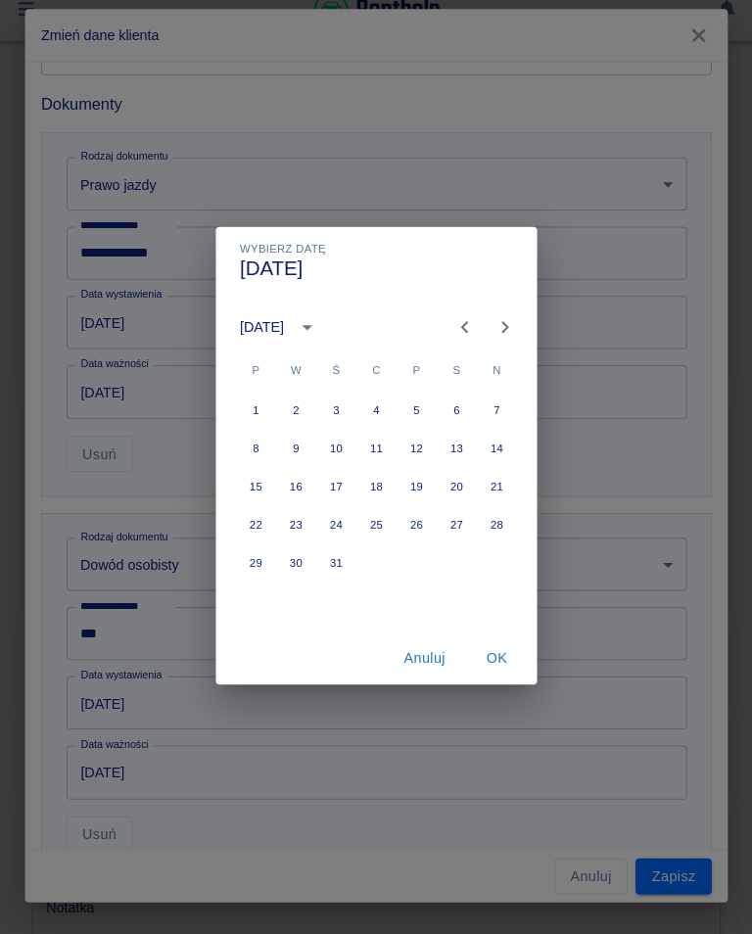
click at [412, 405] on button "5" at bounding box center [414, 422] width 35 height 35
type input "[DATE]"
click at [493, 646] on button "OK" at bounding box center [493, 664] width 63 height 36
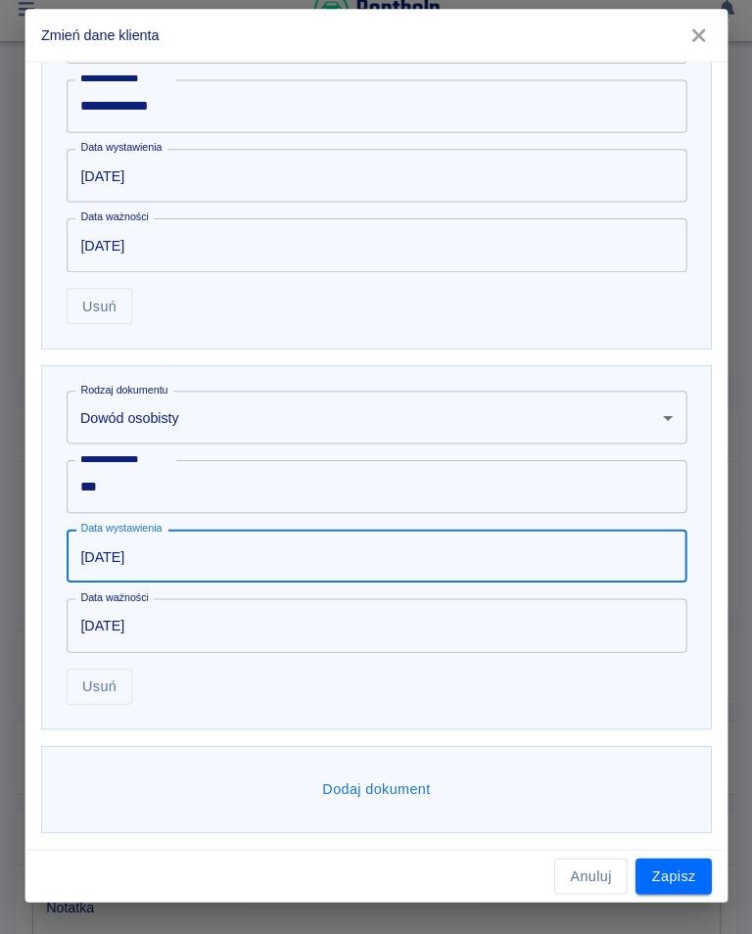
scroll to position [806, 0]
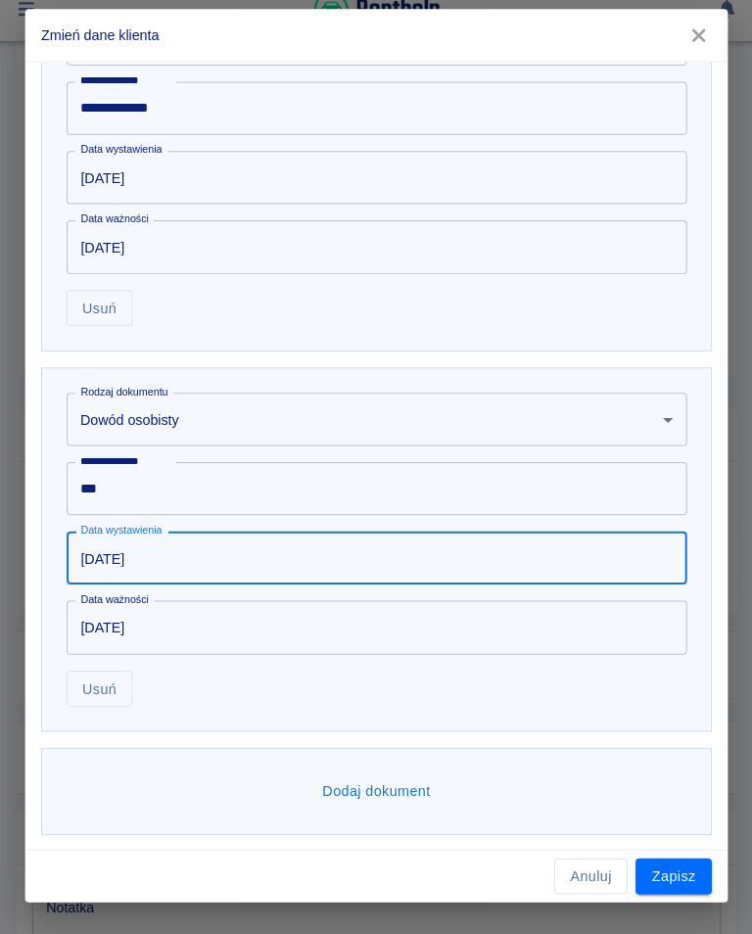
click at [661, 863] on button "Zapisz" at bounding box center [666, 878] width 74 height 36
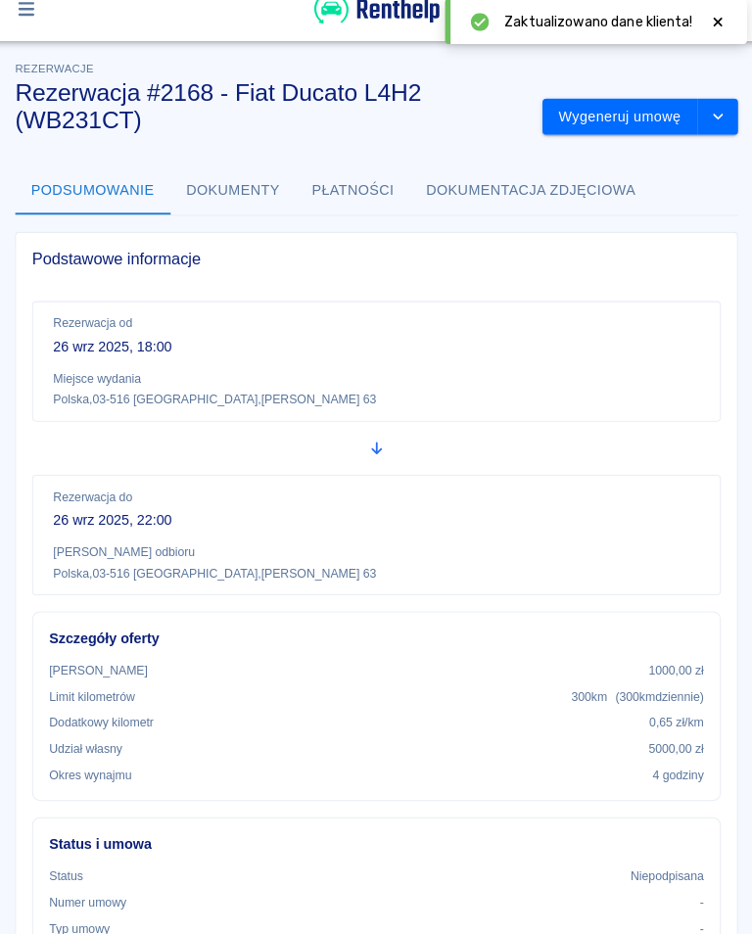
scroll to position [-1, 0]
click at [617, 118] on button "Wygeneruj umowę" at bounding box center [613, 136] width 152 height 36
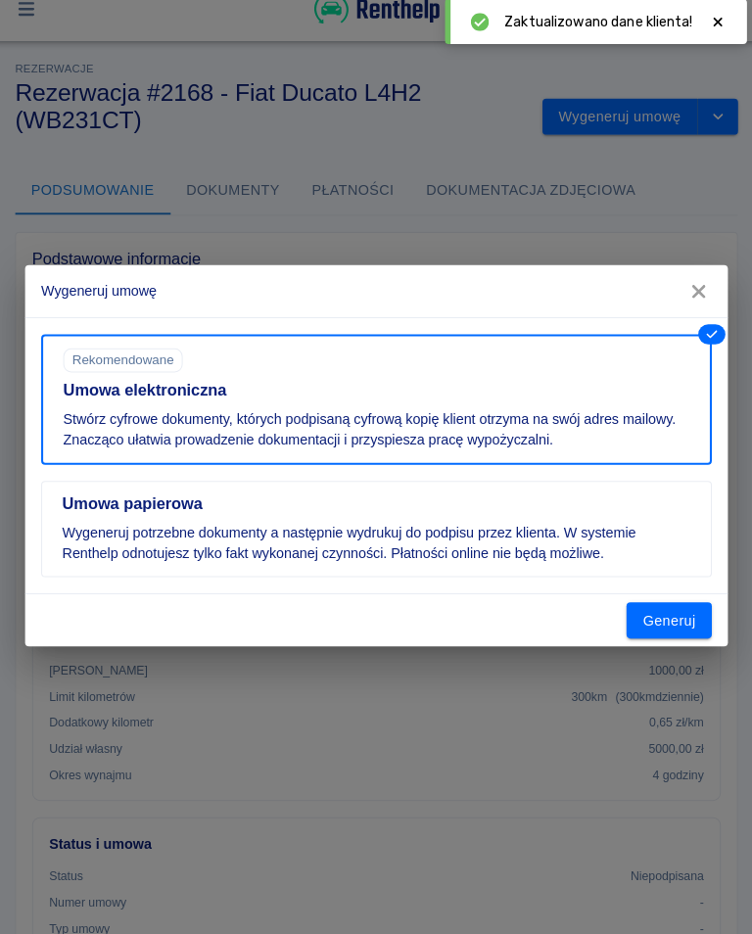
scroll to position [0, 0]
click at [647, 610] on button "Generuj" at bounding box center [661, 628] width 83 height 36
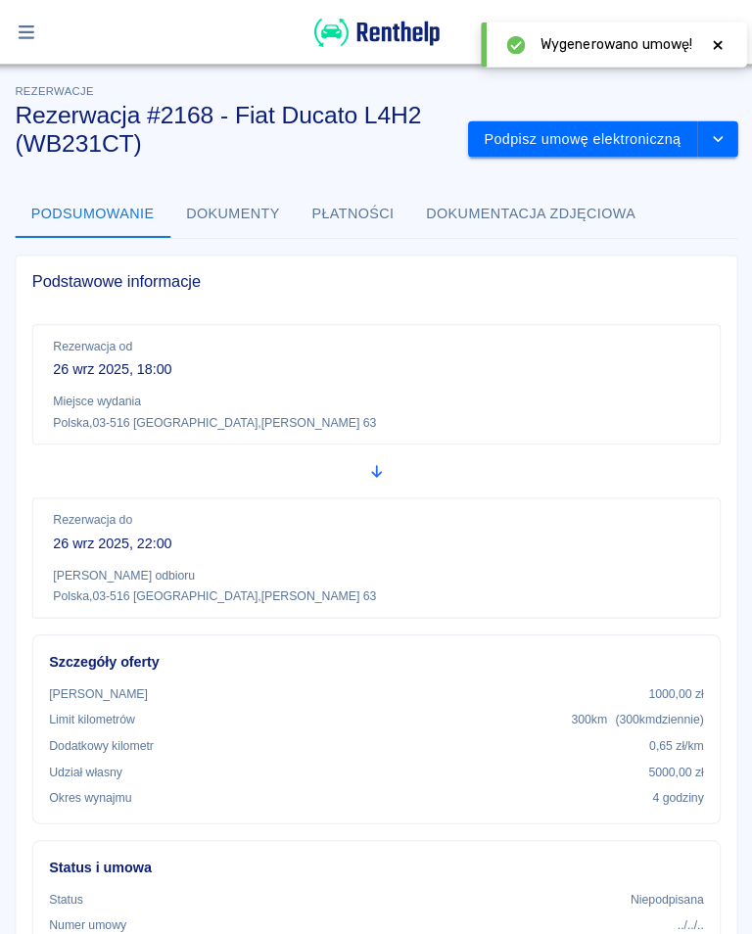
click at [570, 140] on button "Podpisz umowę elektroniczną" at bounding box center [577, 136] width 224 height 36
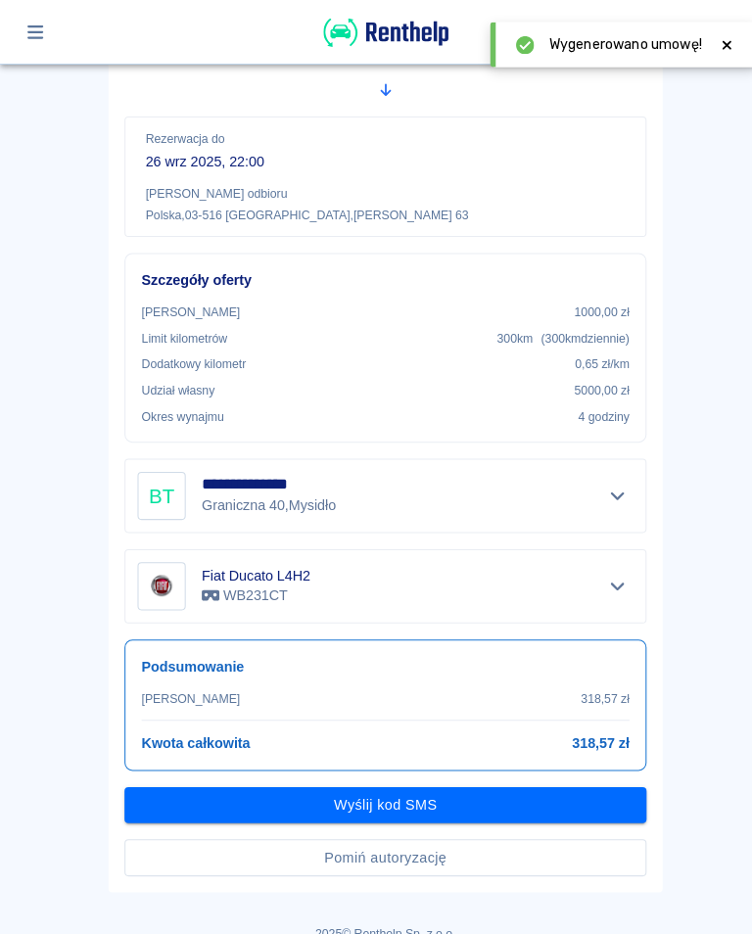
scroll to position [313, 0]
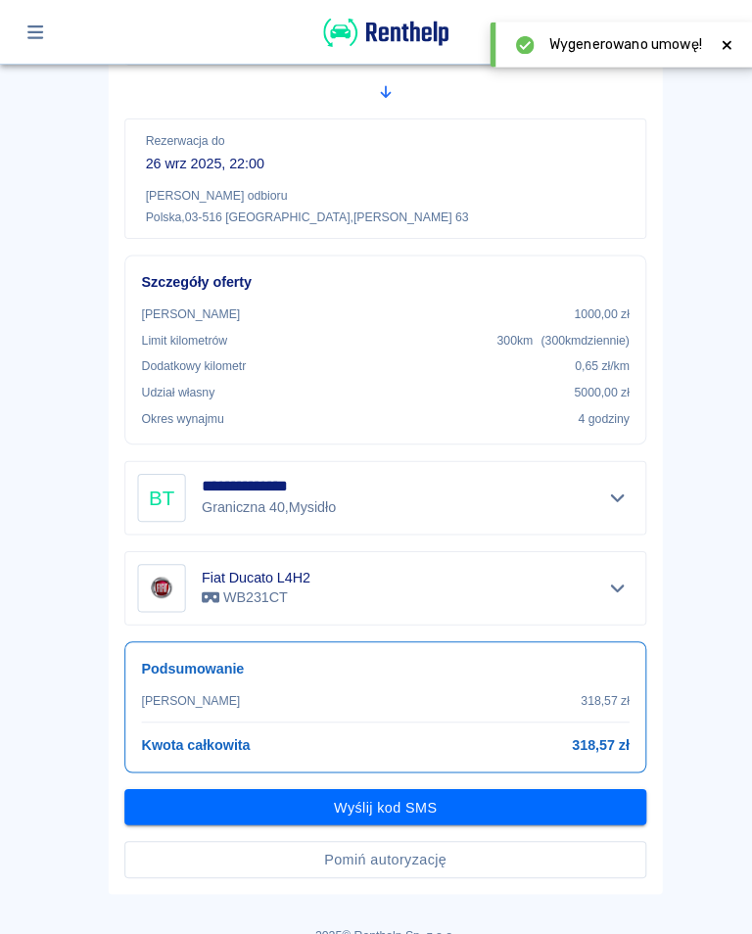
click at [370, 790] on button "Wyślij kod SMS" at bounding box center [375, 788] width 509 height 36
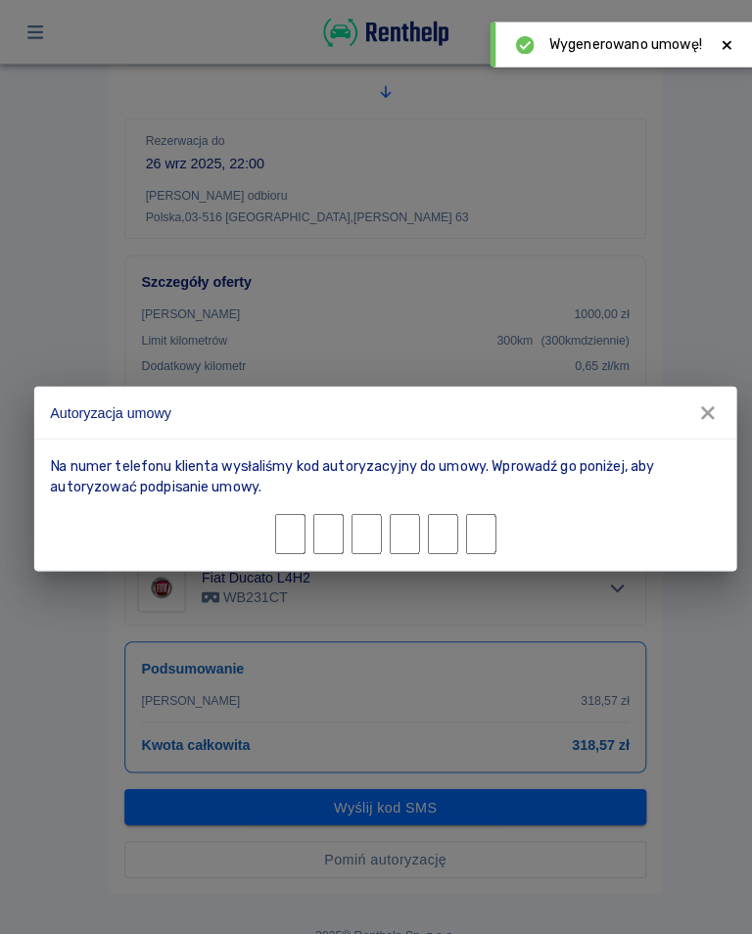
click at [284, 517] on input "Character 1." at bounding box center [282, 520] width 29 height 39
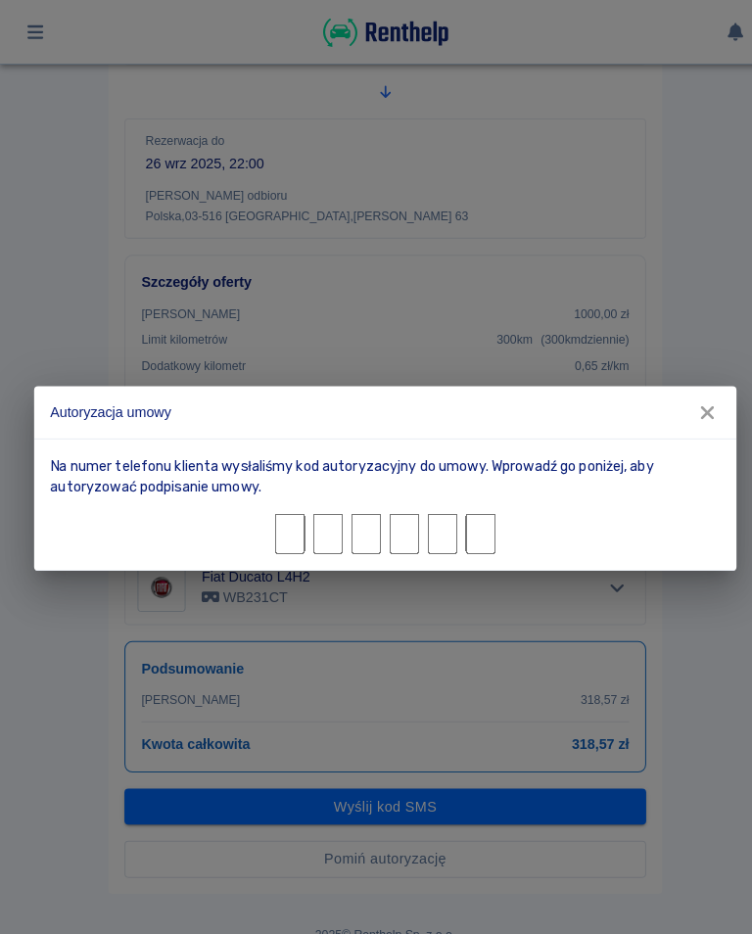
type input "0"
type input "8"
type input "3"
type input "0"
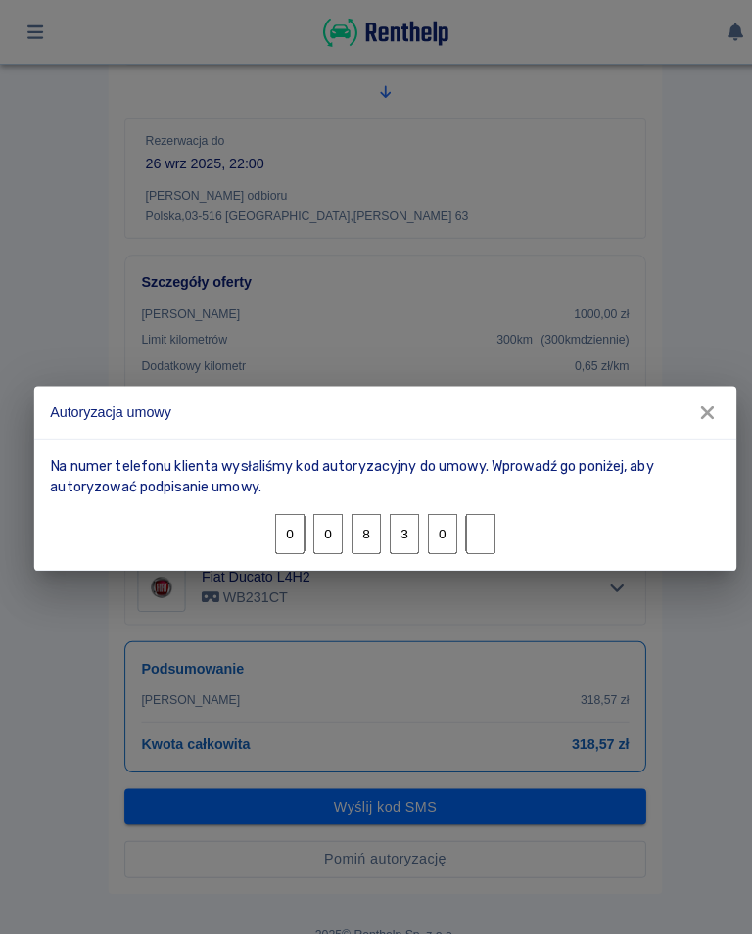
type input "8"
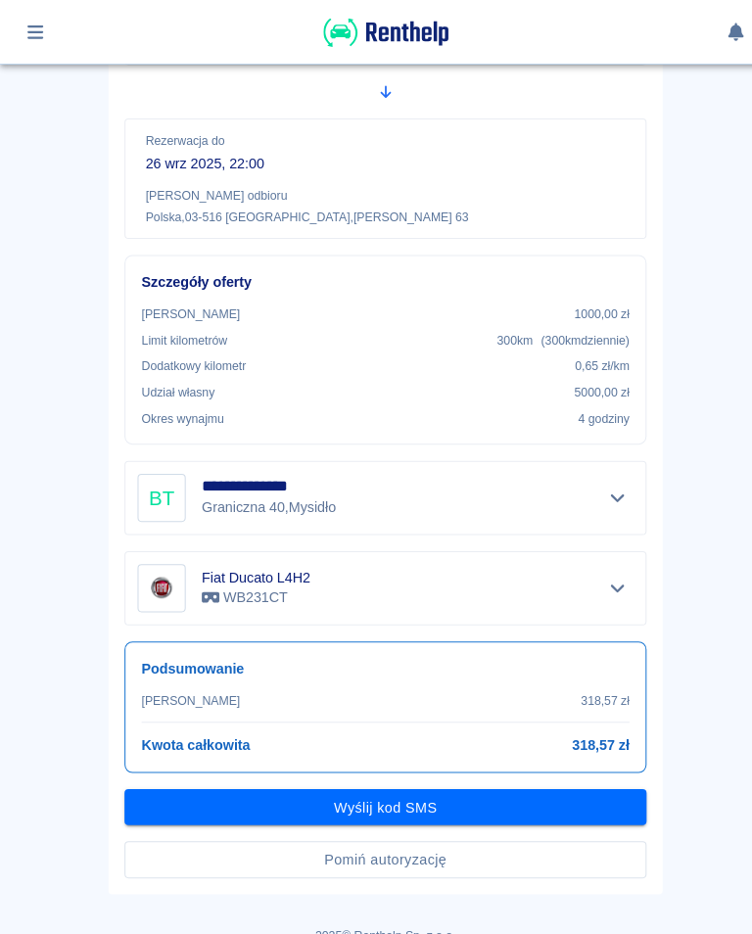
scroll to position [262, 0]
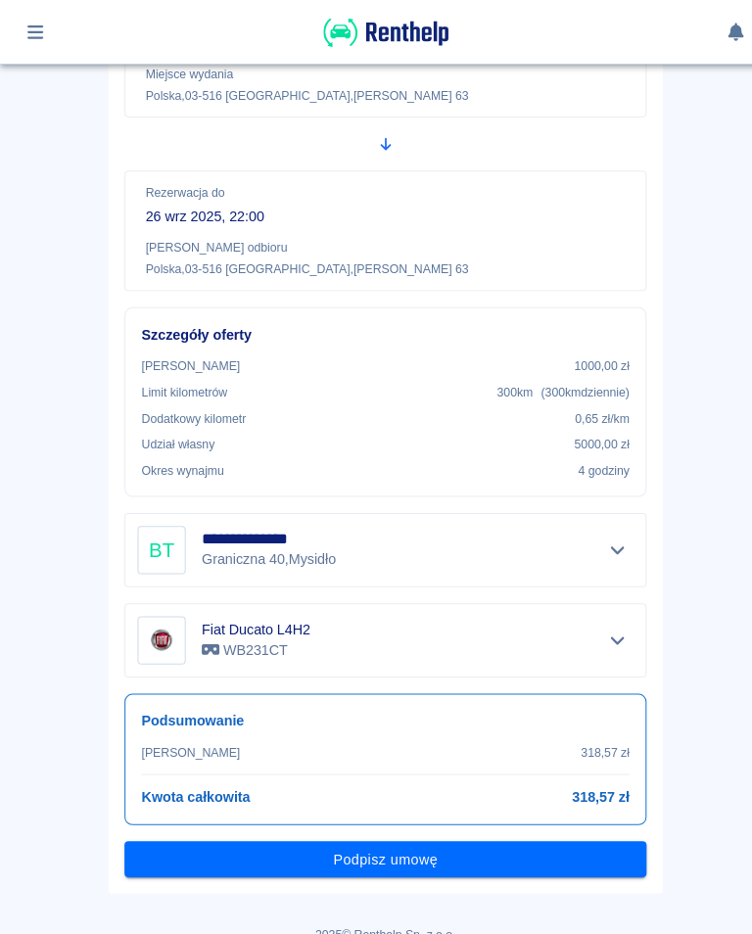
click at [383, 845] on button "Podpisz umowę" at bounding box center [375, 838] width 509 height 36
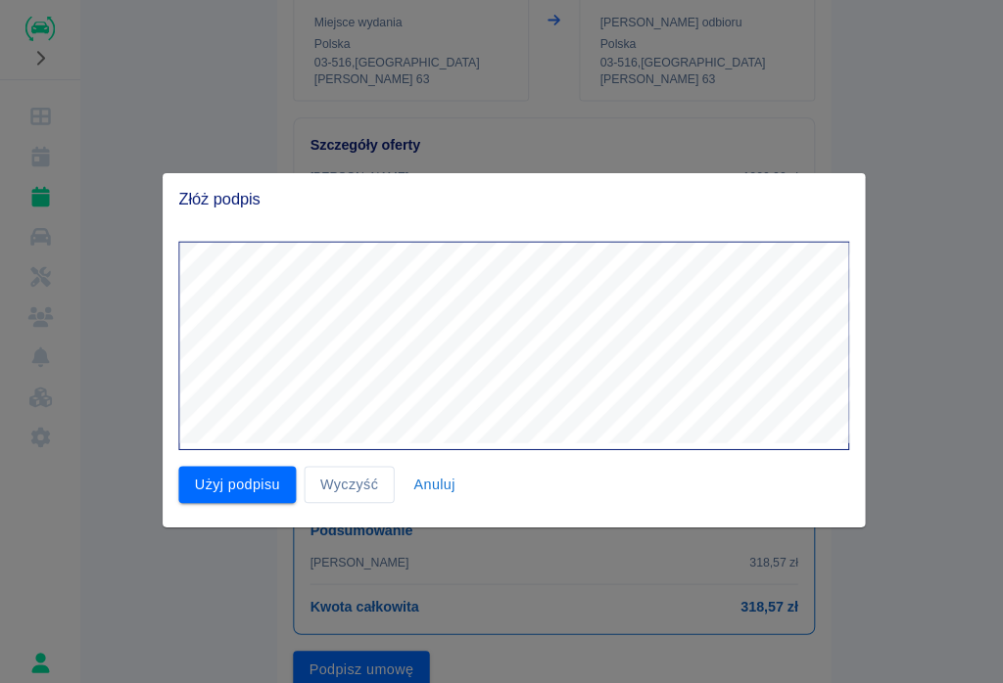
click at [218, 471] on button "Użyj podpisu" at bounding box center [231, 473] width 115 height 36
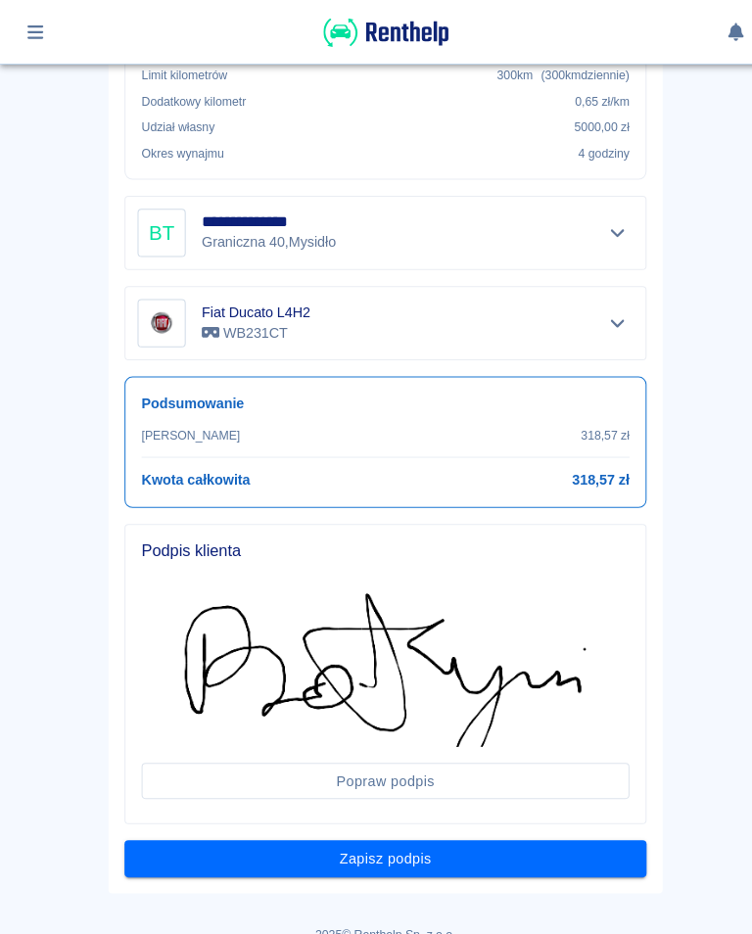
scroll to position [571, 0]
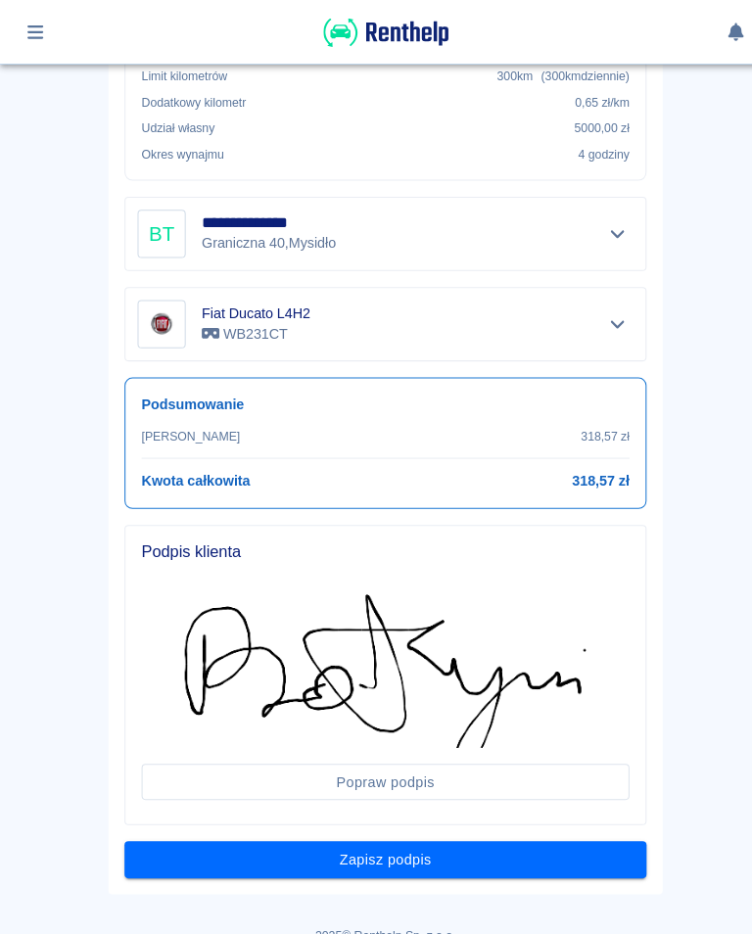
click at [371, 843] on button "Zapisz podpis" at bounding box center [375, 838] width 509 height 36
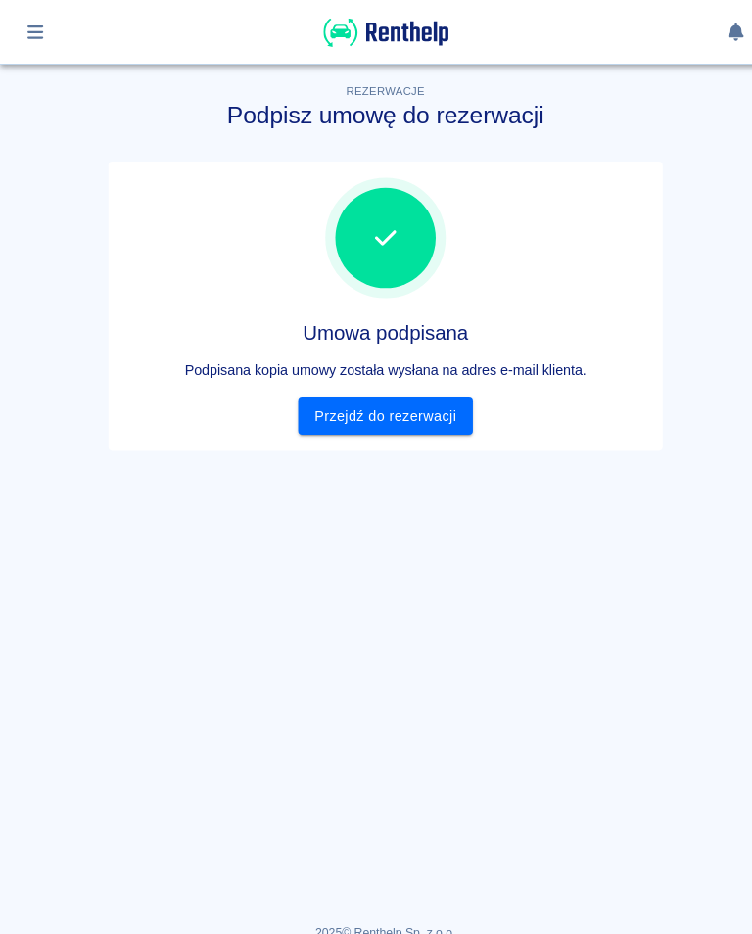
scroll to position [0, 0]
click at [360, 399] on link "Przejdź do rezerwacji" at bounding box center [375, 406] width 169 height 36
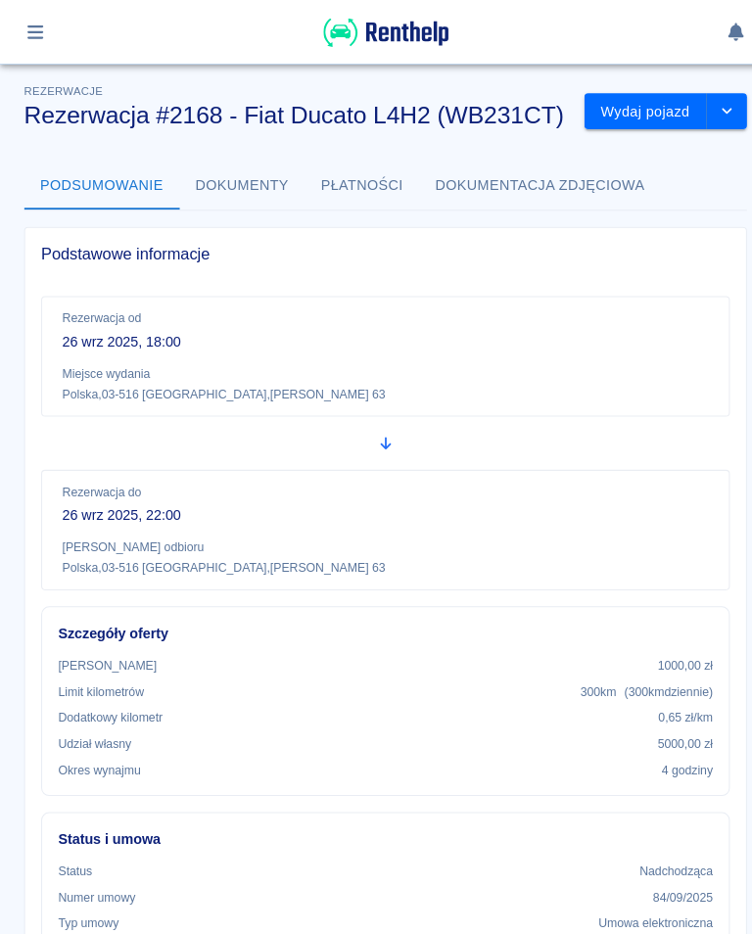
click at [619, 108] on button "Wydaj pojazd" at bounding box center [629, 109] width 119 height 36
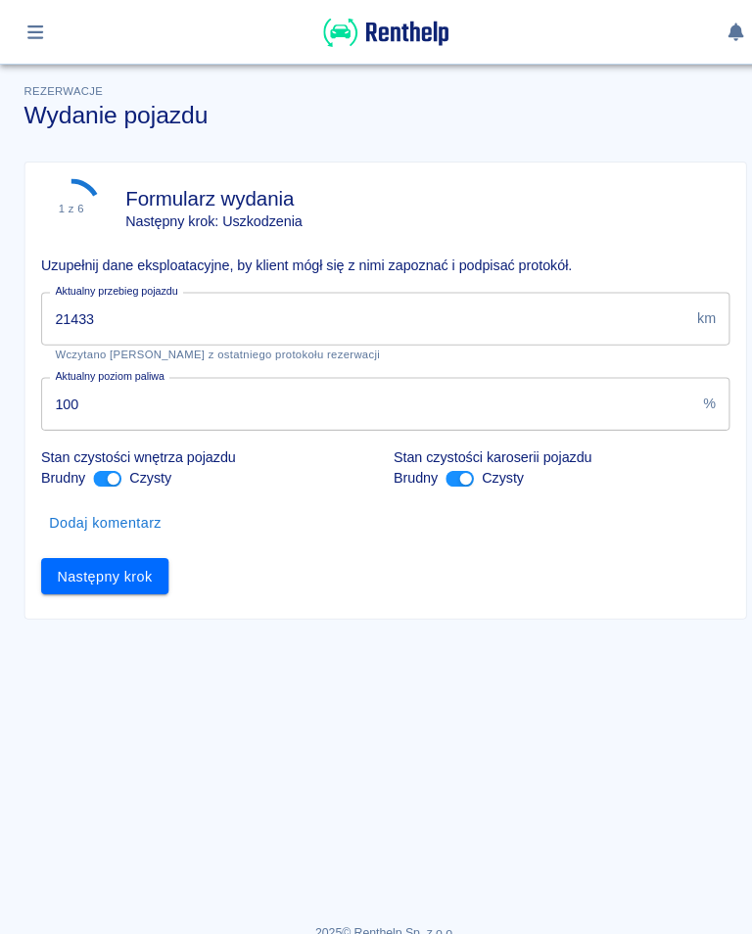
click at [127, 299] on input "21433" at bounding box center [355, 311] width 631 height 52
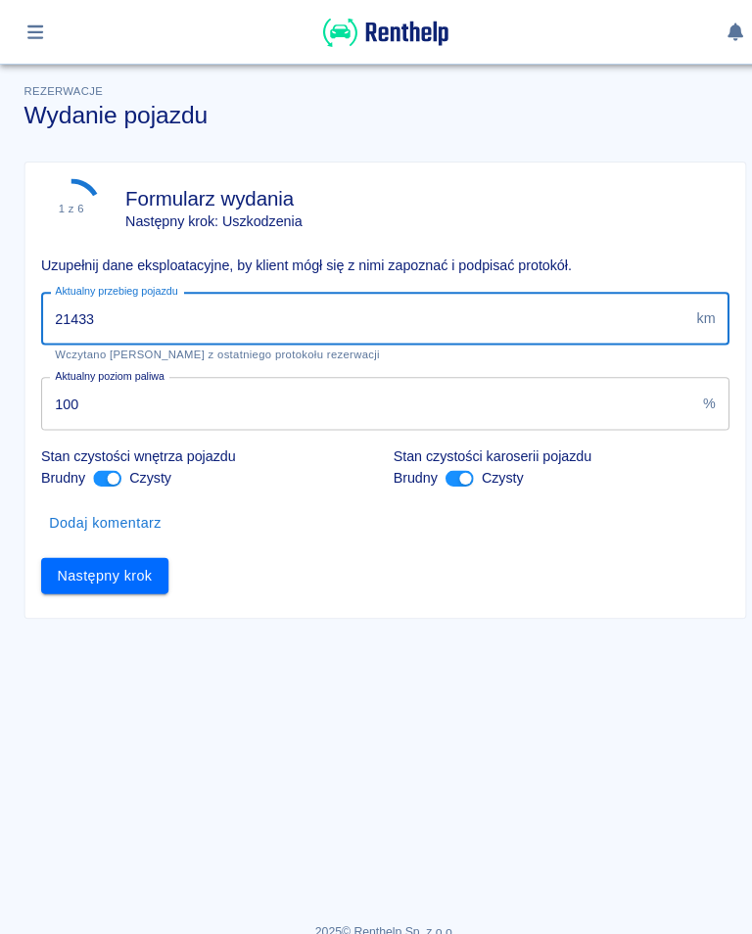
click at [117, 298] on input "21433" at bounding box center [355, 311] width 631 height 52
click at [114, 314] on input "21433" at bounding box center [355, 311] width 631 height 52
type input "21461"
click at [119, 564] on button "Następny krok" at bounding box center [102, 562] width 124 height 36
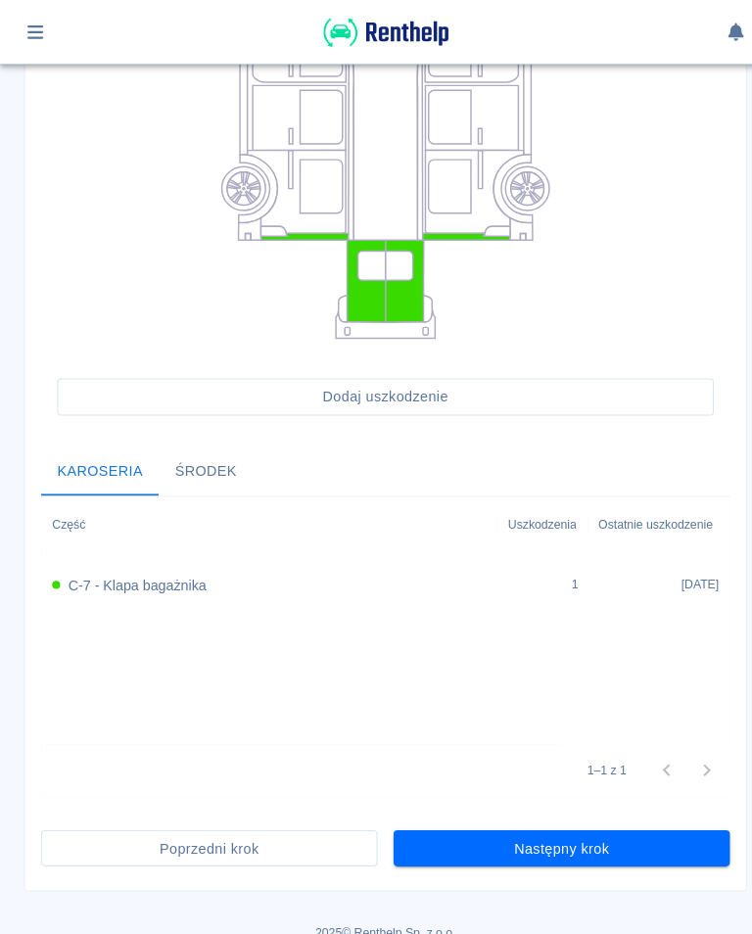
scroll to position [378, 0]
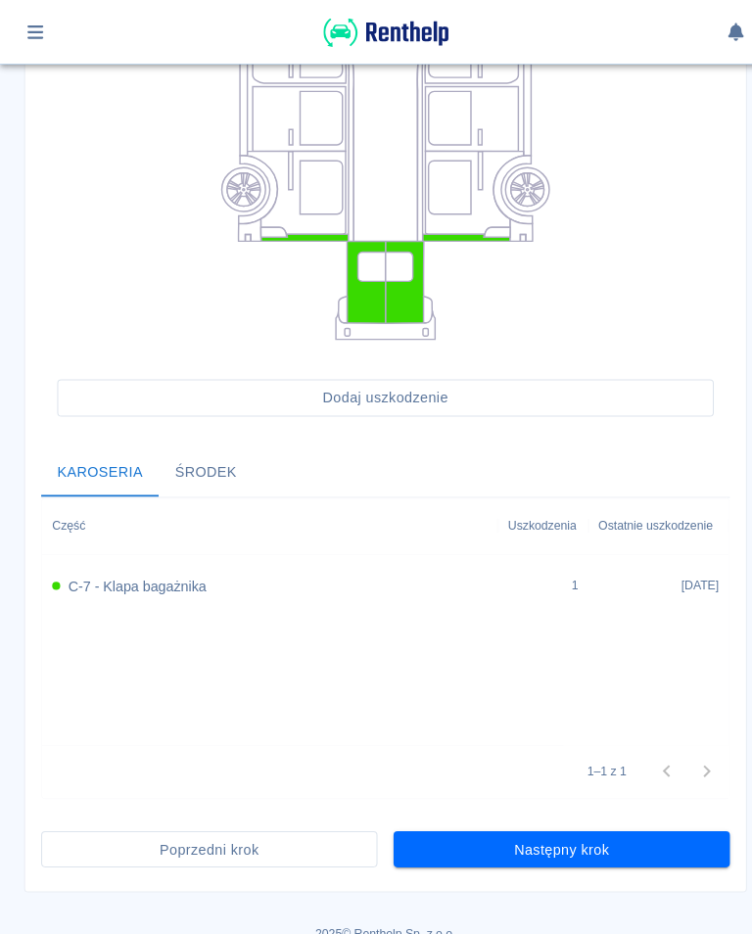
click at [556, 822] on button "Następny krok" at bounding box center [548, 829] width 328 height 36
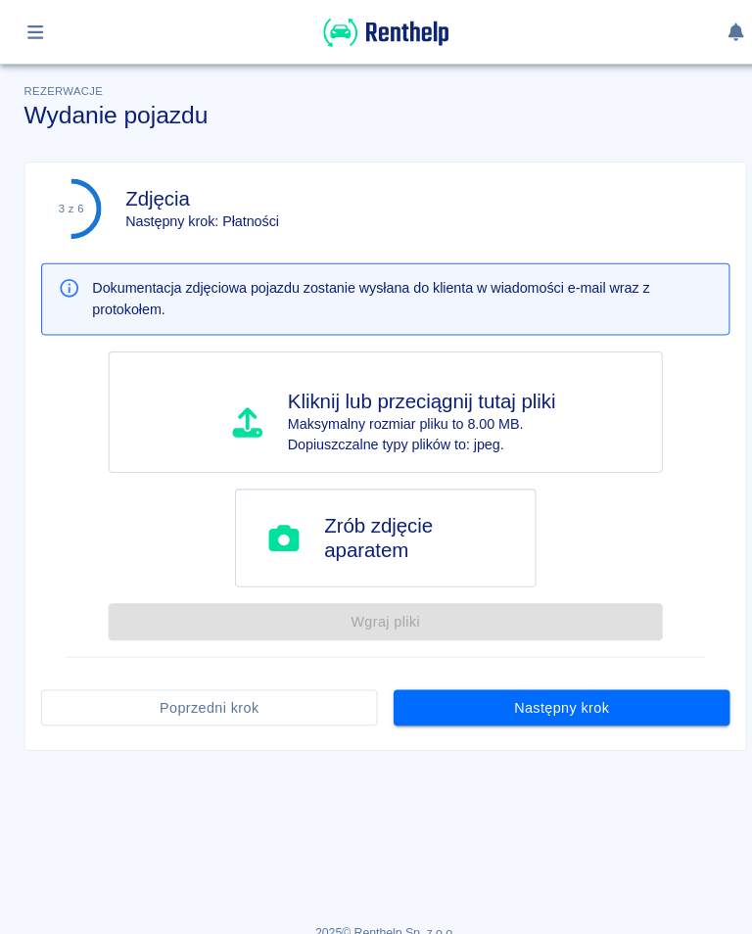
scroll to position [0, 0]
click at [544, 688] on button "Następny krok" at bounding box center [548, 691] width 328 height 36
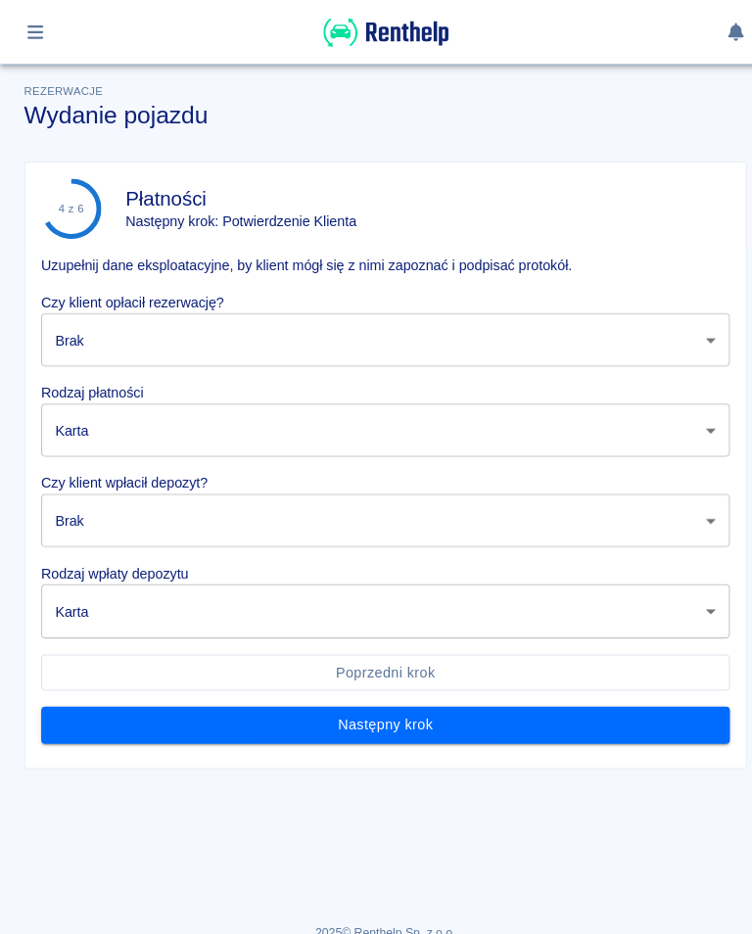
click at [100, 328] on body "Używamy plików Cookies, by zapewnić Ci najlepsze możliwe doświadczenie. Aby dow…" at bounding box center [376, 467] width 752 height 934
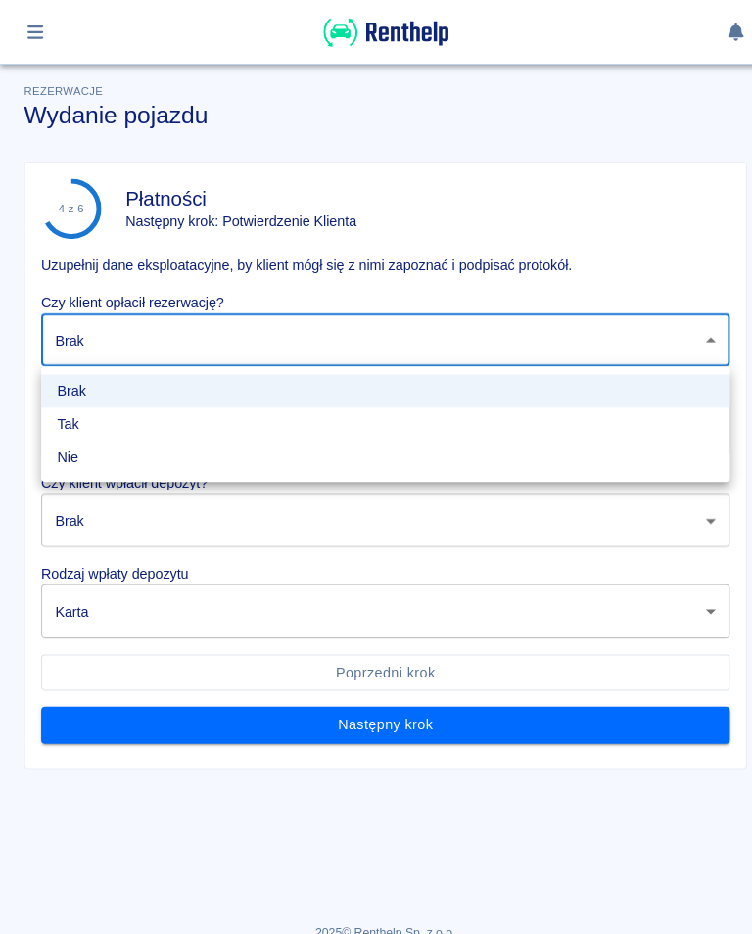
click at [70, 409] on li "Tak" at bounding box center [376, 413] width 672 height 32
type input "true"
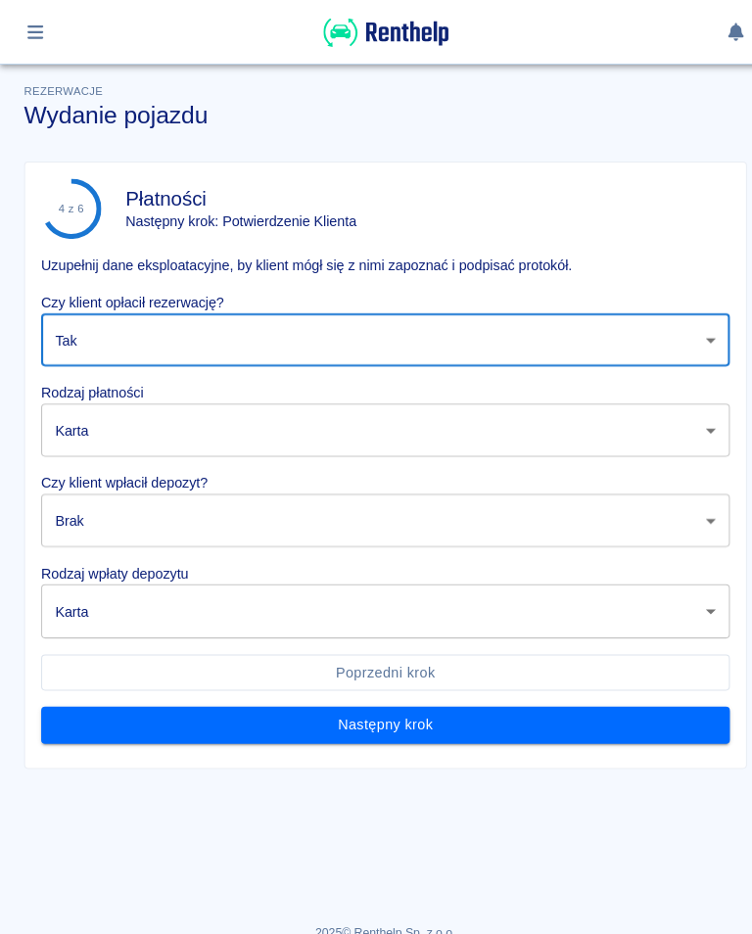
click at [127, 504] on body "Używamy plików Cookies, by zapewnić Ci najlepsze możliwe doświadczenie. Aby dow…" at bounding box center [376, 467] width 752 height 934
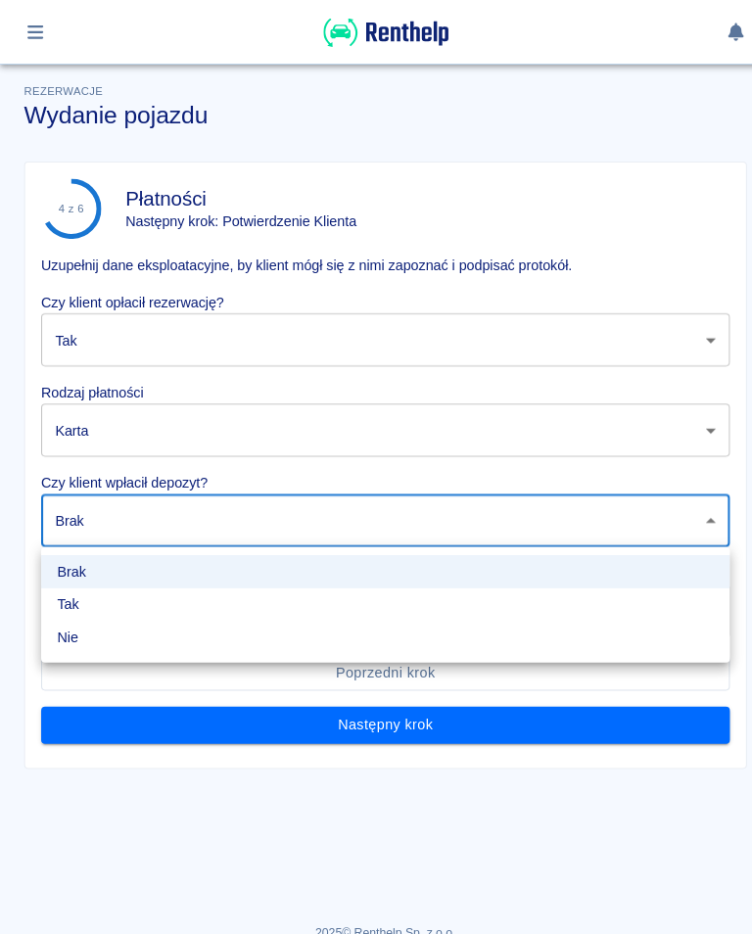
click at [69, 588] on li "Tak" at bounding box center [376, 590] width 672 height 32
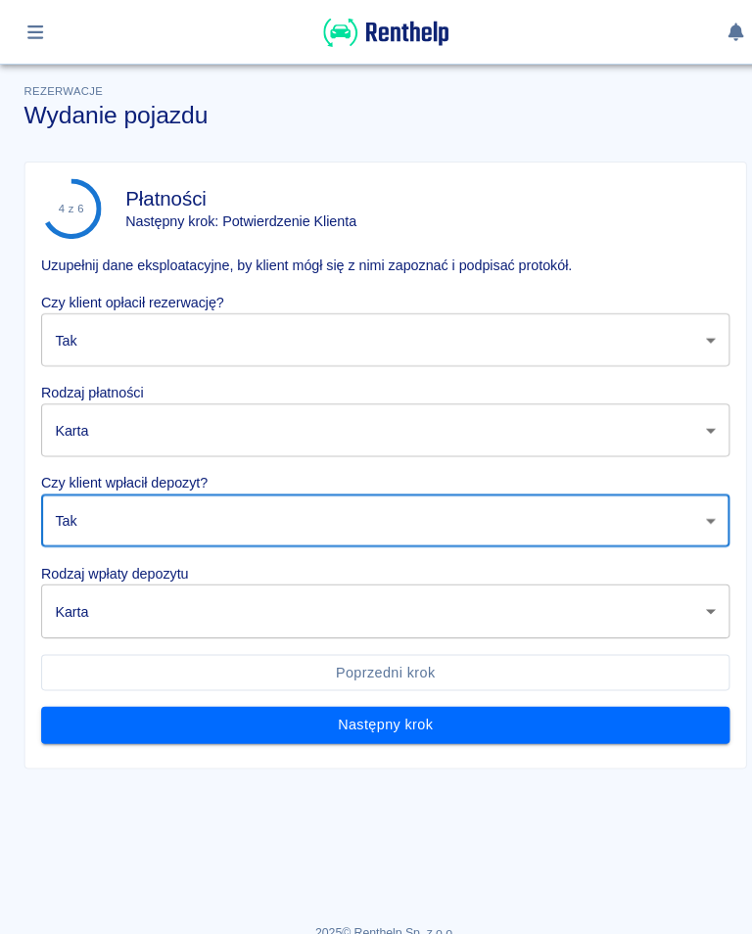
type input "true"
click at [116, 598] on body "Używamy plików Cookies, by zapewnić Ci najlepsze możliwe doświadczenie. Aby dow…" at bounding box center [376, 467] width 752 height 934
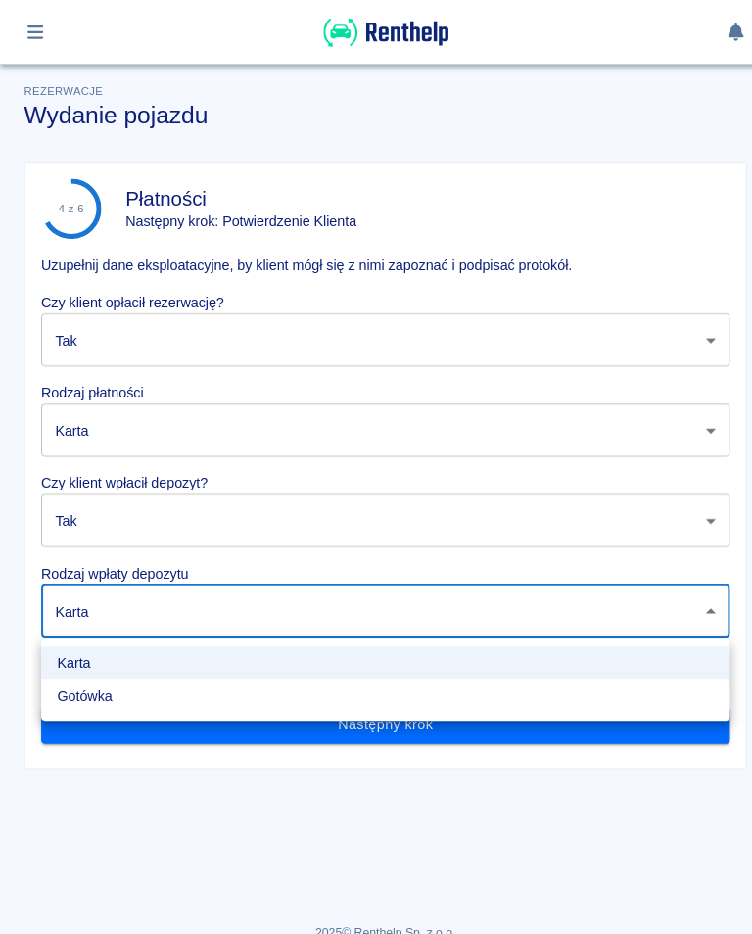
click at [97, 687] on li "Gotówka" at bounding box center [376, 679] width 672 height 32
type input "cash"
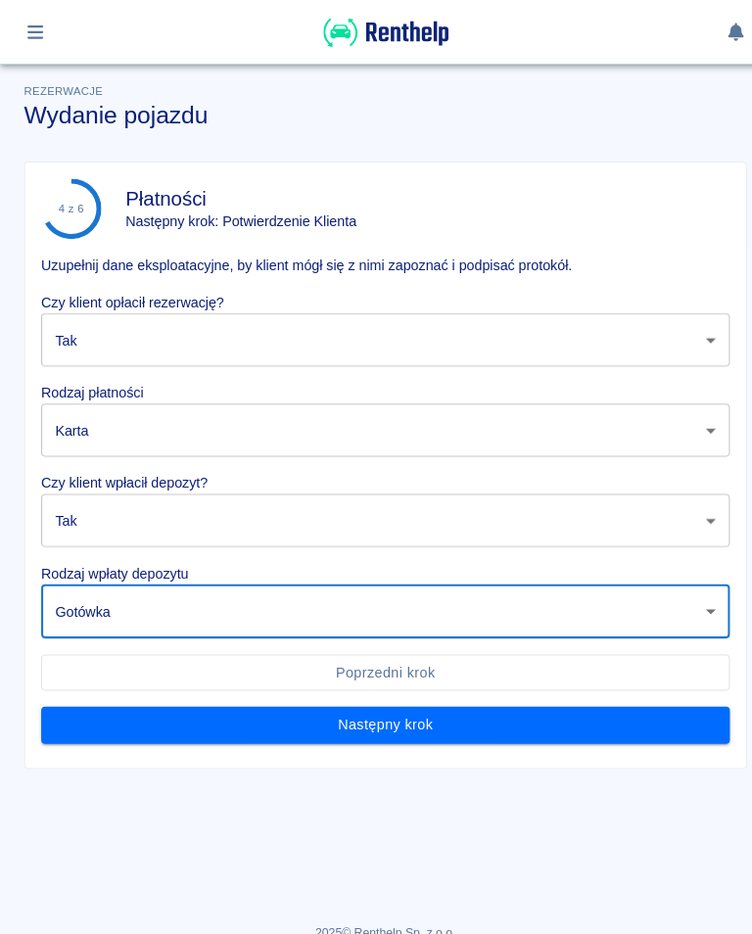
click at [371, 722] on button "Następny krok" at bounding box center [376, 707] width 672 height 36
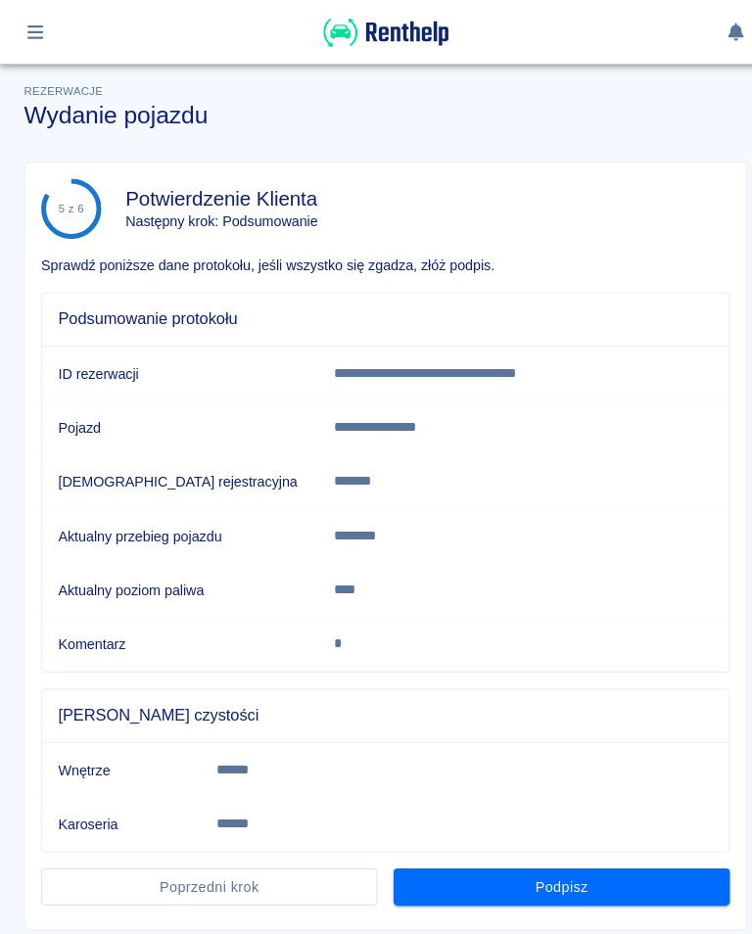
click at [559, 871] on button "Podpisz" at bounding box center [548, 865] width 328 height 36
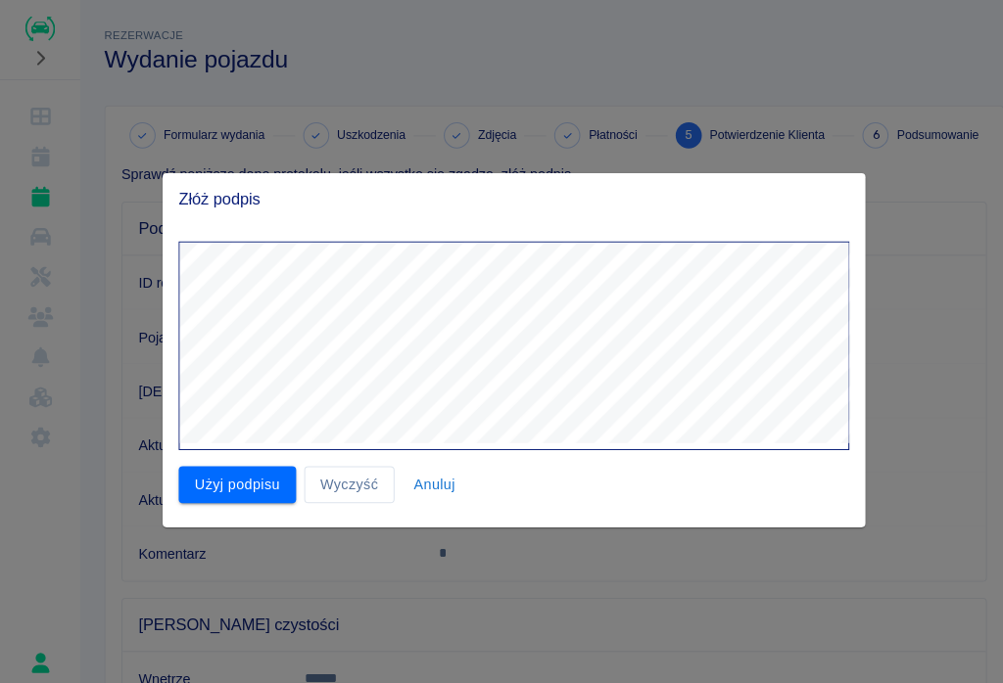
click at [216, 479] on button "Użyj podpisu" at bounding box center [231, 473] width 115 height 36
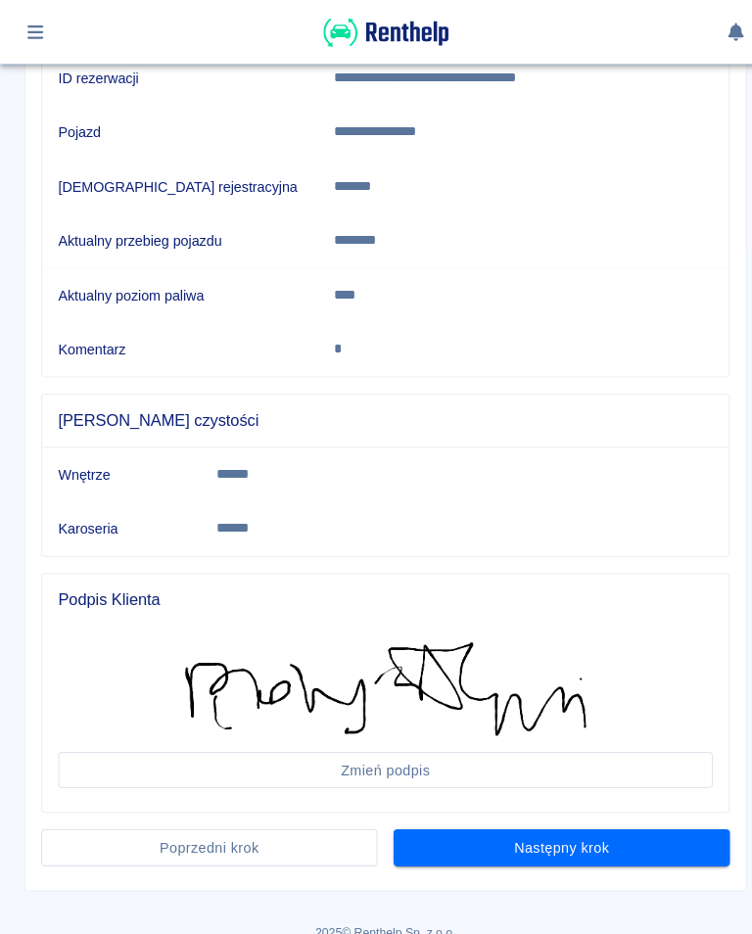
scroll to position [287, 0]
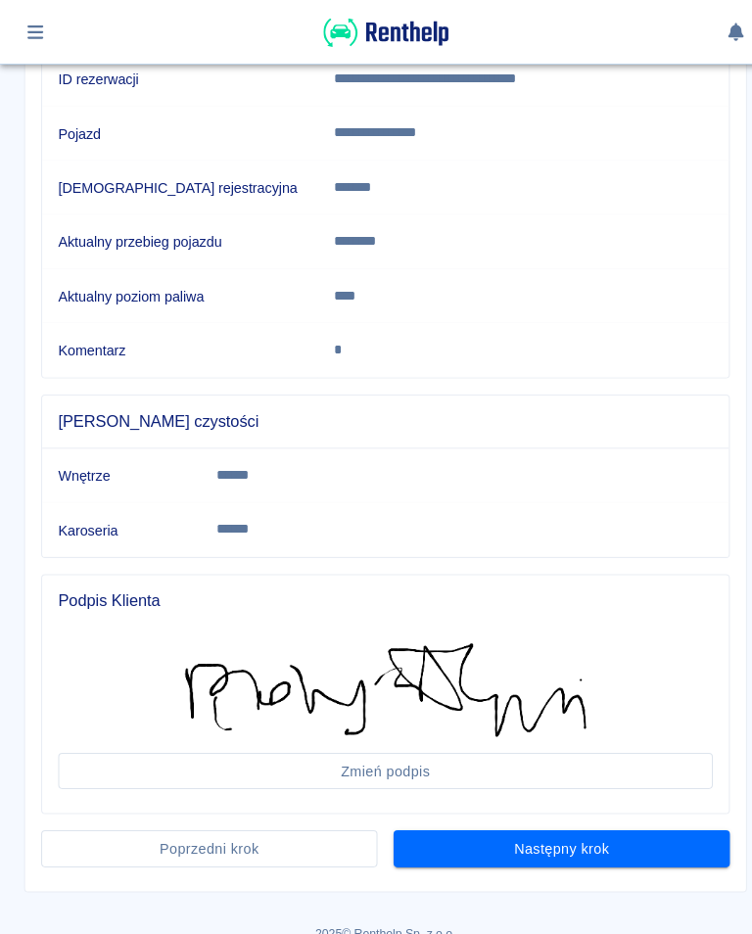
click at [555, 829] on button "Następny krok" at bounding box center [548, 828] width 328 height 36
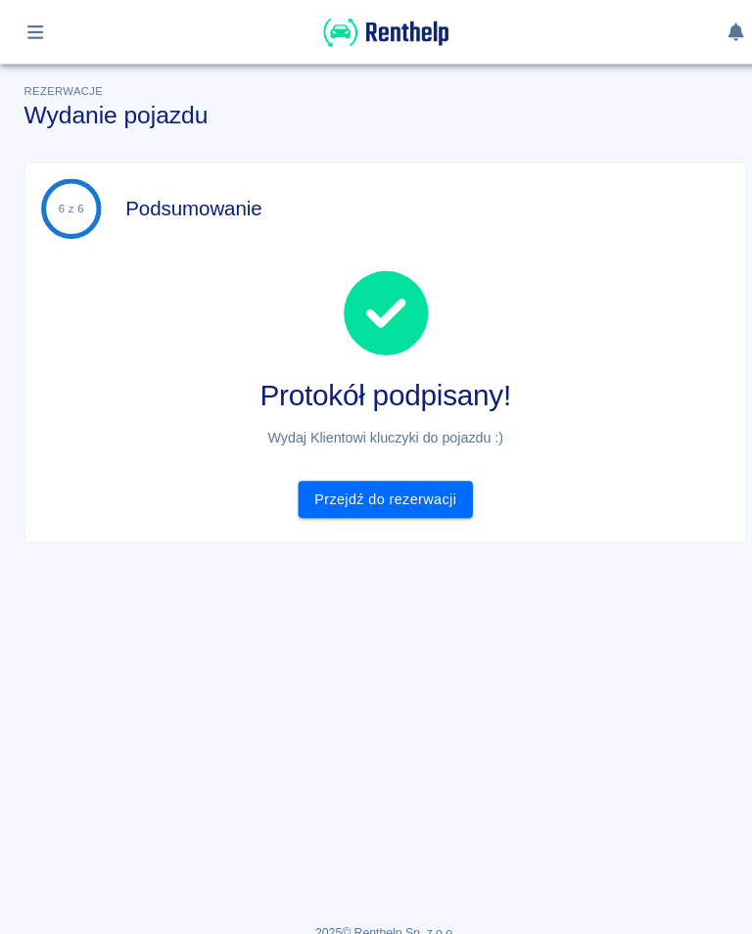
scroll to position [0, 0]
click at [414, 479] on link "Przejdź do rezerwacji" at bounding box center [375, 487] width 169 height 36
